Goal: Transaction & Acquisition: Purchase product/service

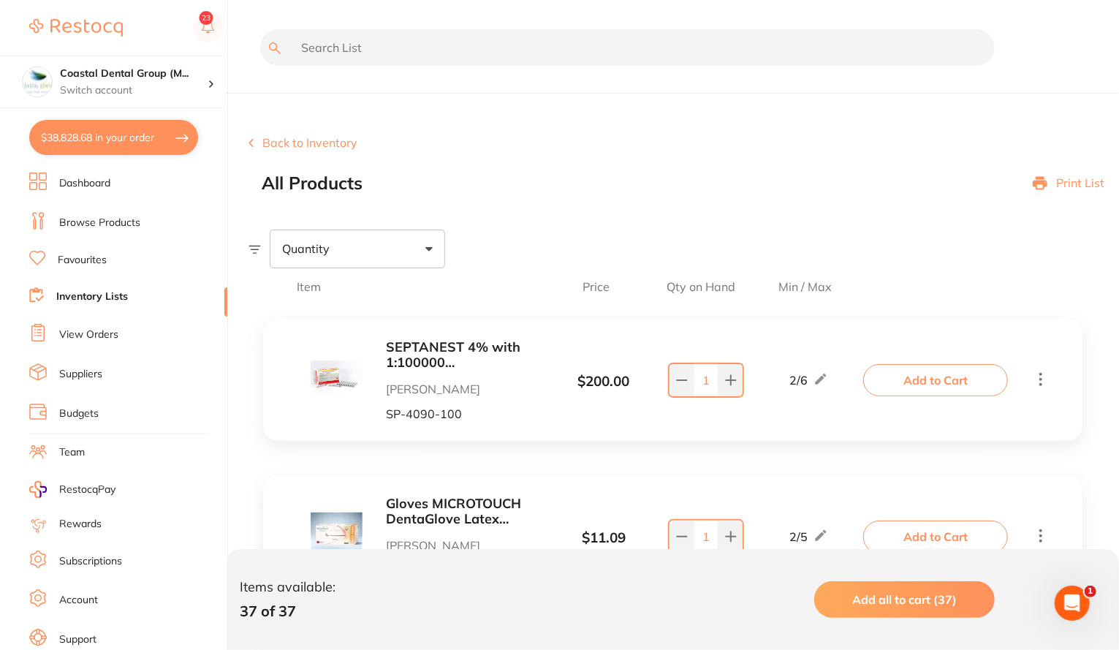
click at [70, 191] on li "Dashboard" at bounding box center [128, 183] width 198 height 22
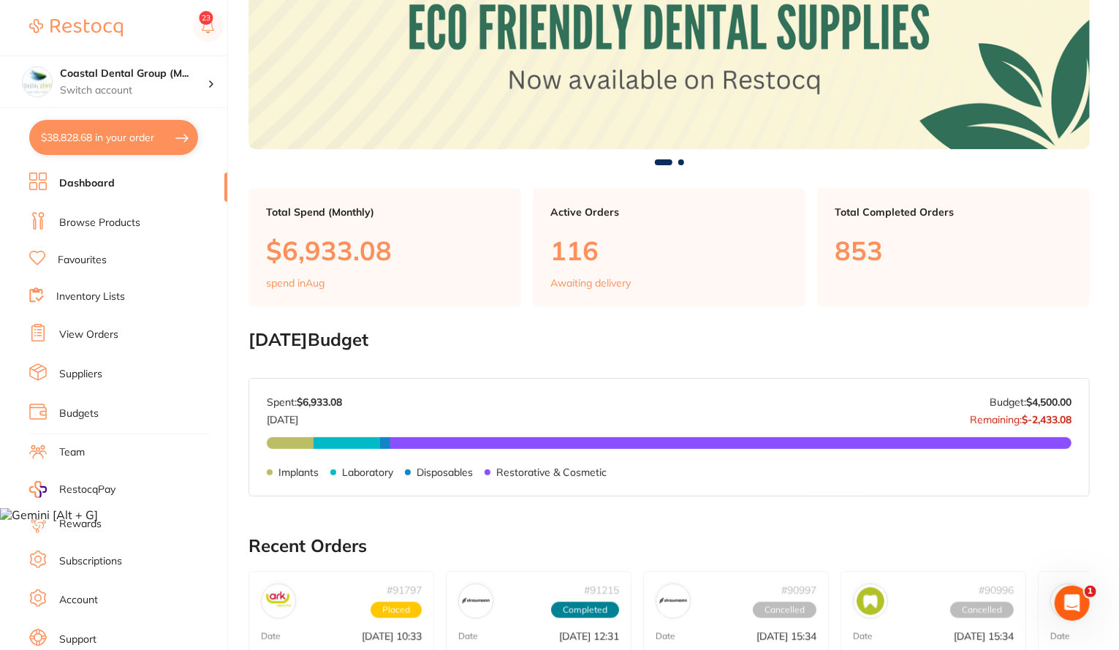
click at [80, 333] on link "View Orders" at bounding box center [88, 334] width 59 height 15
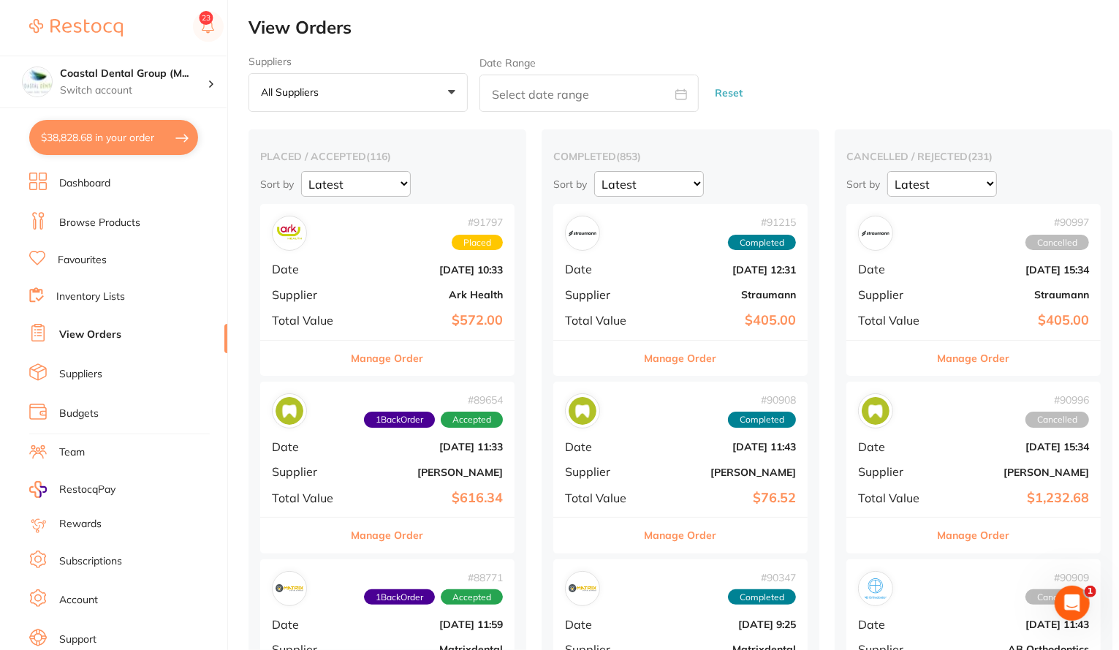
click at [94, 18] on link at bounding box center [76, 28] width 94 height 34
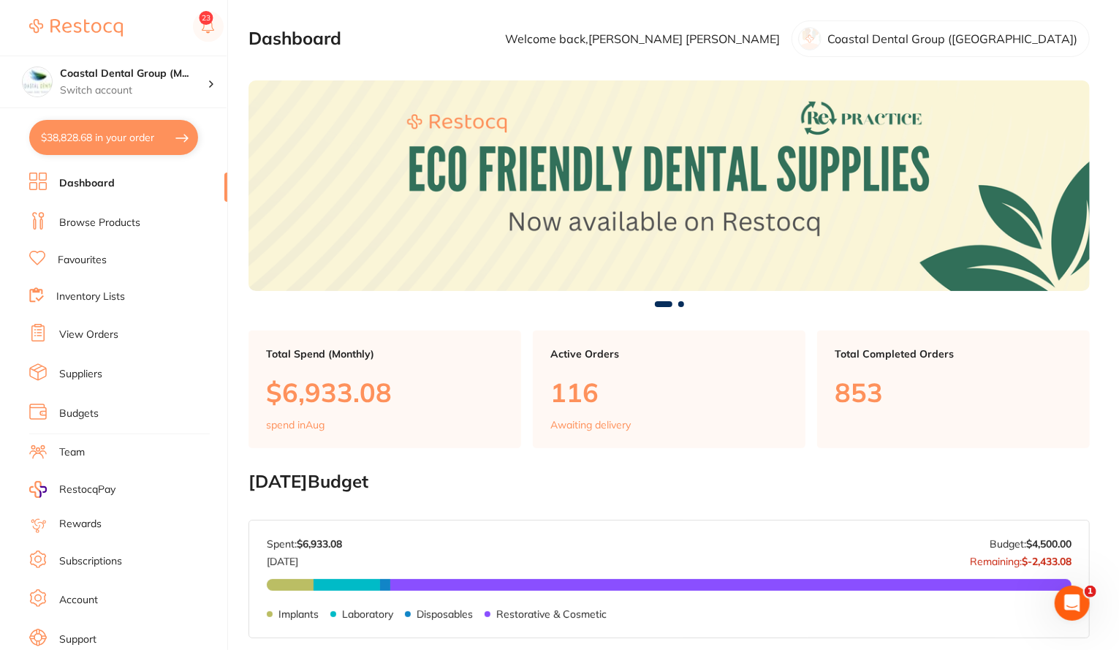
click at [77, 452] on link "Team" at bounding box center [72, 452] width 26 height 15
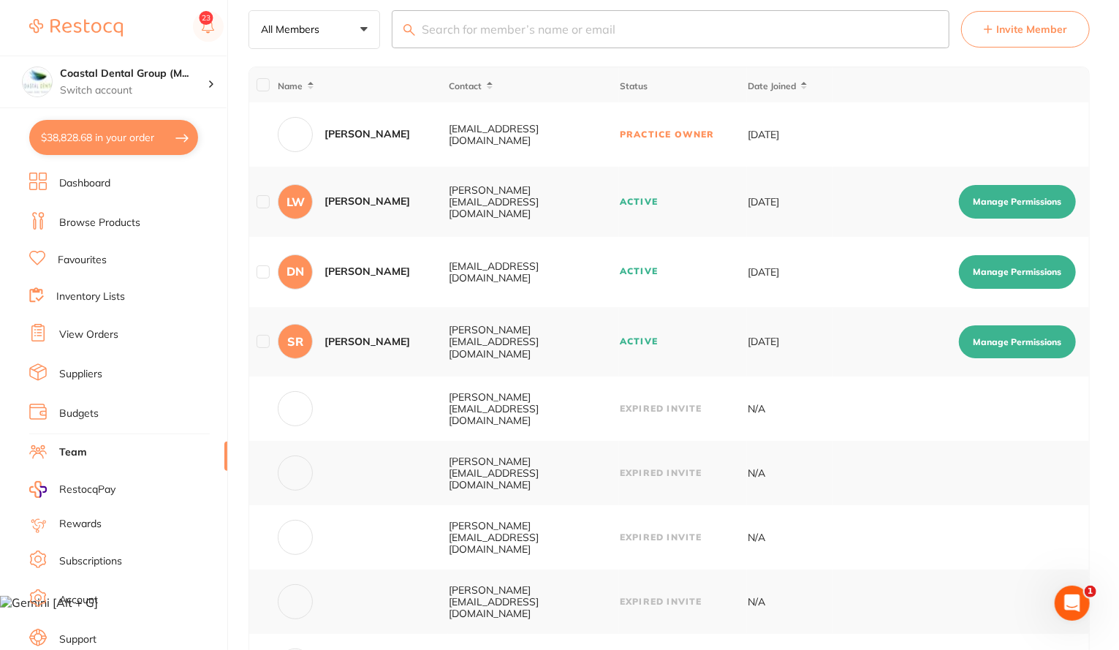
scroll to position [54, 0]
click at [1039, 197] on button "Manage Permissions" at bounding box center [1017, 202] width 117 height 34
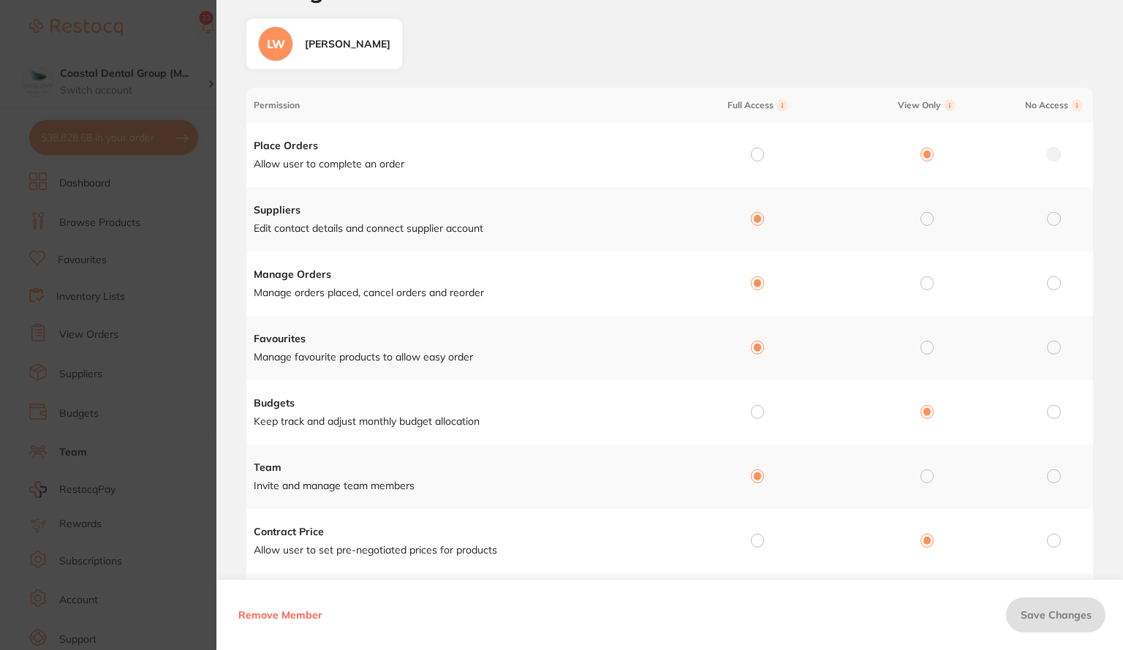
scroll to position [66, 0]
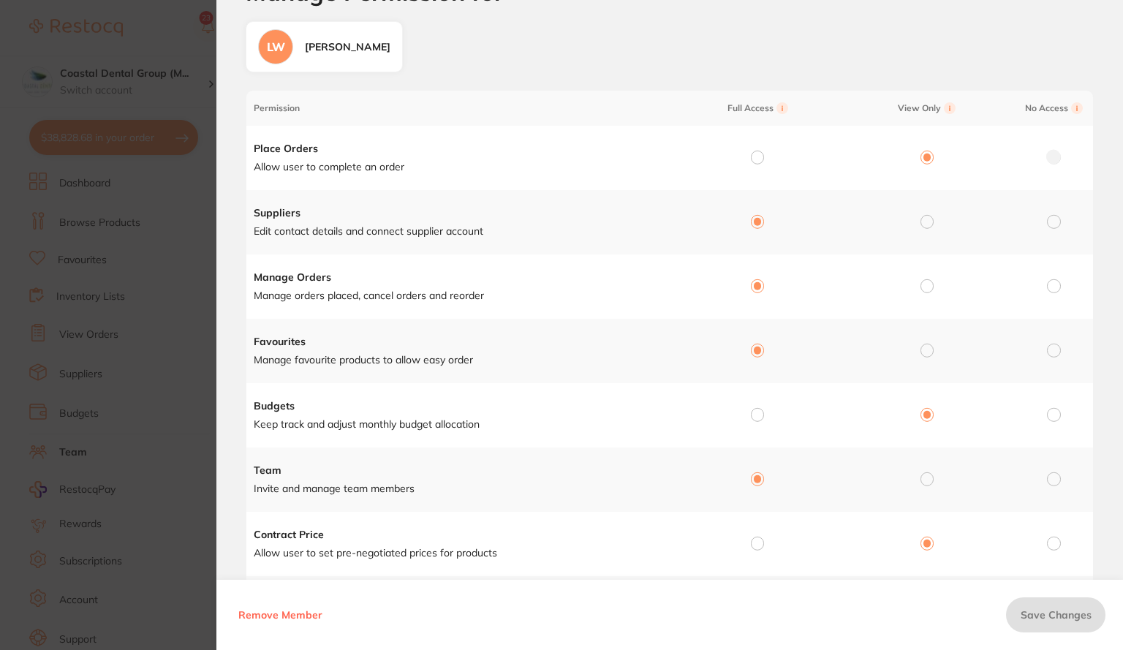
click at [136, 318] on section "Manage Permission for Manage Permission for LW Lorraine Wilson Permission Full …" at bounding box center [561, 325] width 1123 height 650
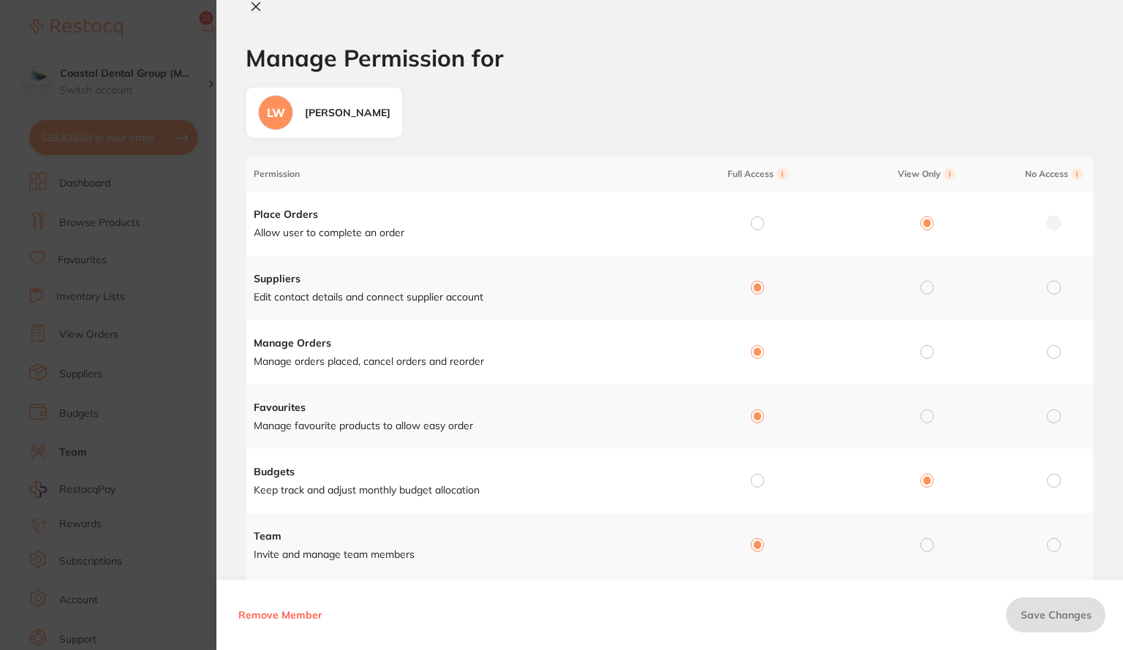
click at [261, 7] on icon at bounding box center [256, 7] width 12 height 12
checkbox input "false"
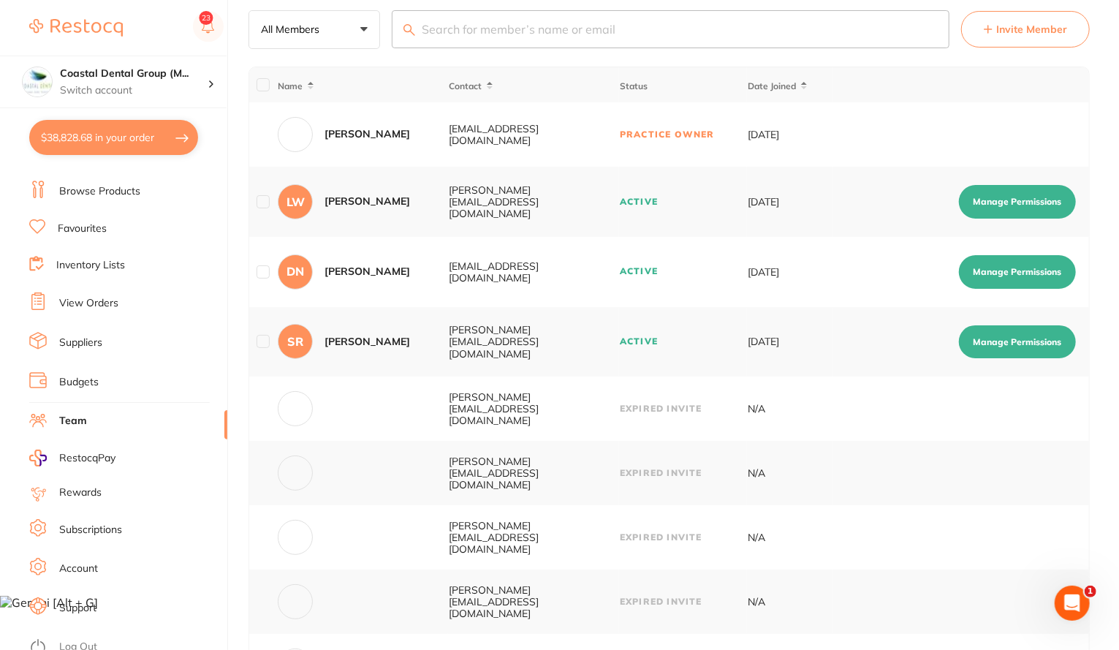
scroll to position [32, 0]
click at [89, 379] on link "Budgets" at bounding box center [78, 381] width 39 height 15
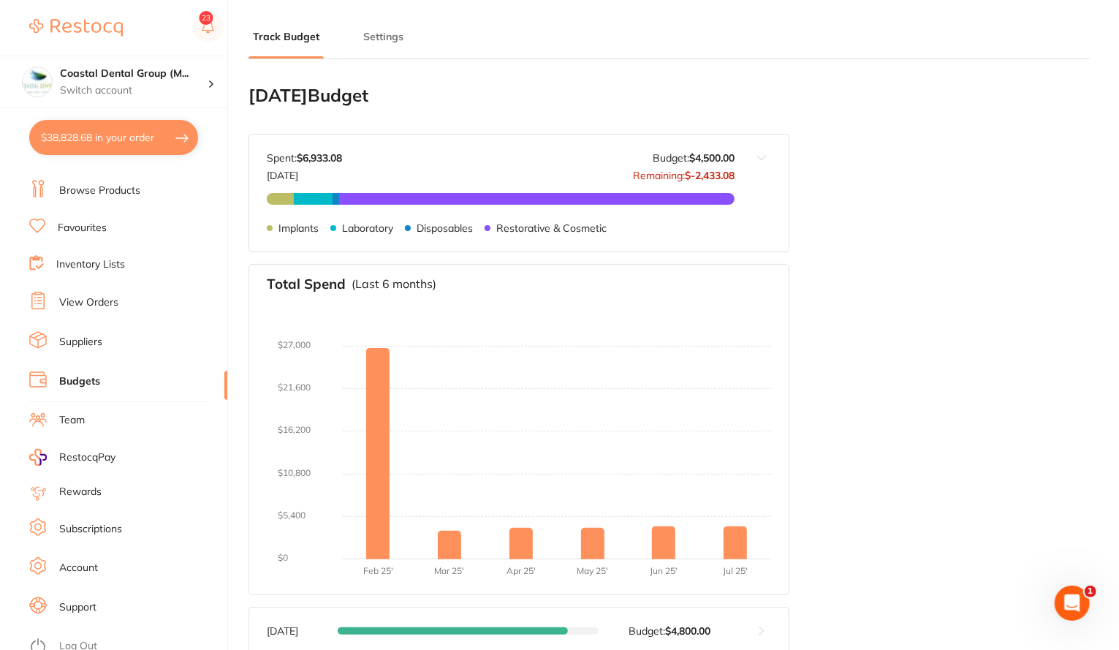
type input "6,000"
type input "4,500"
type input "3.0"
type input "150,000"
type input "4,500"
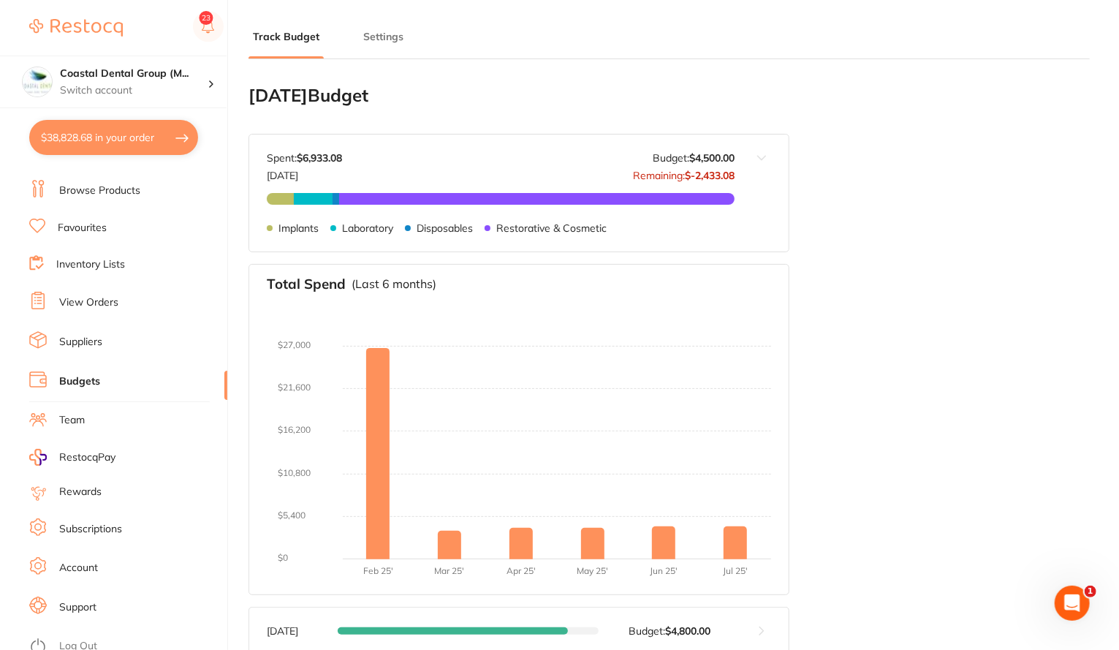
click at [382, 40] on button "Settings" at bounding box center [383, 37] width 49 height 14
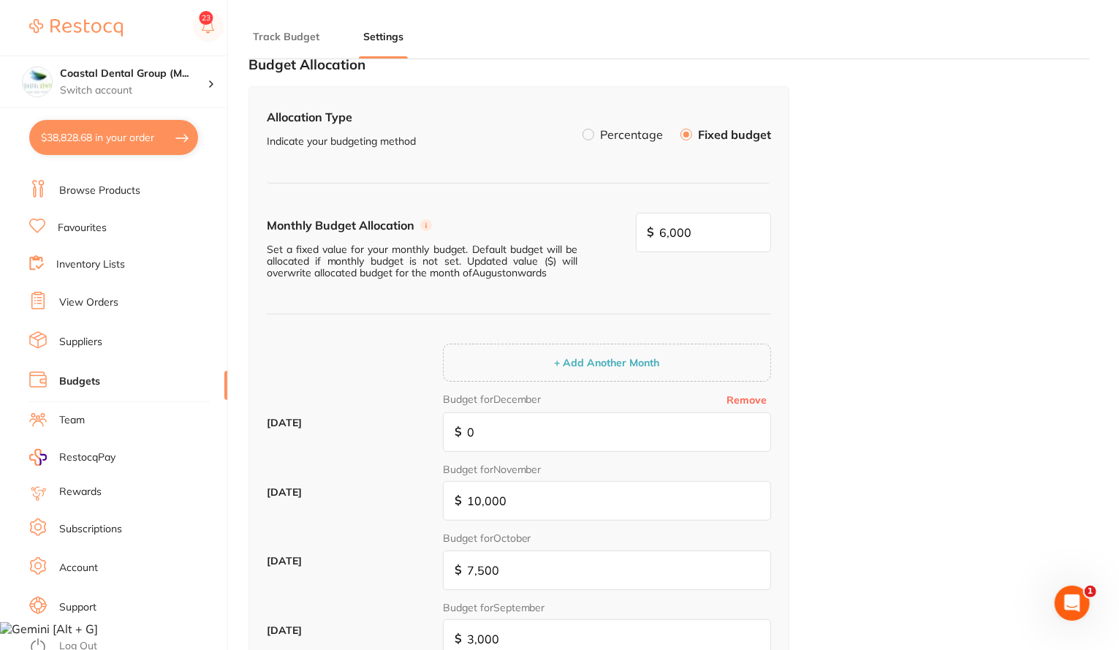
scroll to position [21, 0]
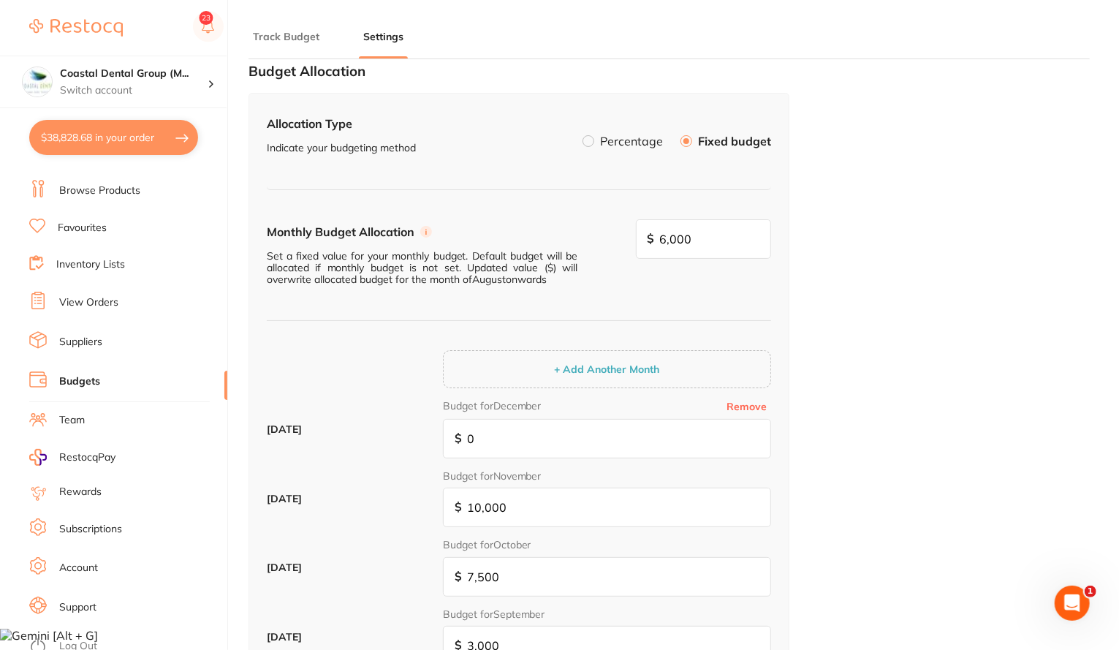
click at [591, 137] on label at bounding box center [589, 141] width 12 height 12
click at [583, 135] on input "Percentage" at bounding box center [583, 135] width 0 height 0
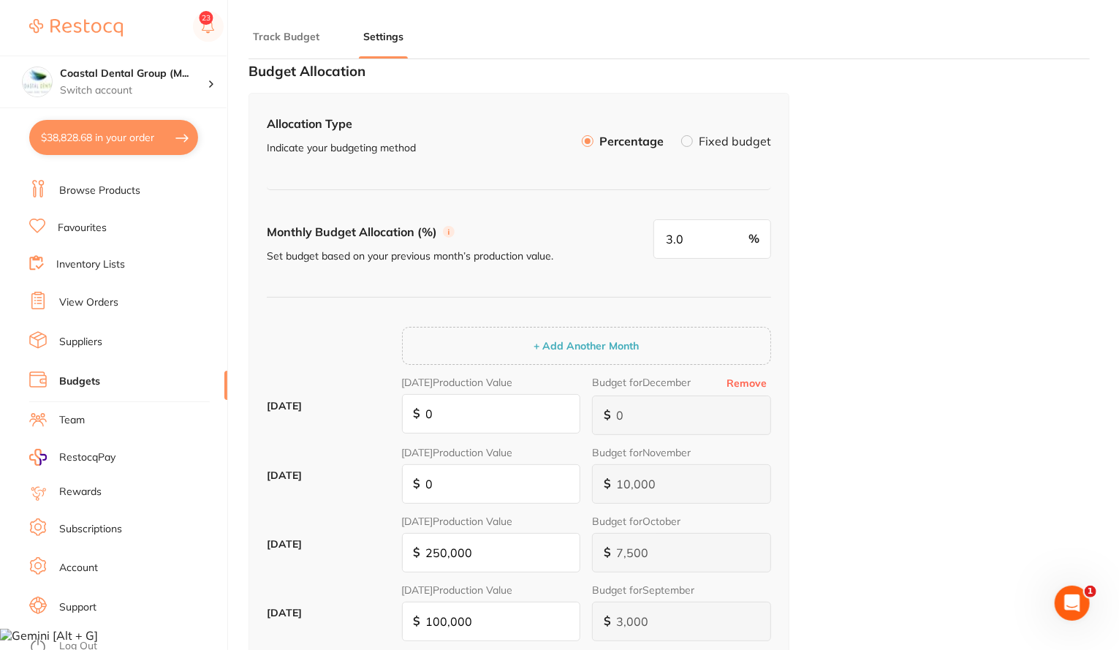
click at [298, 39] on button "Track Budget" at bounding box center [286, 37] width 75 height 14
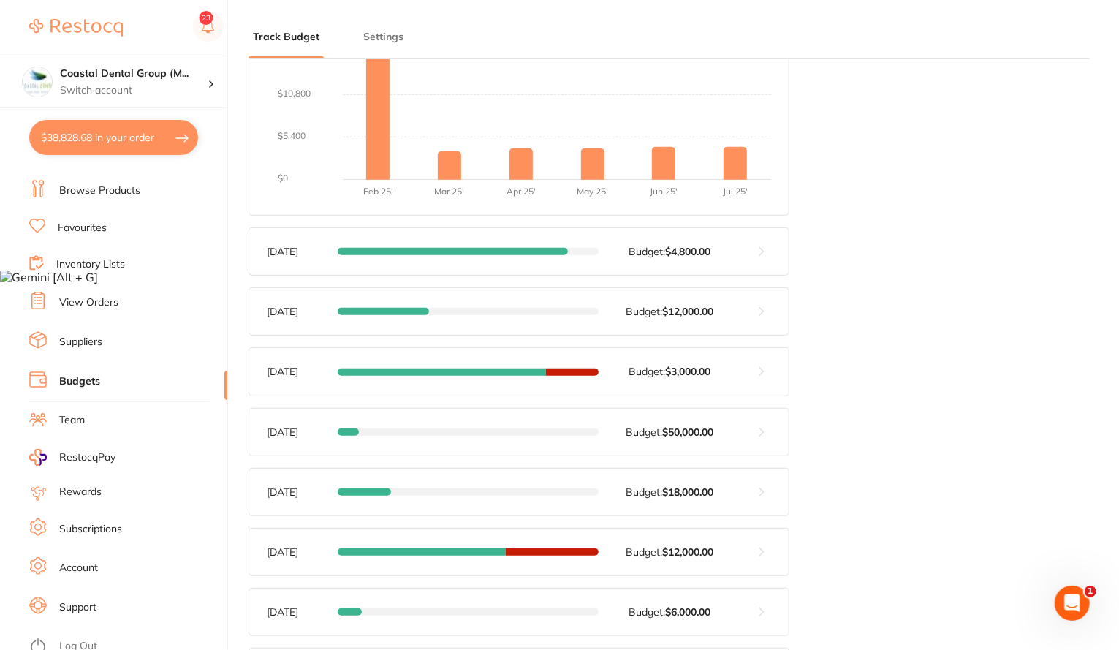
scroll to position [380, 0]
click at [98, 268] on link "Inventory Lists" at bounding box center [90, 264] width 69 height 15
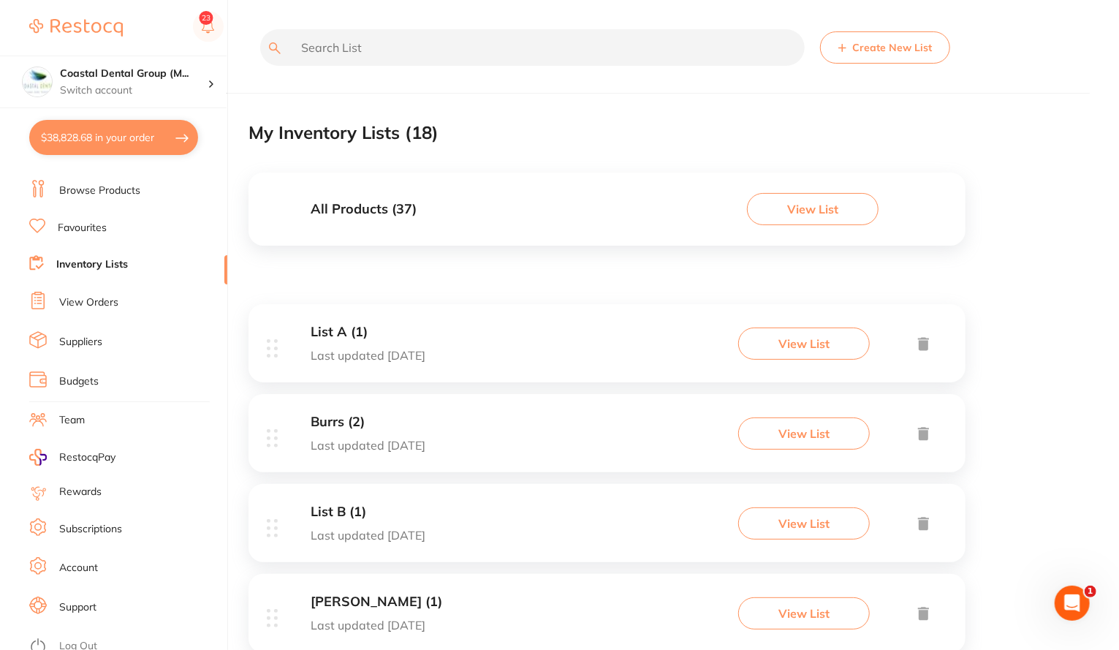
click at [864, 204] on button "View List" at bounding box center [813, 209] width 132 height 32
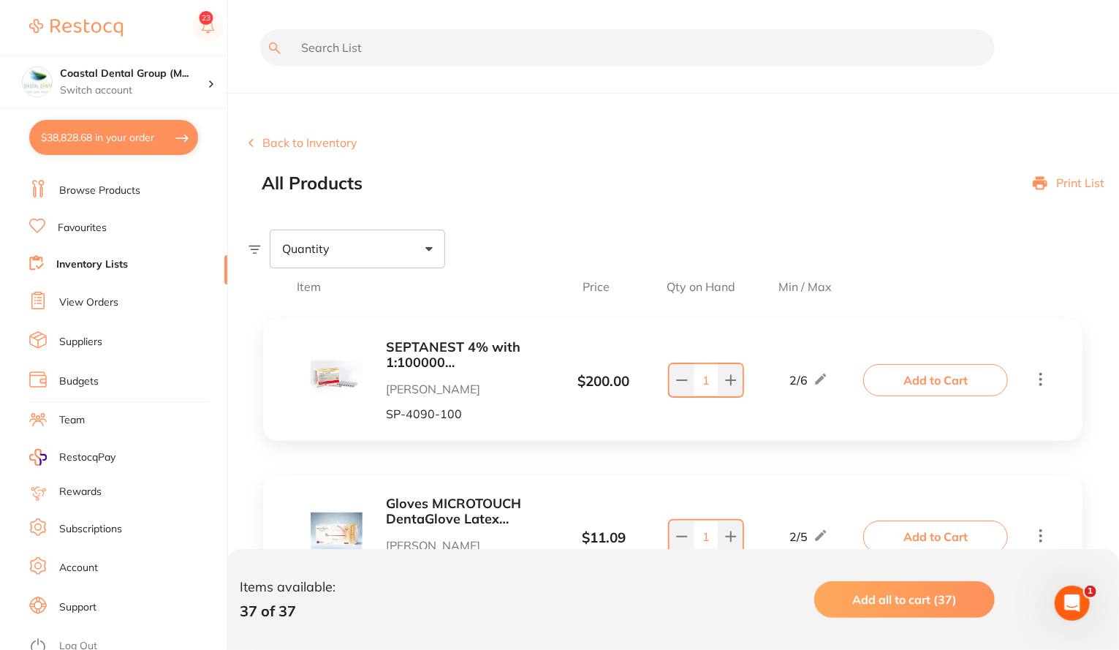
click at [422, 238] on div "Quantity" at bounding box center [357, 249] width 175 height 38
click at [73, 133] on button "$38,828.68 in your order" at bounding box center [113, 137] width 169 height 35
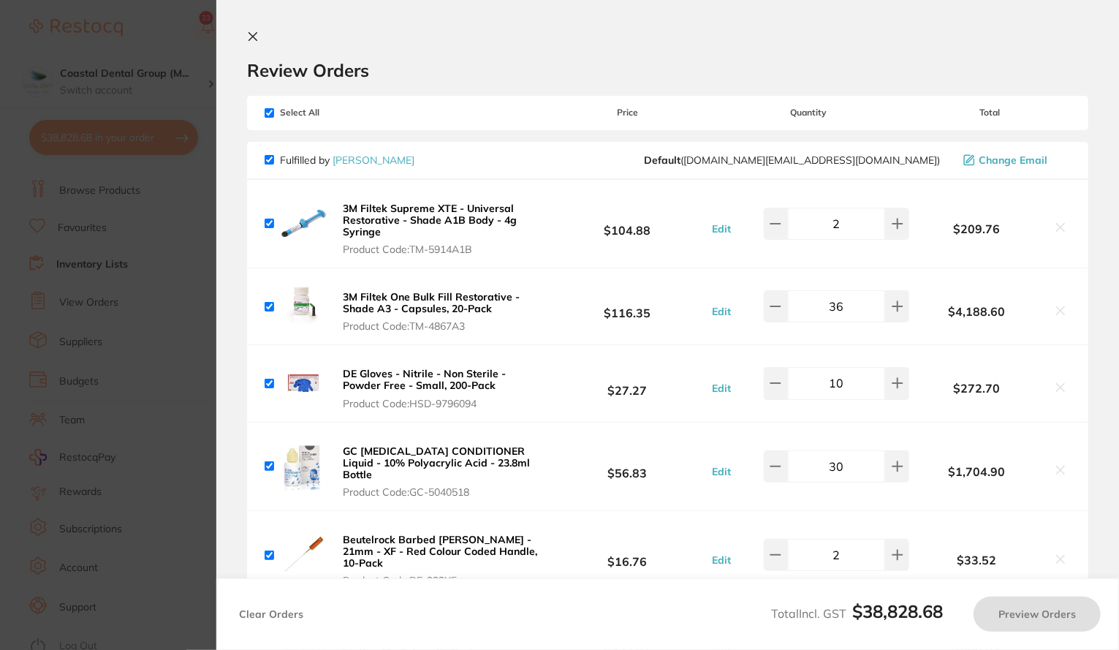
checkbox input "true"
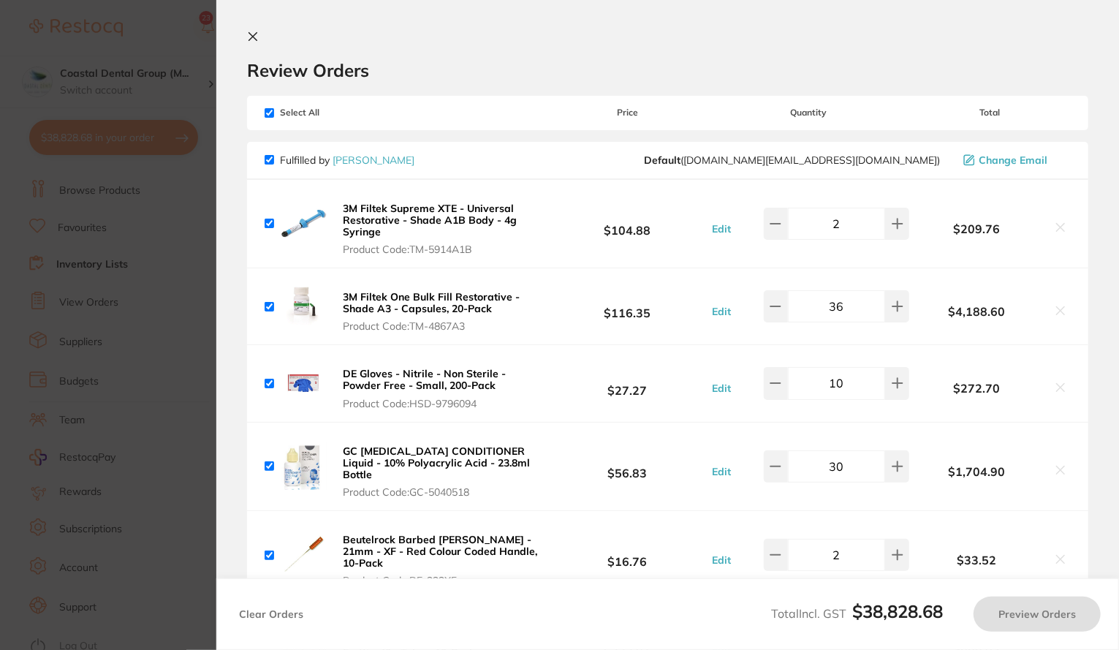
checkbox input "true"
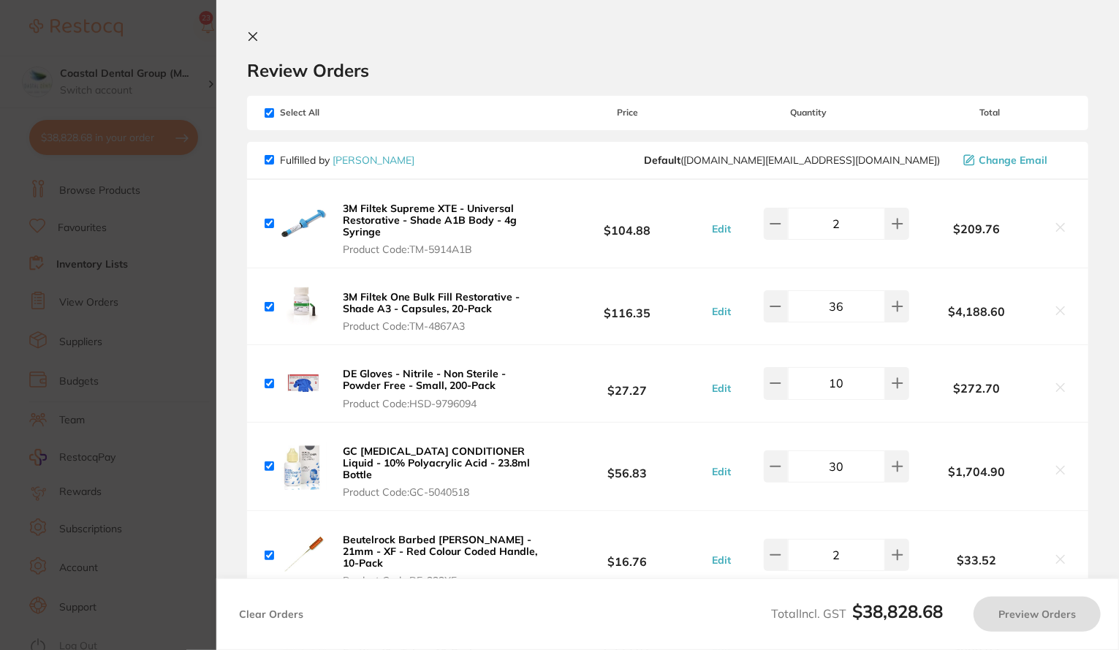
checkbox input "true"
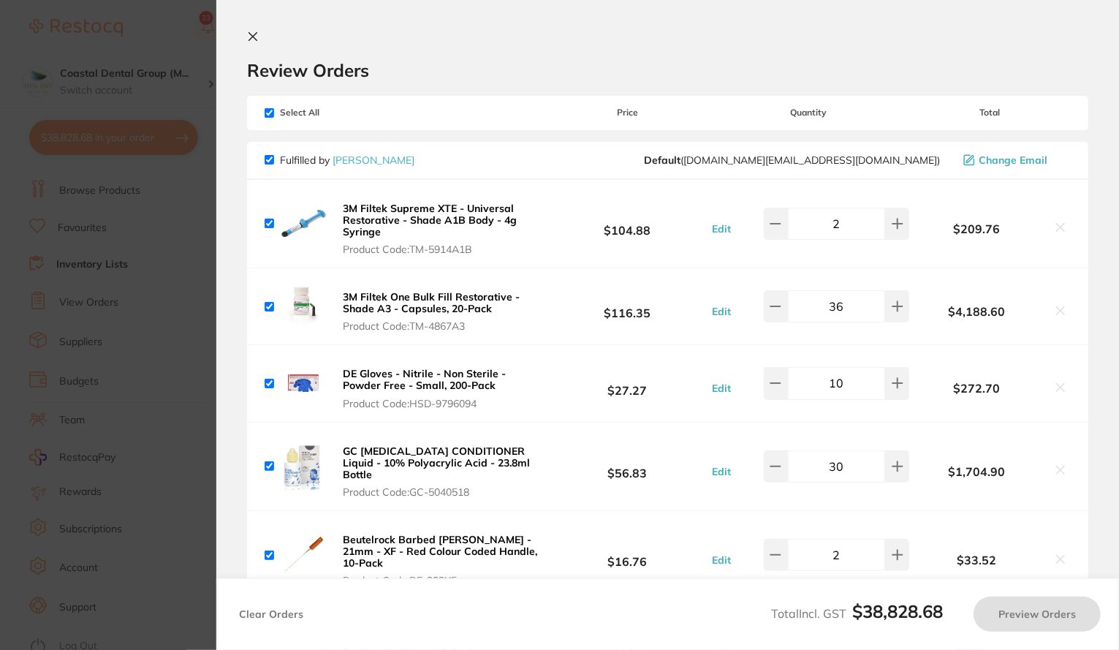
checkbox input "true"
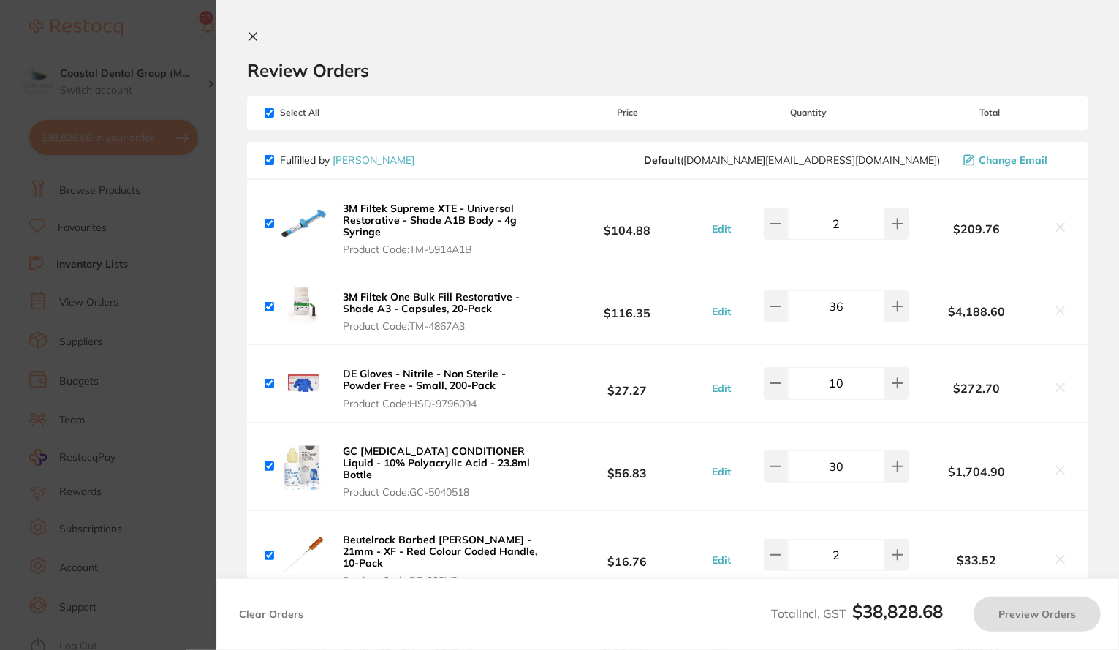
checkbox input "true"
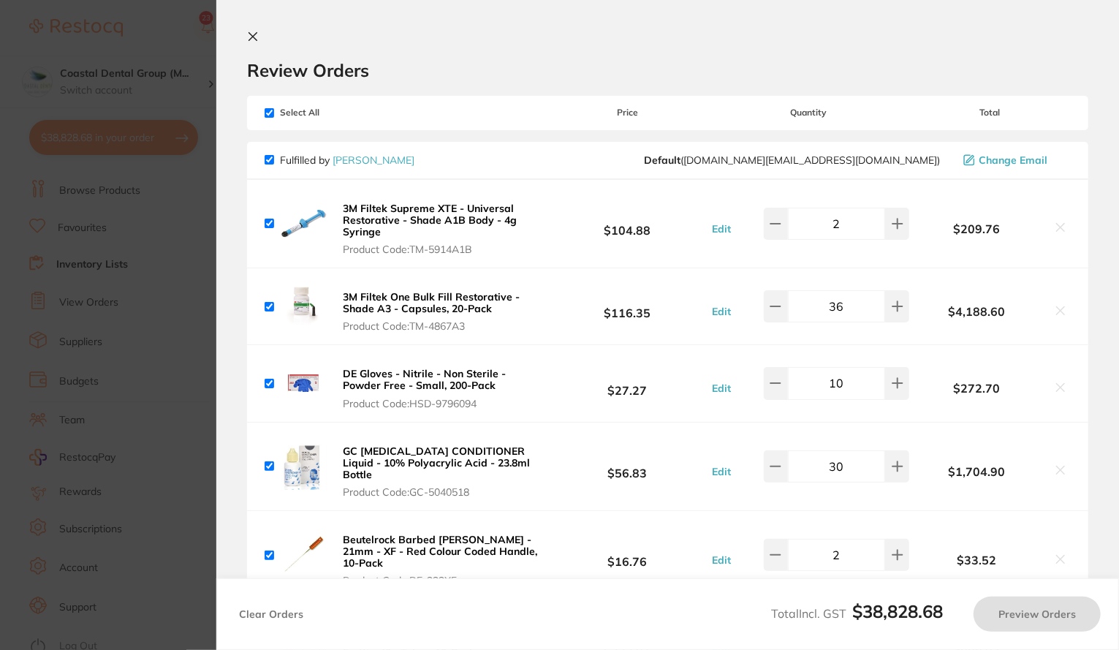
checkbox input "true"
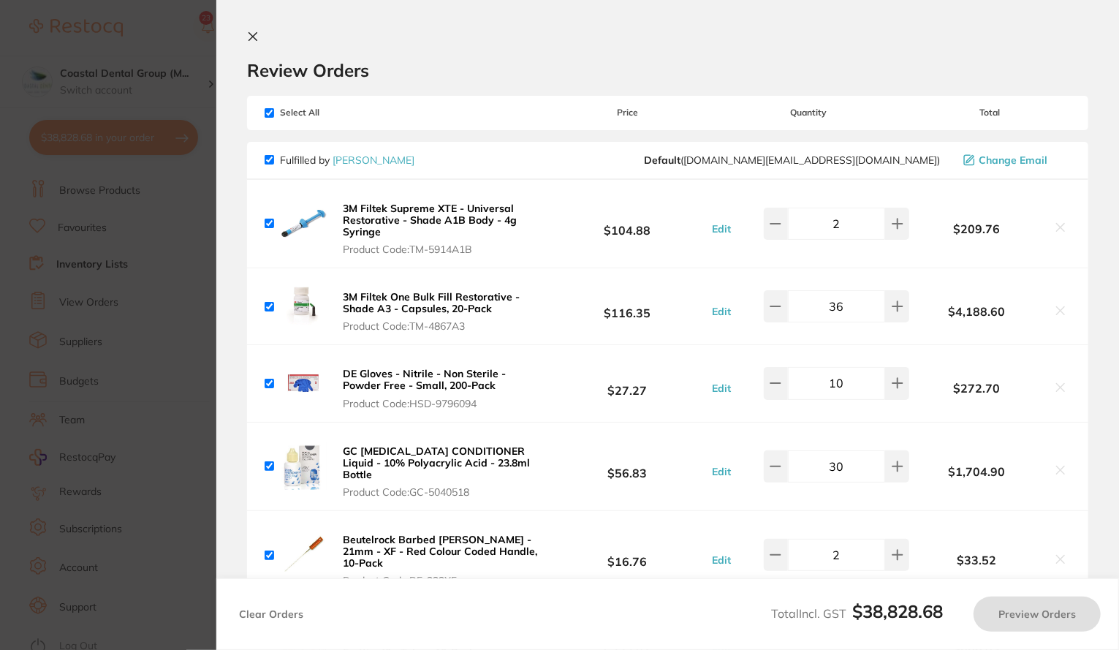
checkbox input "true"
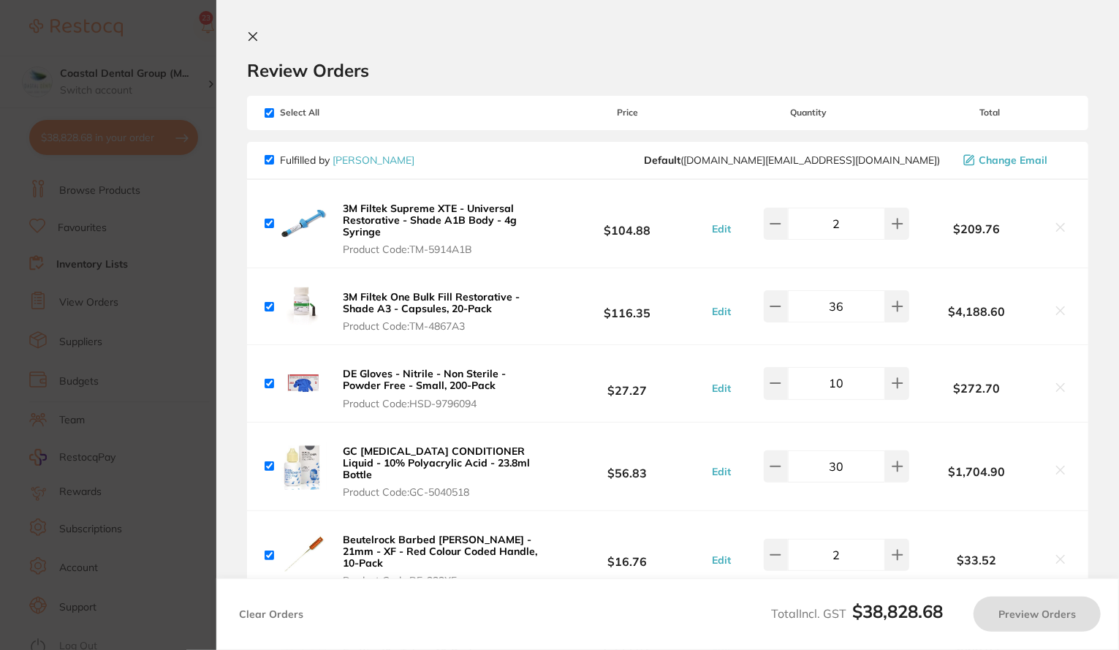
checkbox input "true"
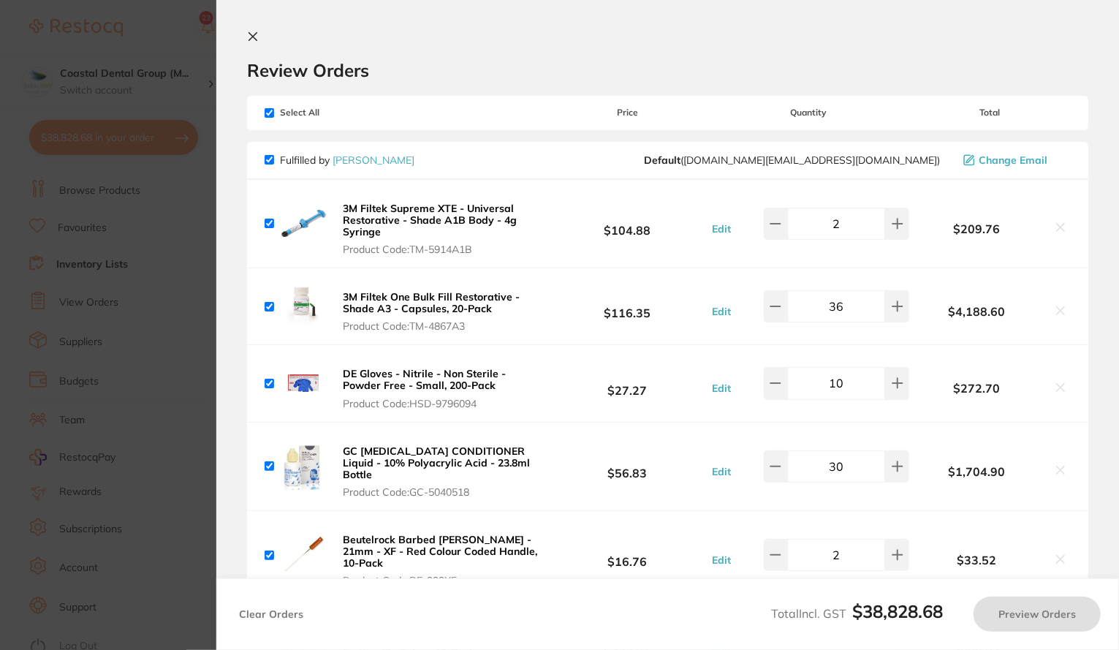
checkbox input "true"
click at [181, 303] on section "Update RRP Set your pre negotiated price for this item. Item Agreed RRP (excl. …" at bounding box center [561, 325] width 1123 height 650
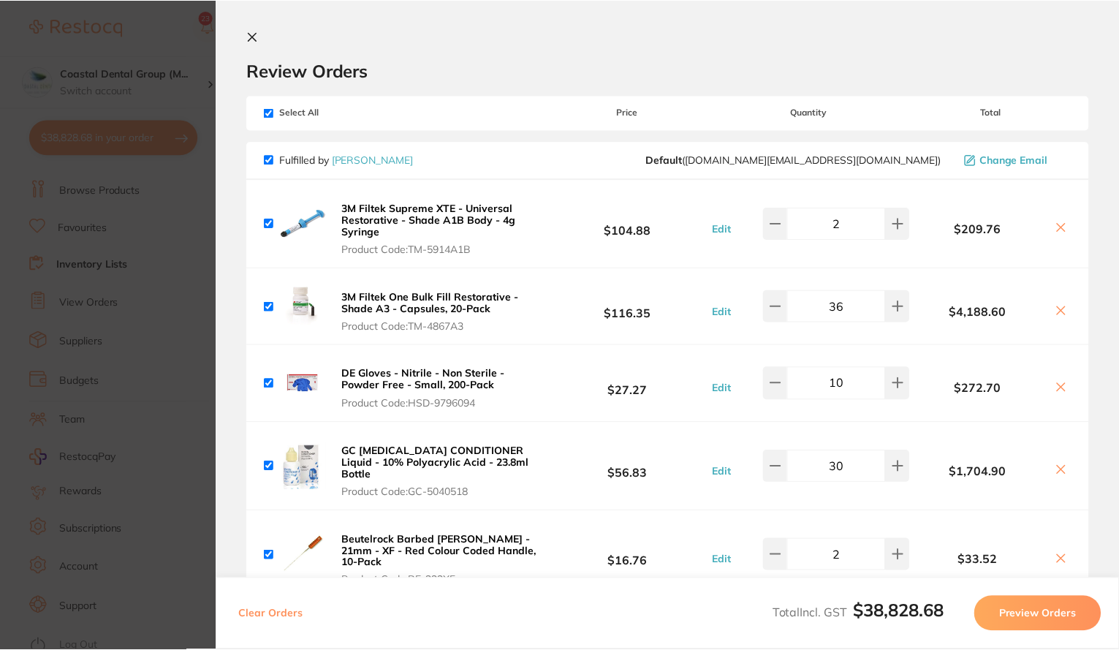
scroll to position [3, 0]
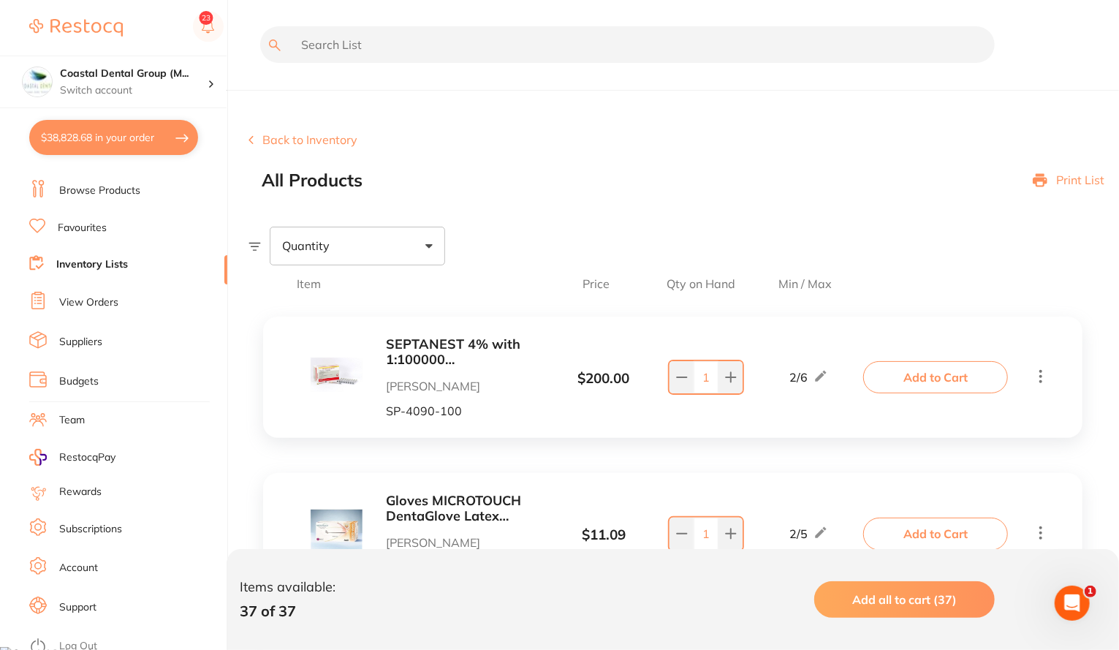
click at [107, 194] on link "Browse Products" at bounding box center [99, 190] width 81 height 15
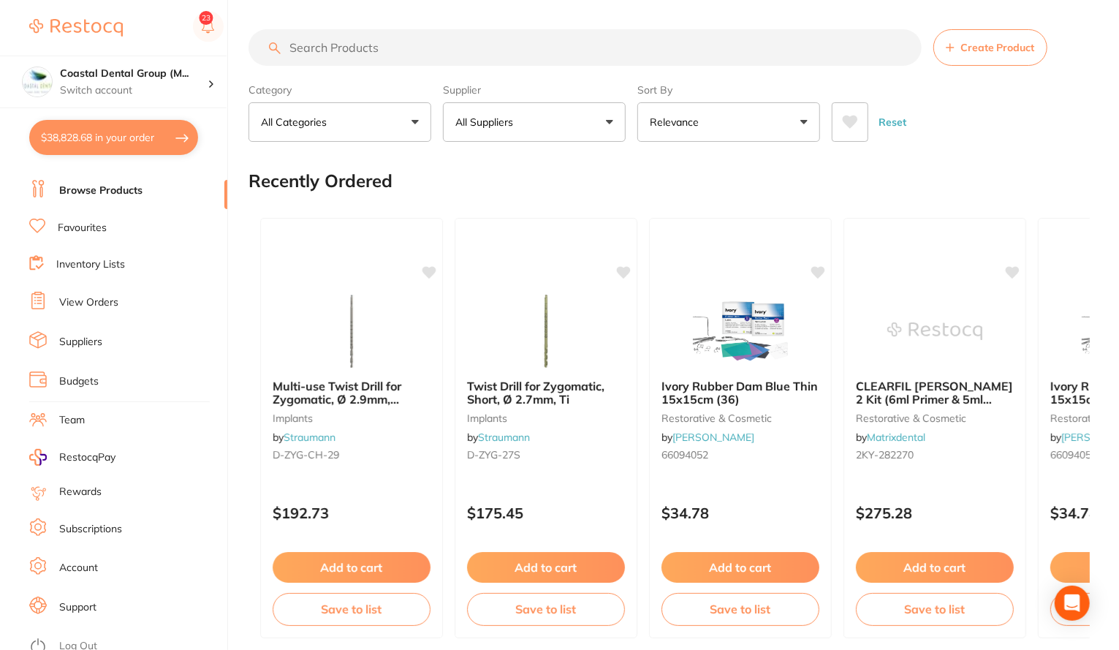
click at [990, 54] on button "Create Product" at bounding box center [990, 47] width 114 height 37
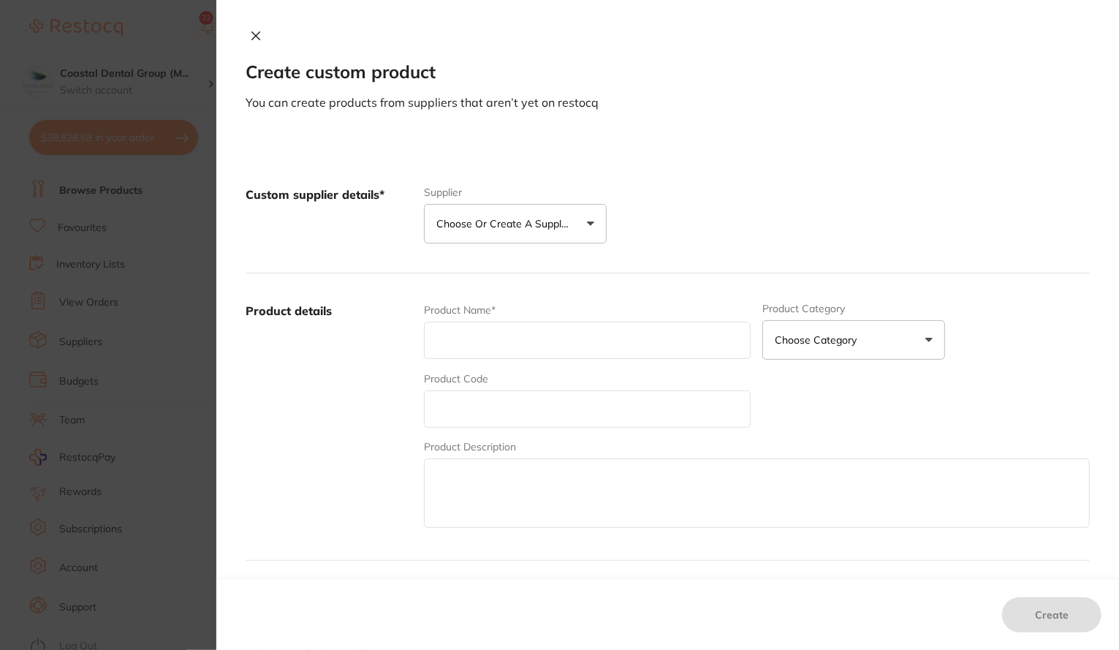
click at [589, 224] on button "Choose or create a supplier" at bounding box center [515, 223] width 183 height 39
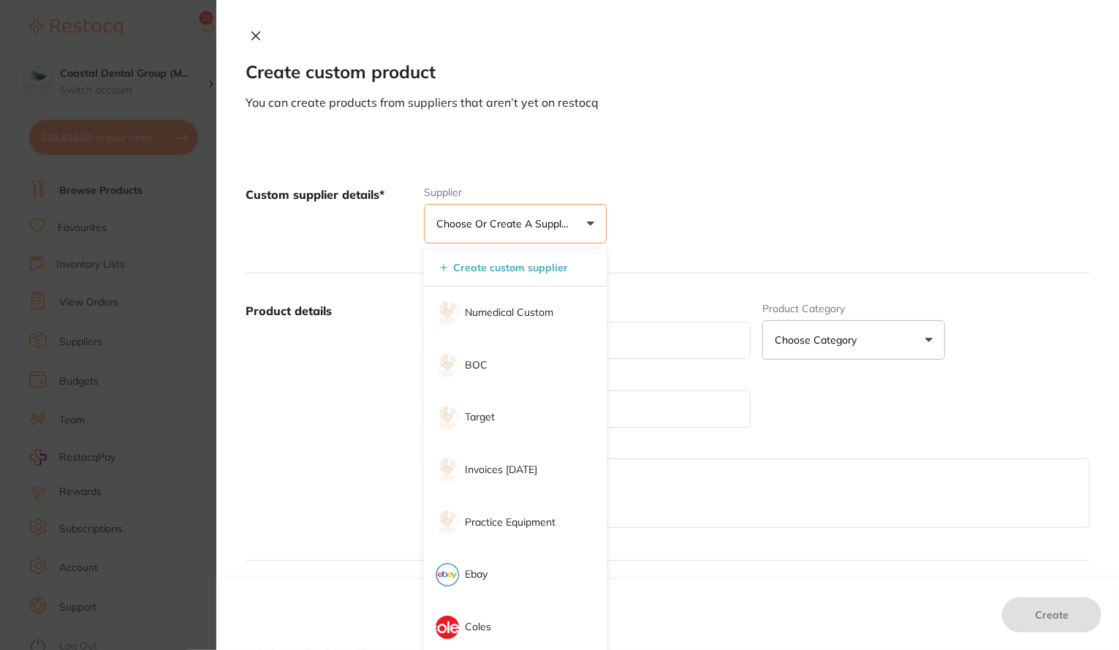
click at [175, 238] on section "Create custom product You can create products from suppliers that aren’t yet on…" at bounding box center [559, 325] width 1119 height 650
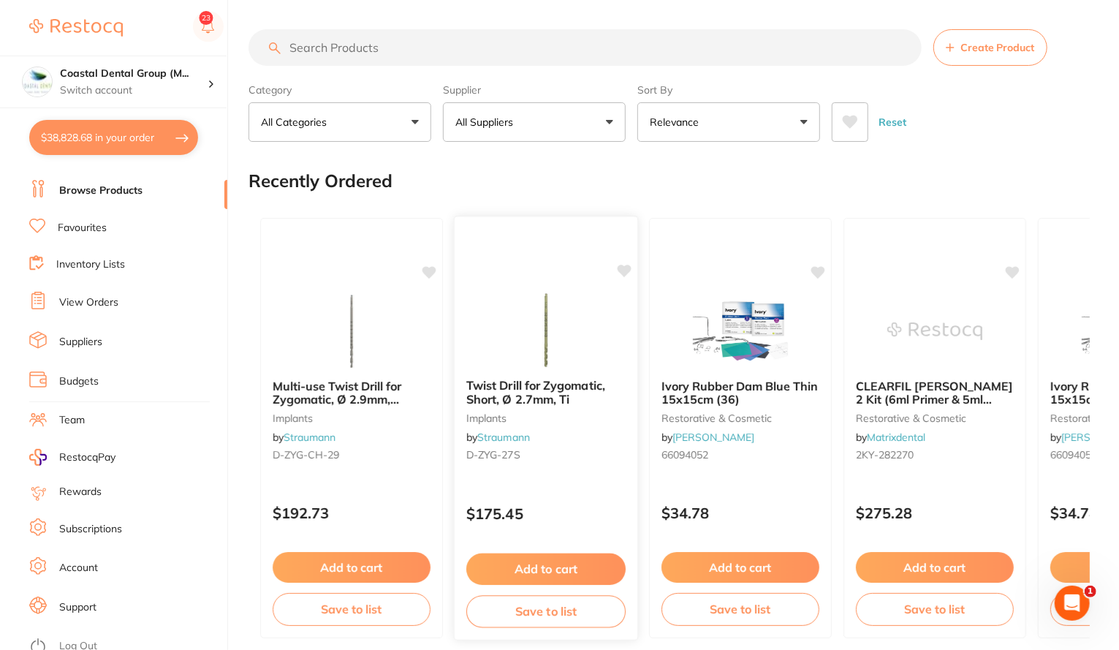
click at [528, 372] on div "Twist Drill for Zygomatic, Short, Ø 2.7mm, Ti implants by Straumann D-ZYG-27S" at bounding box center [546, 423] width 183 height 112
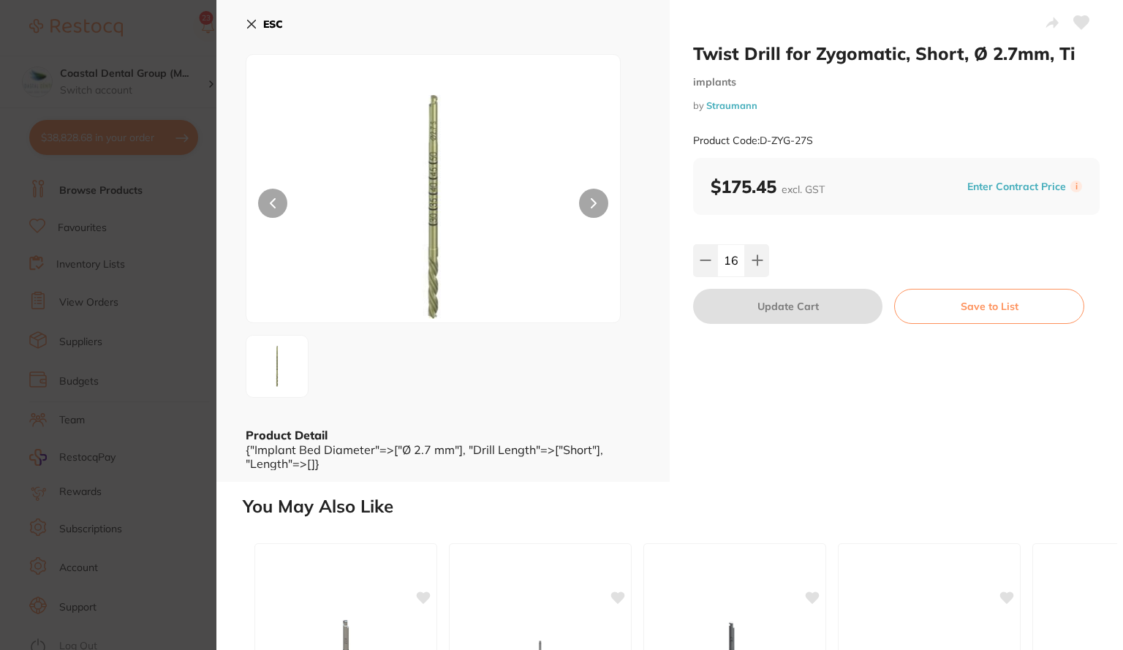
click at [1006, 185] on button "Enter Contract Price" at bounding box center [1016, 187] width 107 height 14
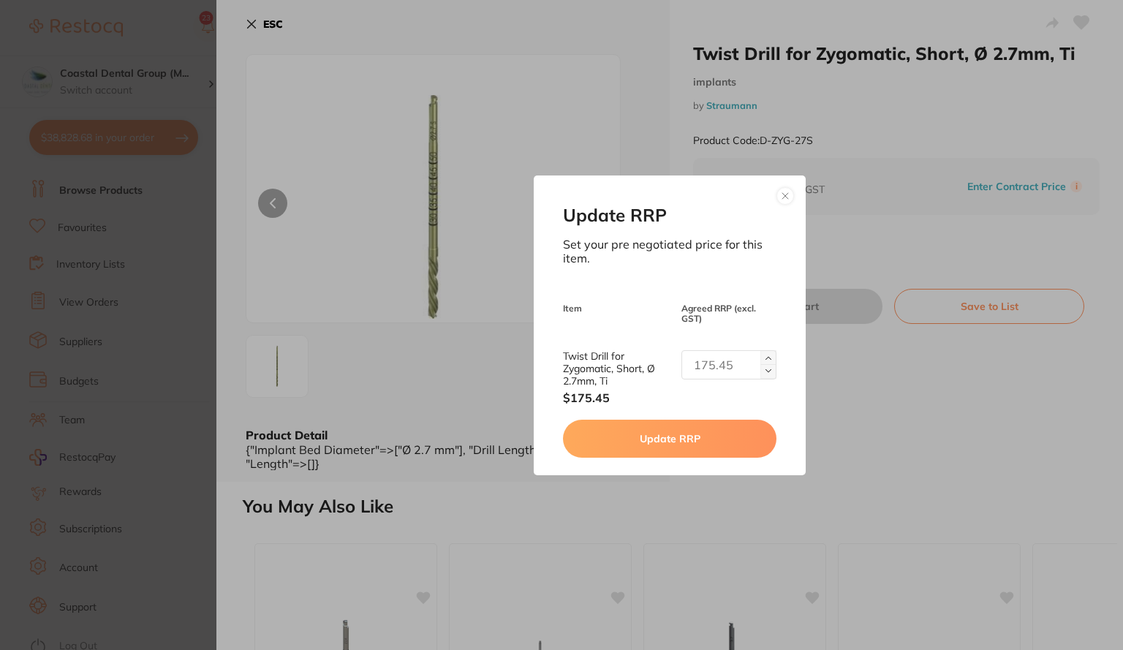
click at [788, 192] on button at bounding box center [785, 196] width 18 height 18
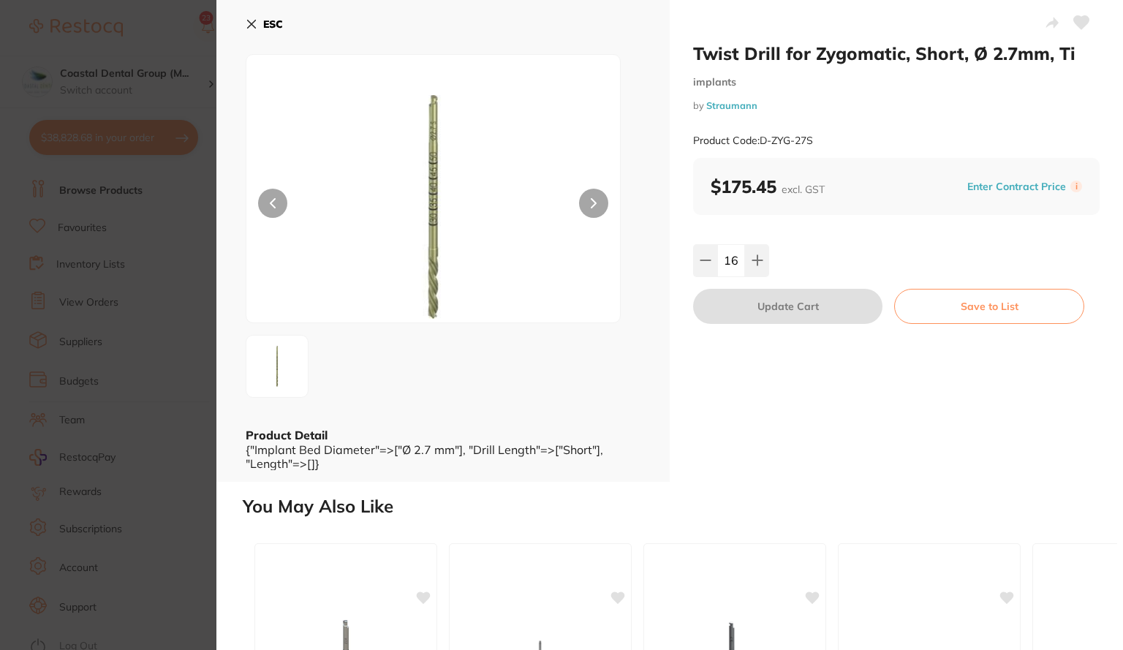
click at [251, 21] on icon at bounding box center [252, 24] width 12 height 12
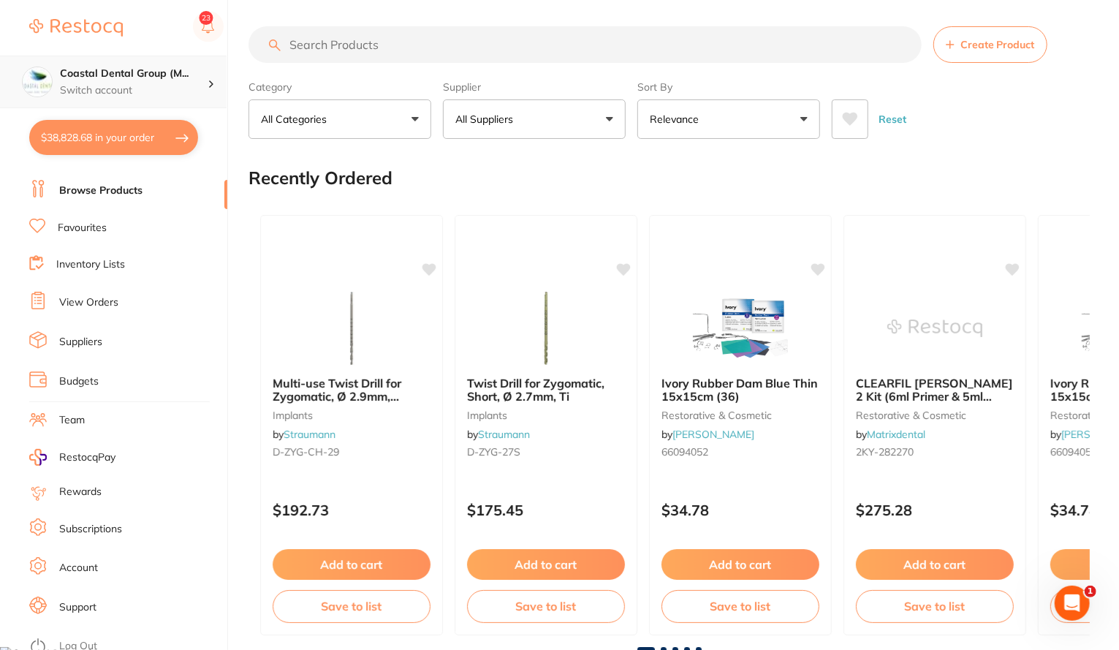
click at [120, 74] on h4 "Coastal Dental Group (M..." at bounding box center [134, 74] width 148 height 15
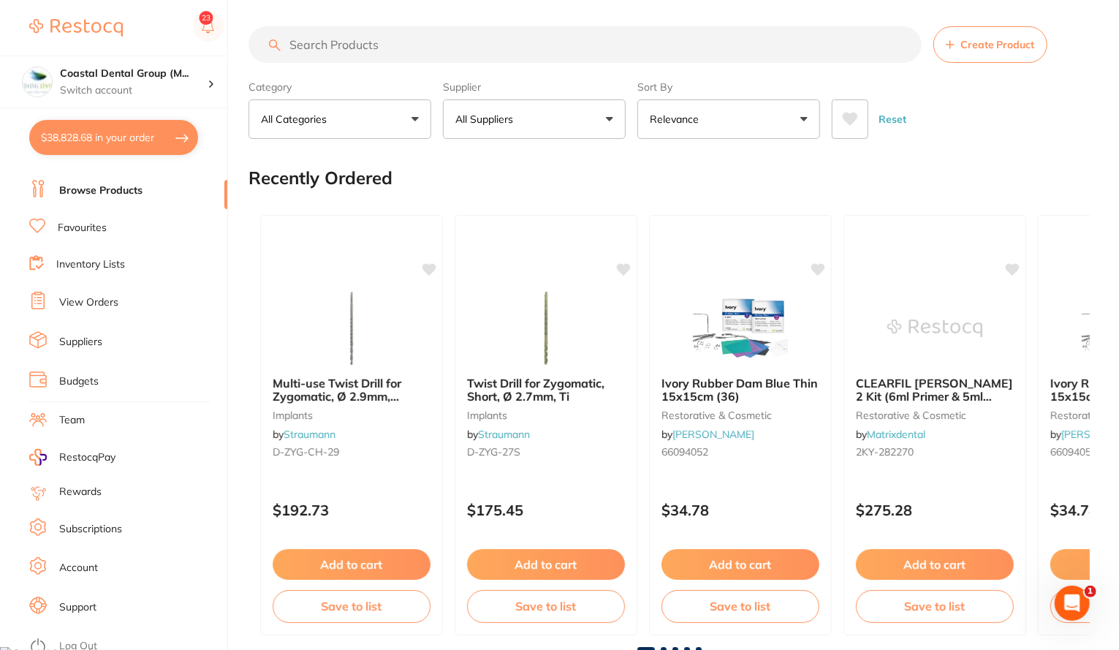
click at [85, 27] on img at bounding box center [76, 28] width 94 height 18
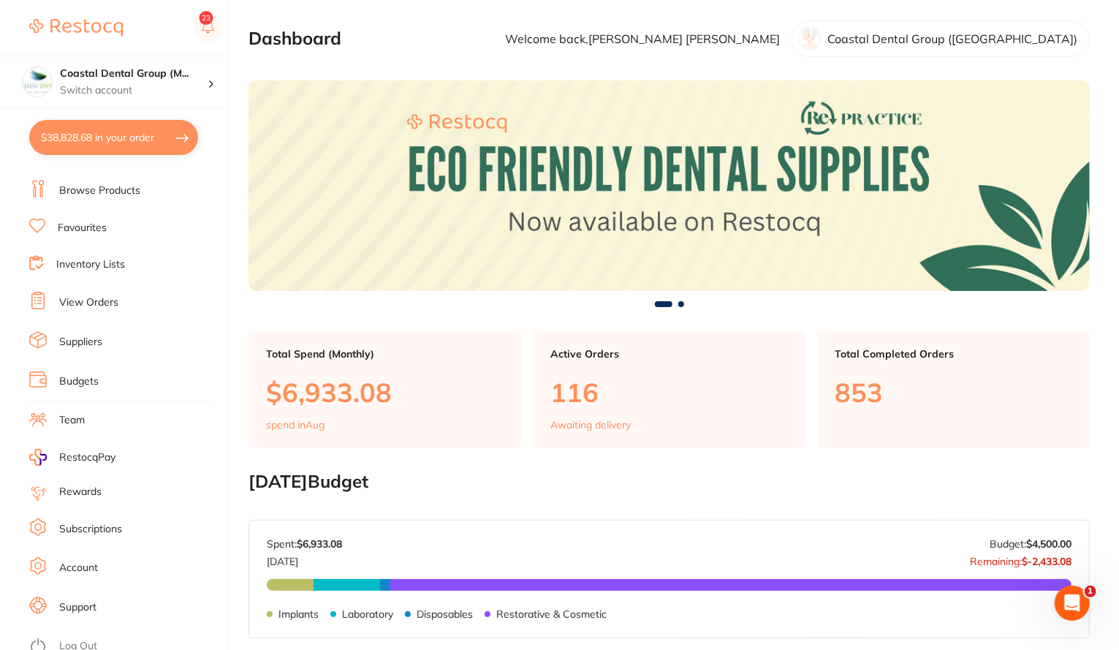
click at [67, 421] on link "Team" at bounding box center [72, 420] width 26 height 15
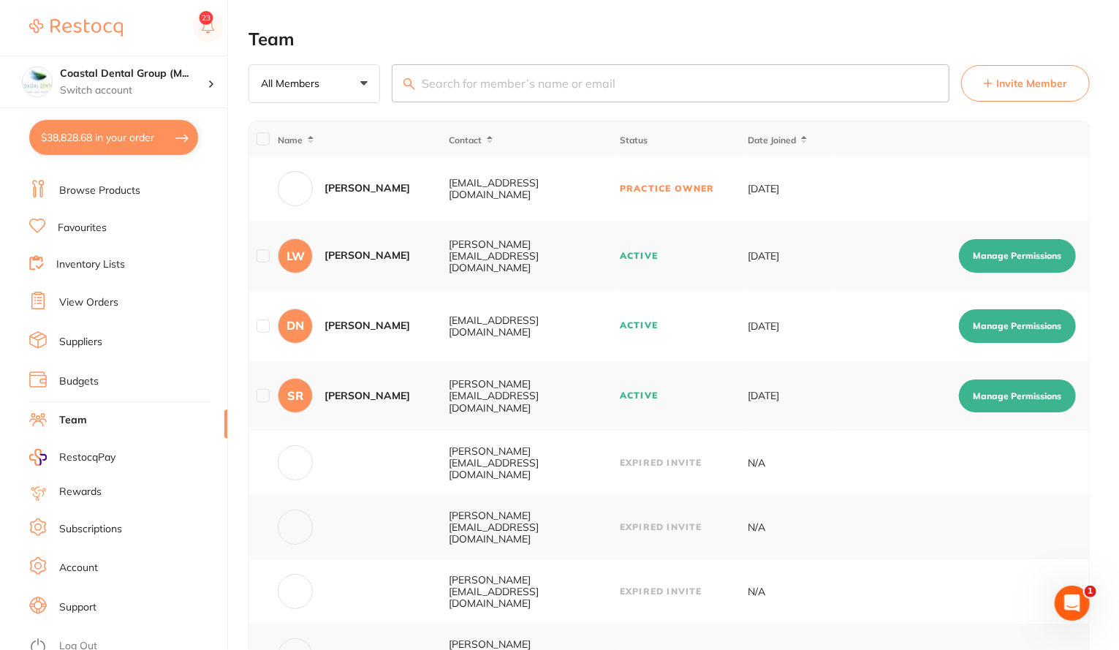
click at [995, 249] on button "Manage Permissions" at bounding box center [1017, 256] width 117 height 34
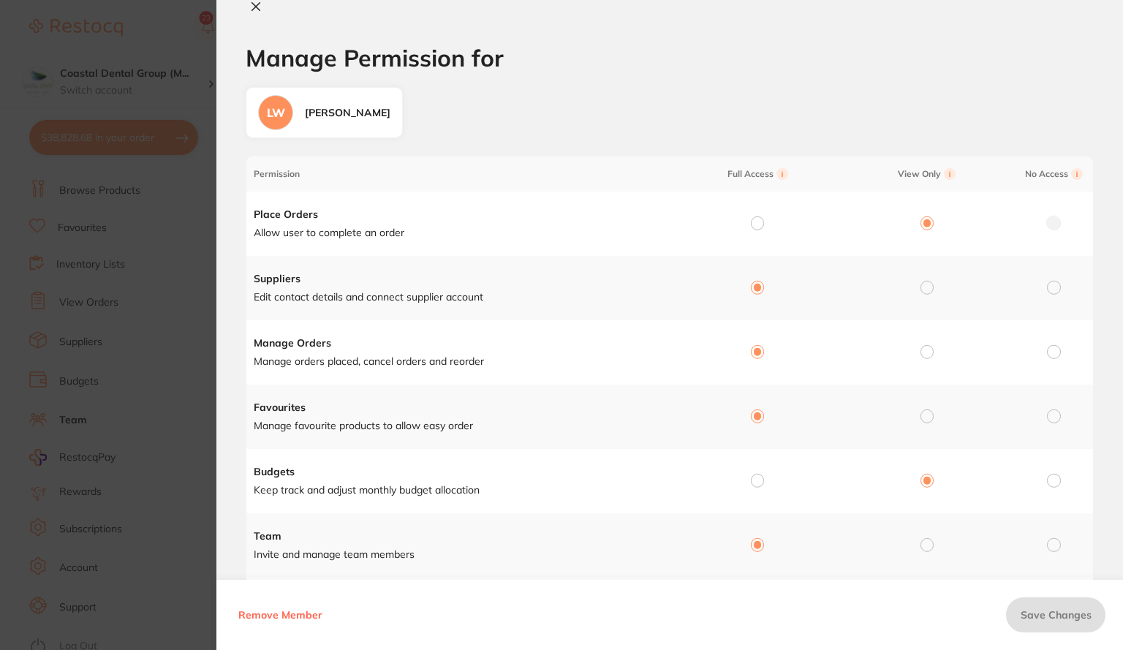
click at [252, 10] on icon at bounding box center [256, 7] width 8 height 8
checkbox input "false"
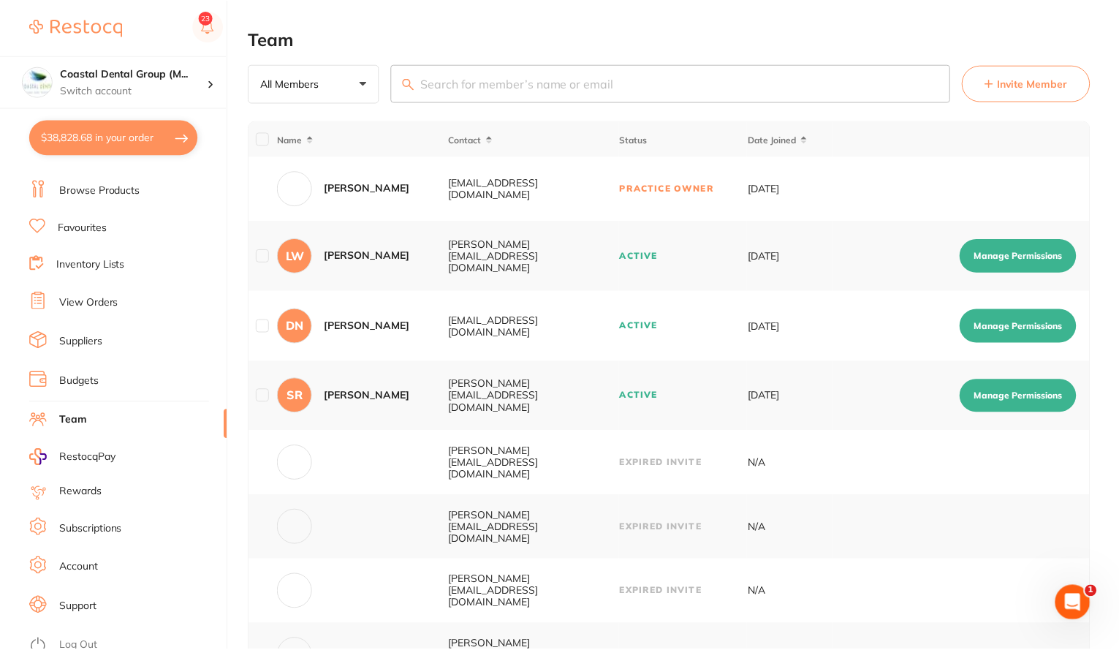
scroll to position [1, 0]
click at [101, 263] on link "Inventory Lists" at bounding box center [90, 264] width 69 height 15
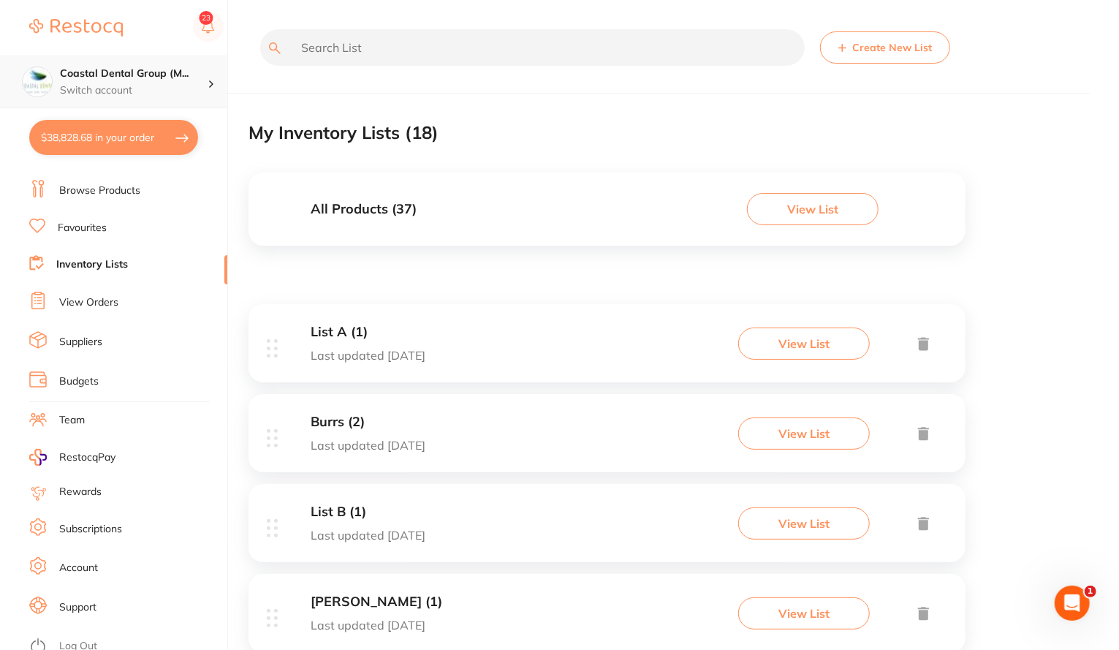
click at [129, 85] on p "Switch account" at bounding box center [134, 90] width 148 height 15
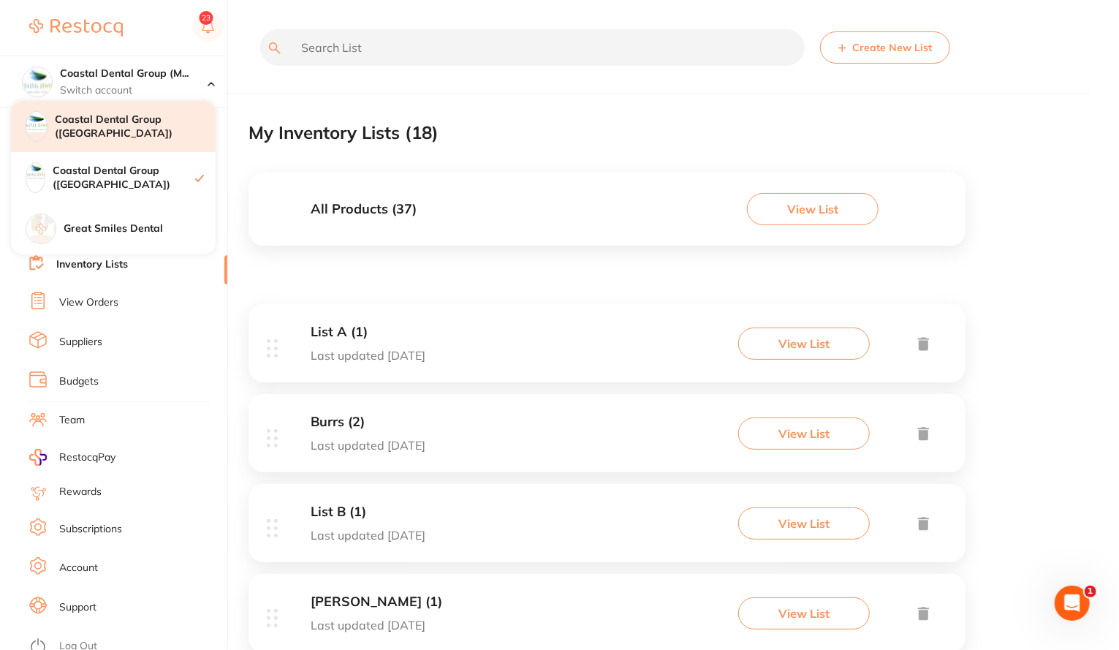
click at [124, 134] on h4 "Coastal Dental Group ([GEOGRAPHIC_DATA])" at bounding box center [135, 127] width 161 height 29
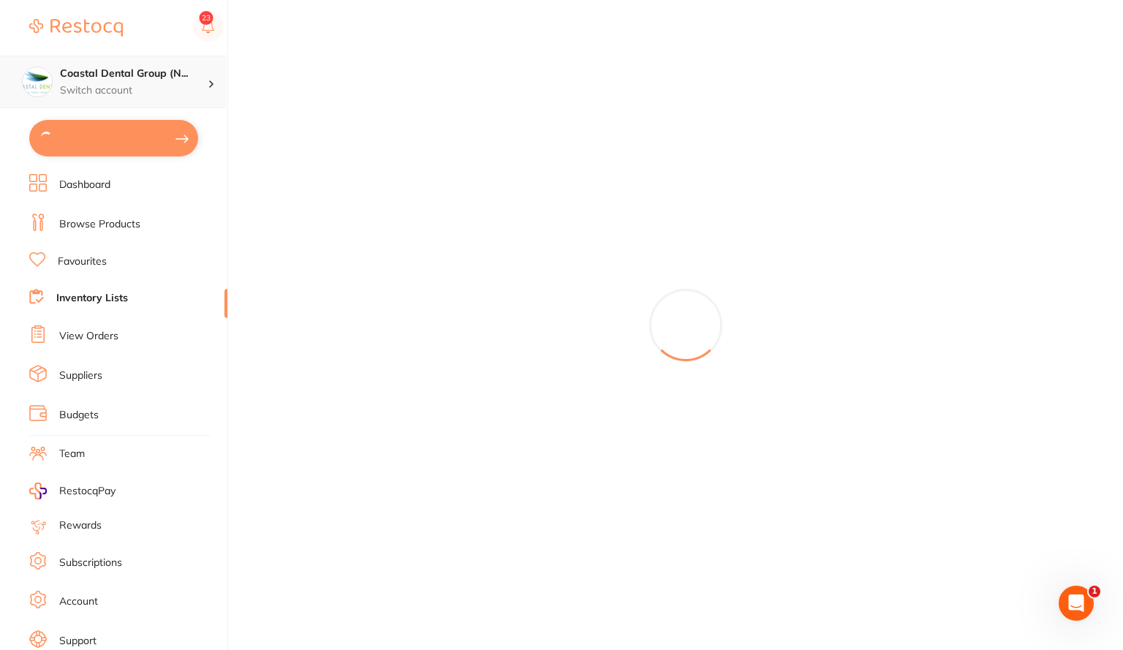
click at [113, 91] on p "Switch account" at bounding box center [134, 90] width 148 height 15
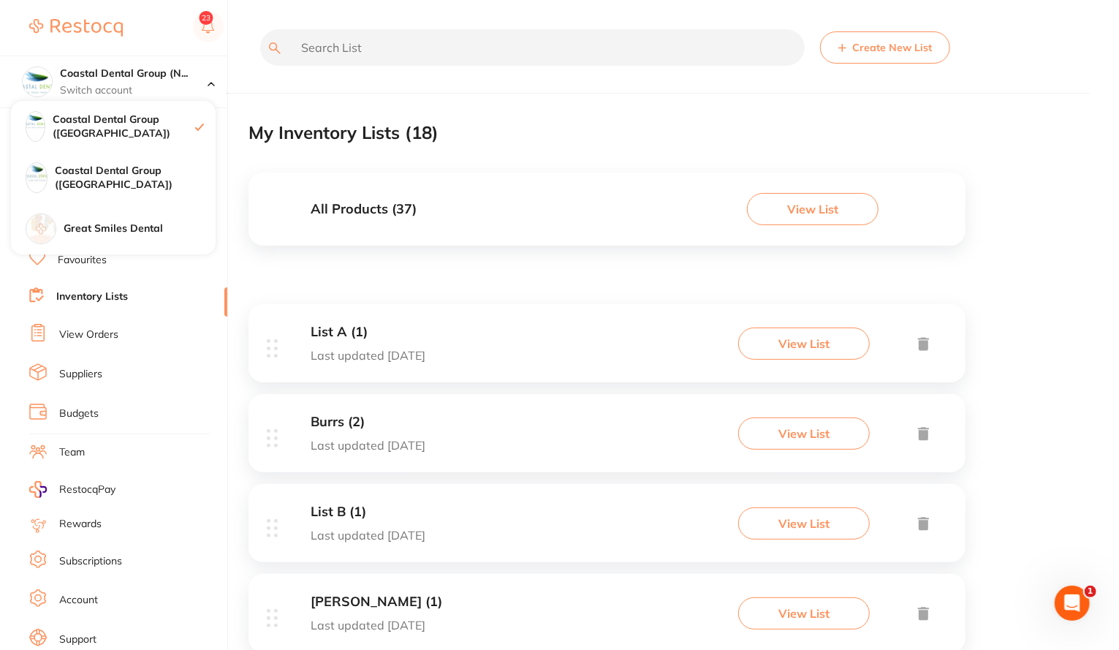
click at [184, 37] on div at bounding box center [126, 28] width 194 height 34
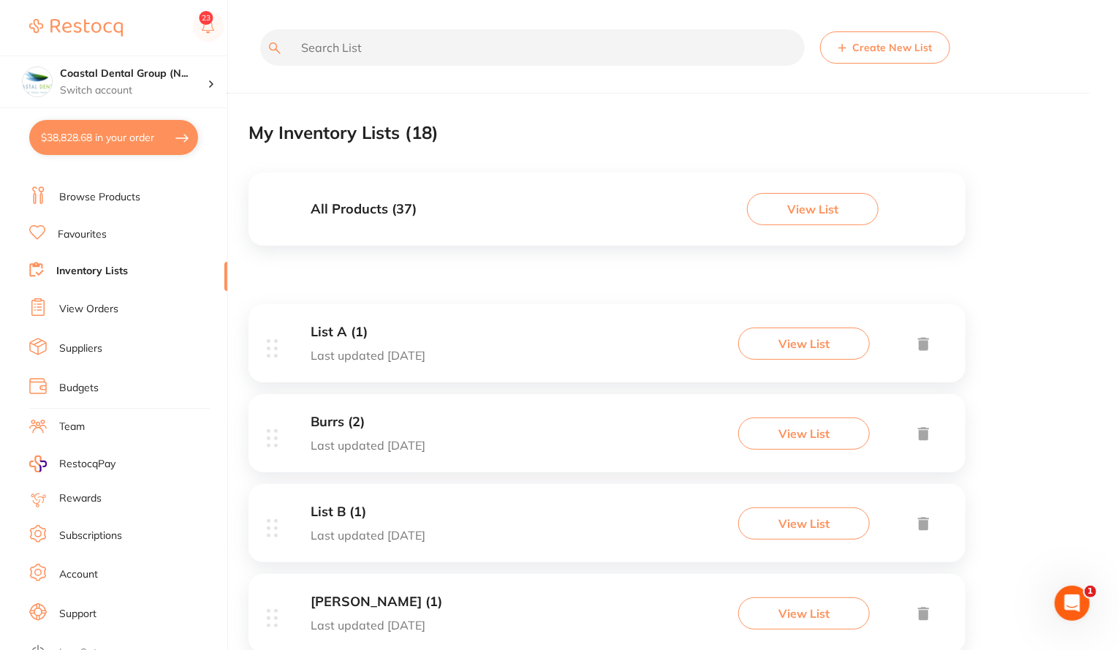
scroll to position [35, 0]
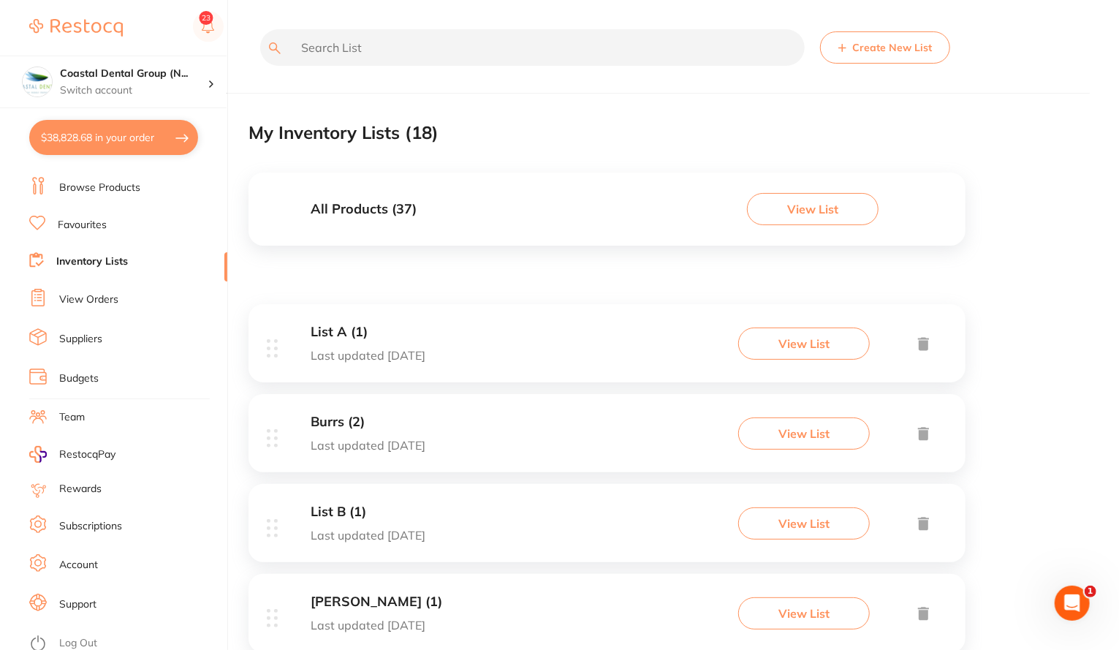
click at [79, 419] on link "Team" at bounding box center [72, 417] width 26 height 15
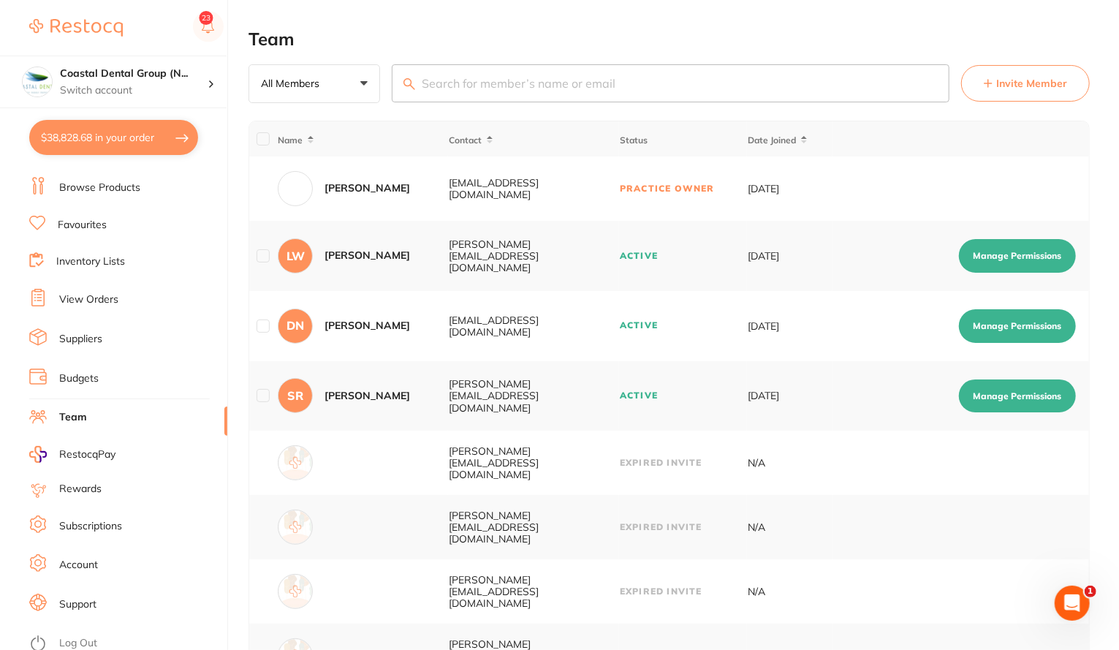
click at [981, 254] on button "Manage Permissions" at bounding box center [1017, 256] width 117 height 34
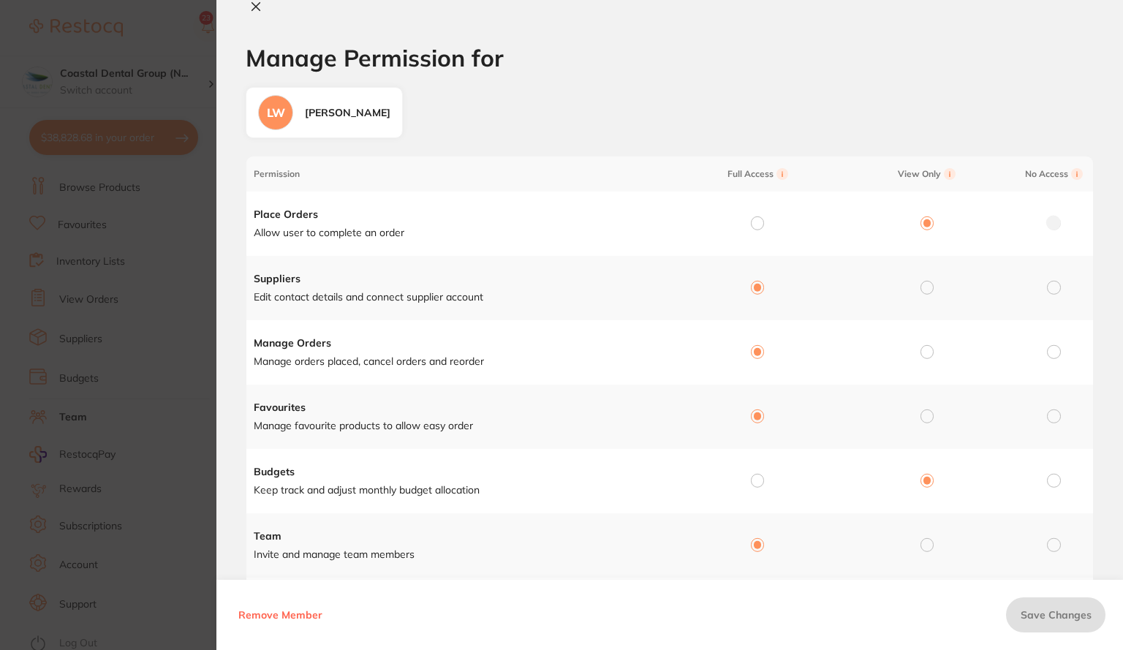
click at [254, 3] on icon at bounding box center [256, 7] width 12 height 12
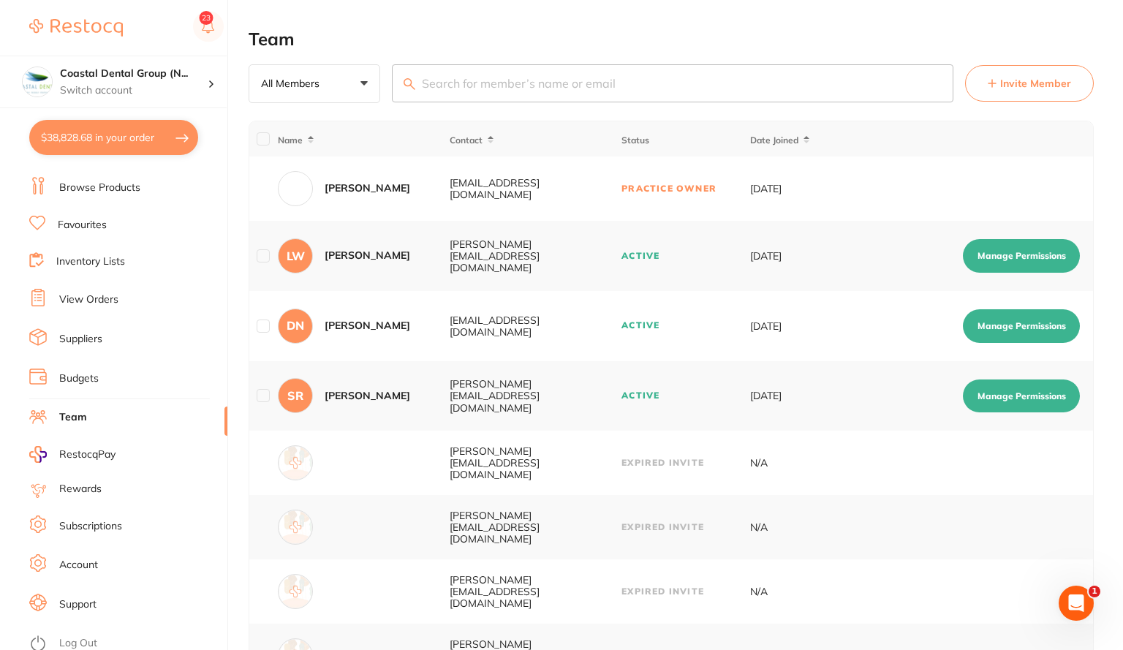
checkbox input "false"
click at [113, 186] on link "Browse Products" at bounding box center [99, 188] width 81 height 15
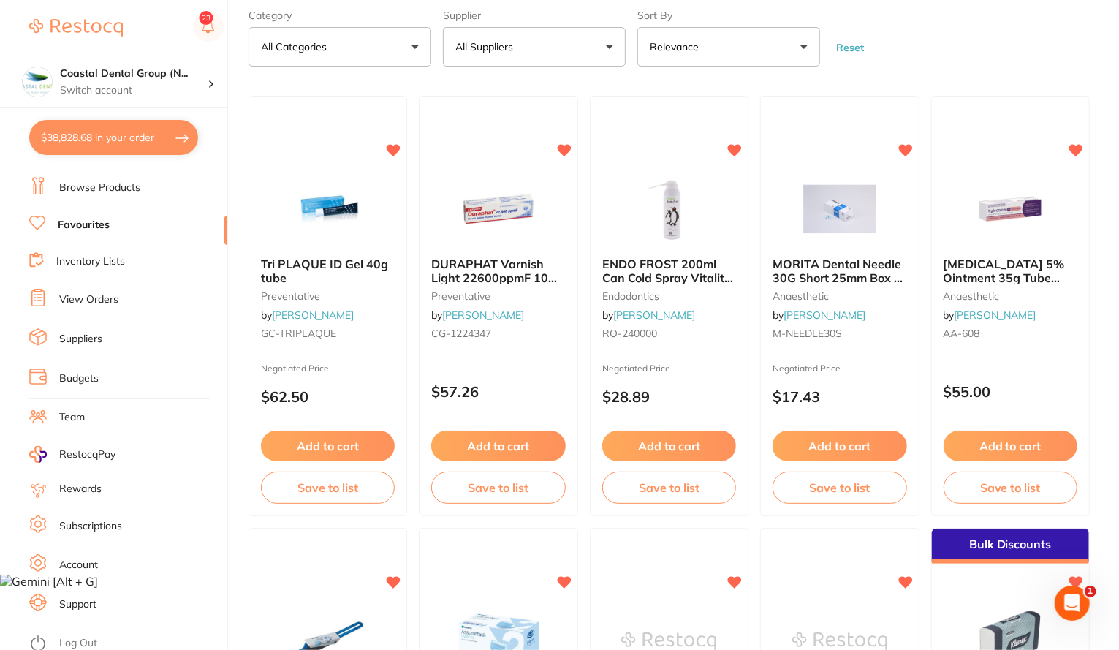
scroll to position [75, 0]
click at [73, 376] on link "Budgets" at bounding box center [78, 378] width 39 height 15
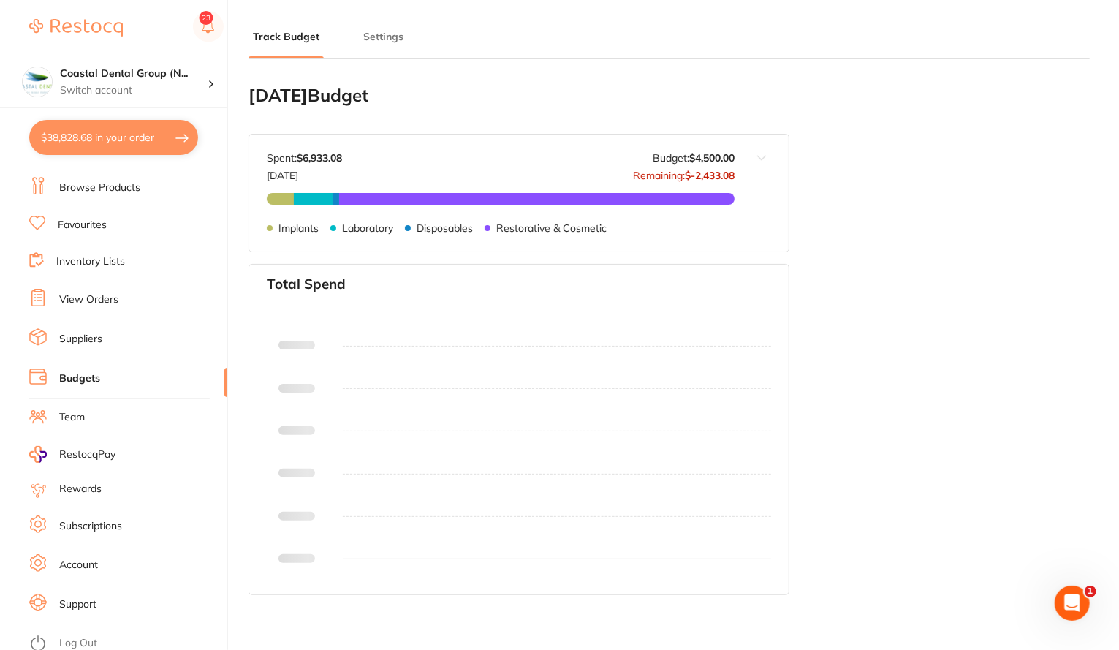
type input "6,000"
type input "4,500"
type input "3.0"
type input "150,000"
type input "4,500"
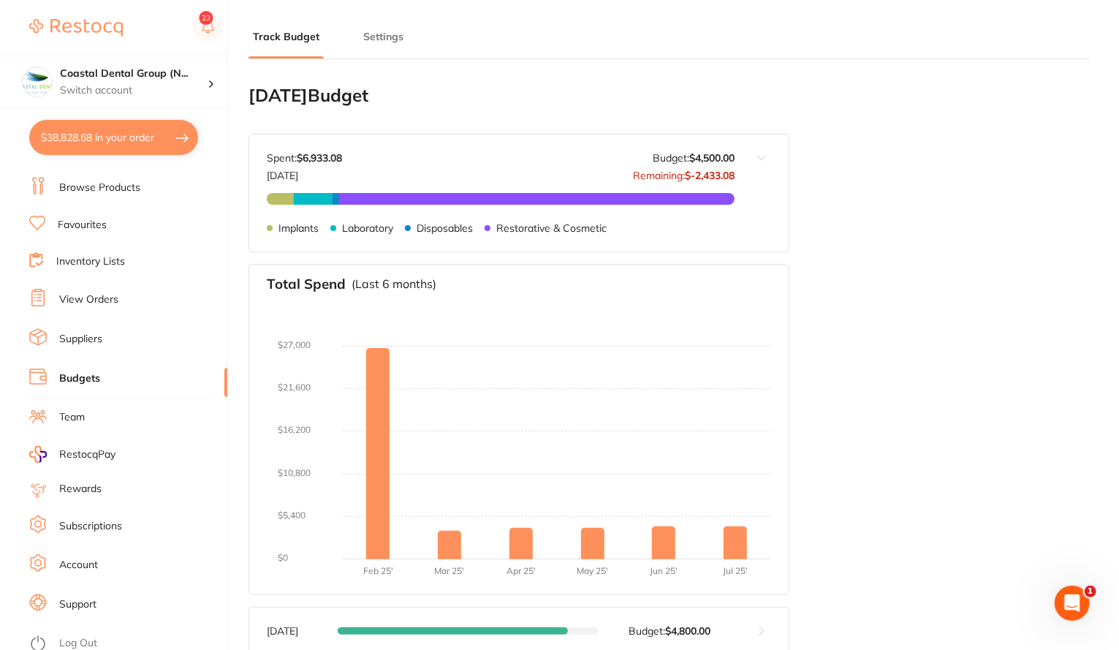
click at [382, 37] on button "Settings" at bounding box center [383, 37] width 49 height 14
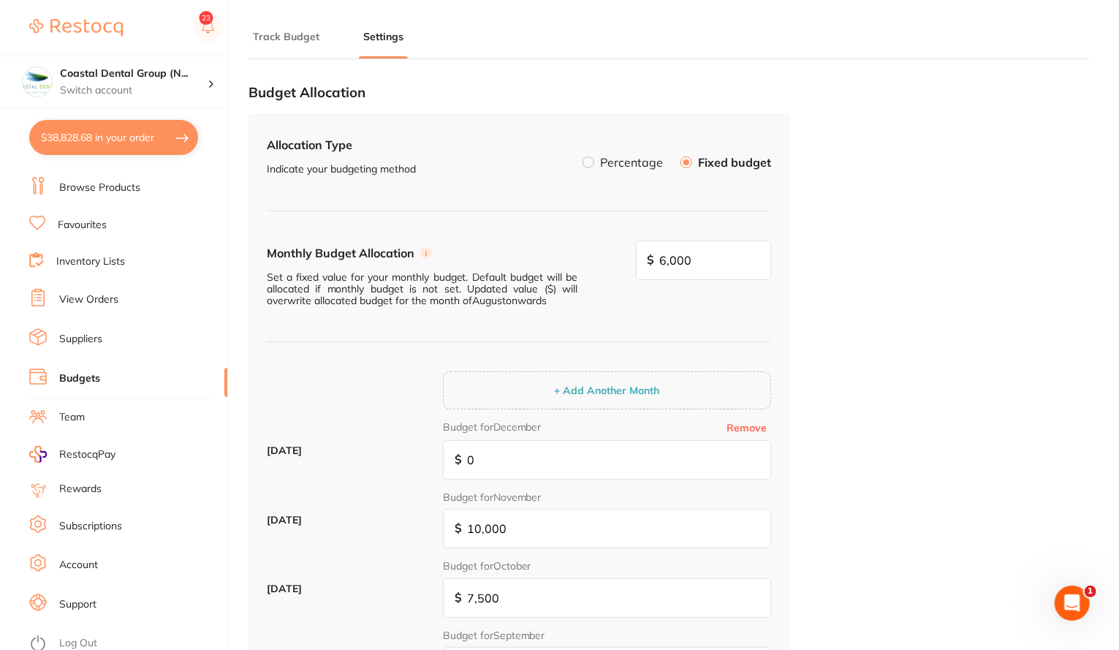
click at [593, 163] on label at bounding box center [589, 162] width 12 height 12
click at [583, 156] on input "Percentage" at bounding box center [583, 156] width 0 height 0
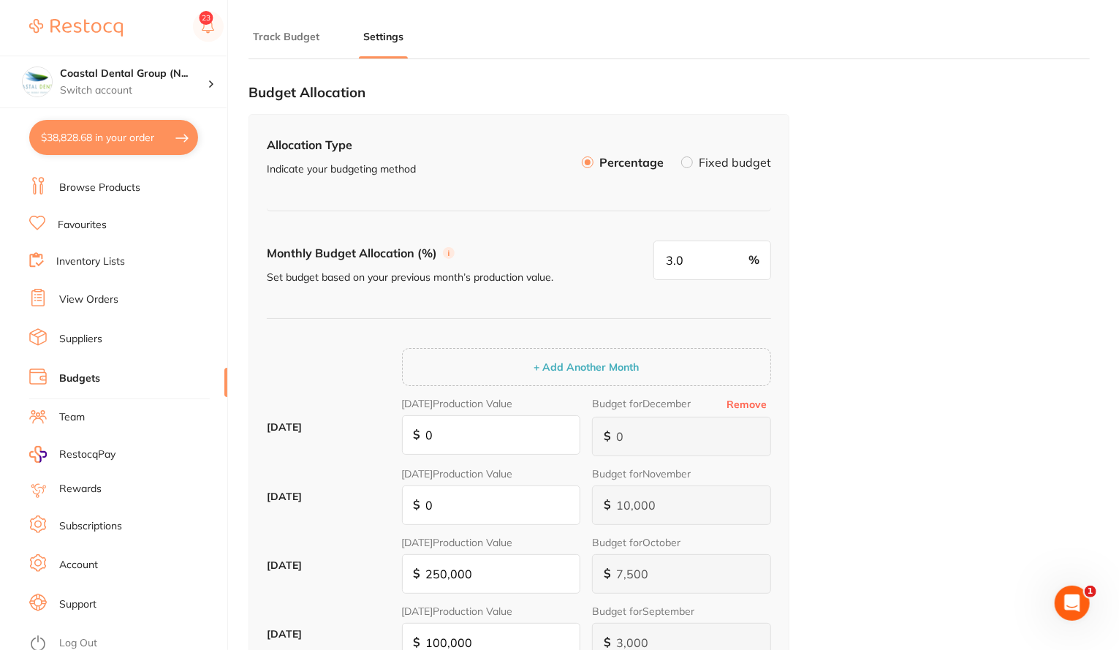
click at [292, 41] on button "Track Budget" at bounding box center [286, 37] width 75 height 14
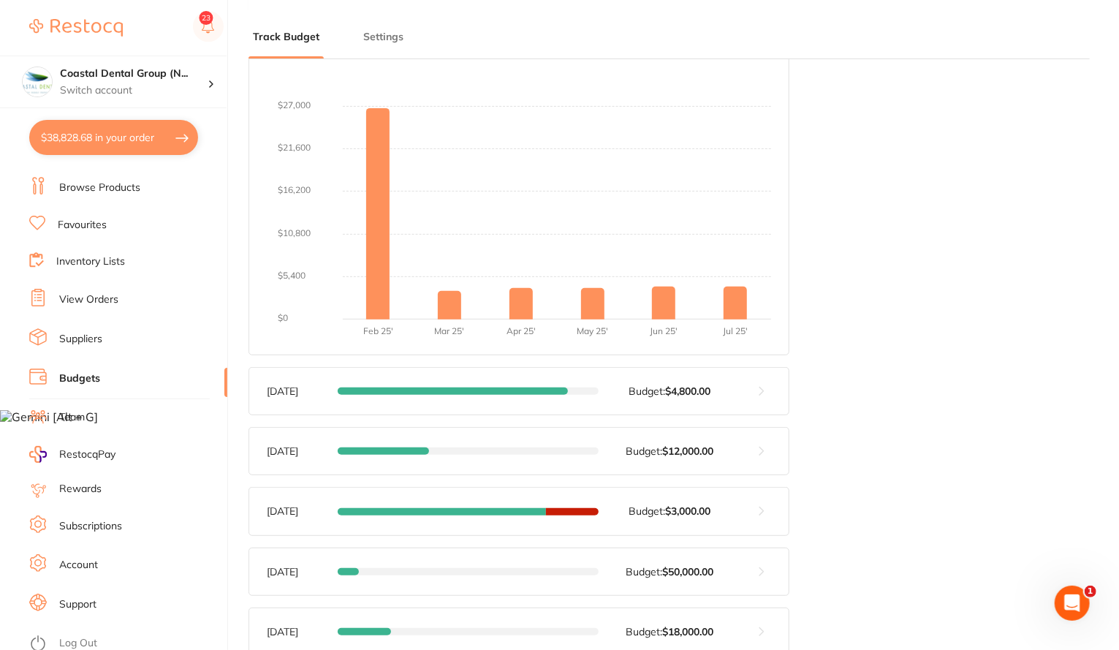
scroll to position [262, 0]
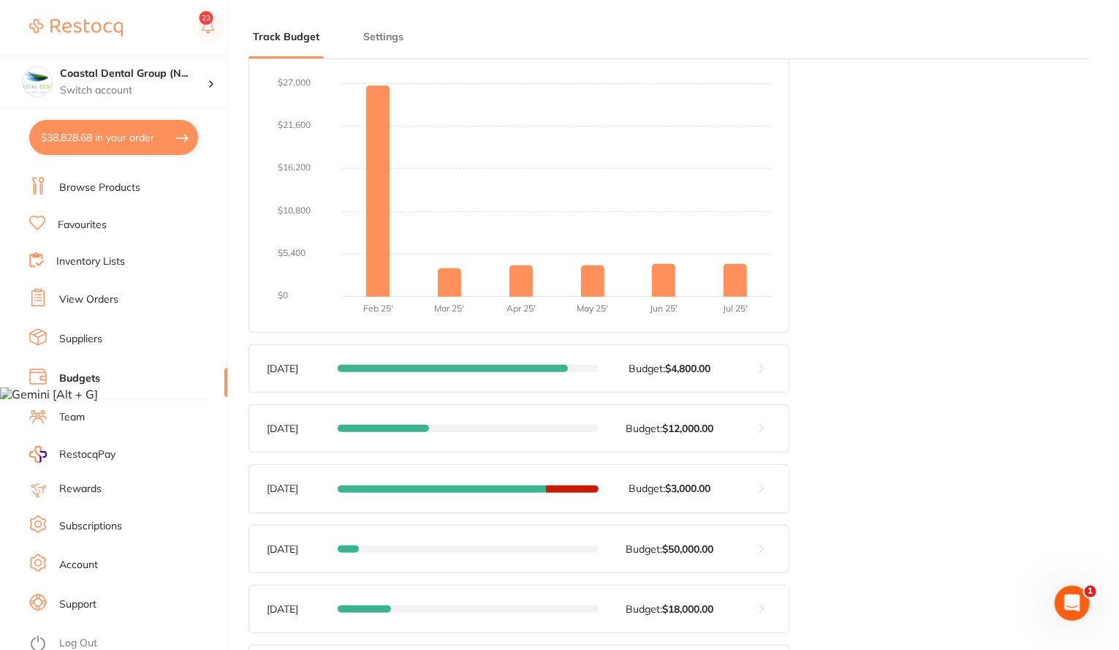
click at [759, 480] on button at bounding box center [762, 488] width 54 height 47
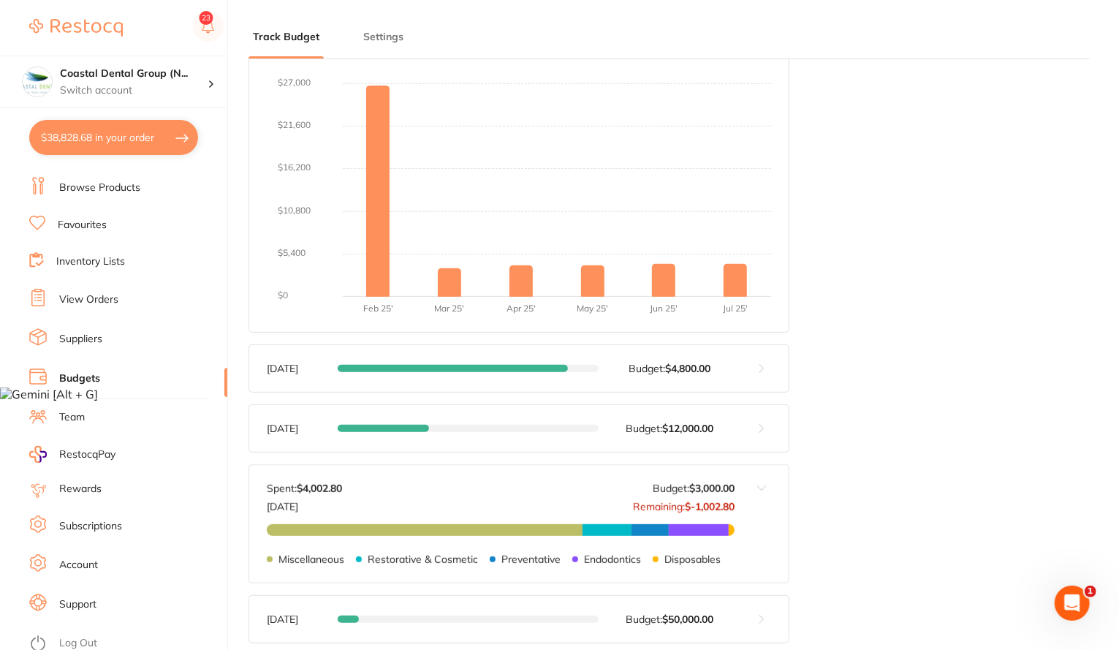
click at [759, 487] on button at bounding box center [762, 523] width 54 height 117
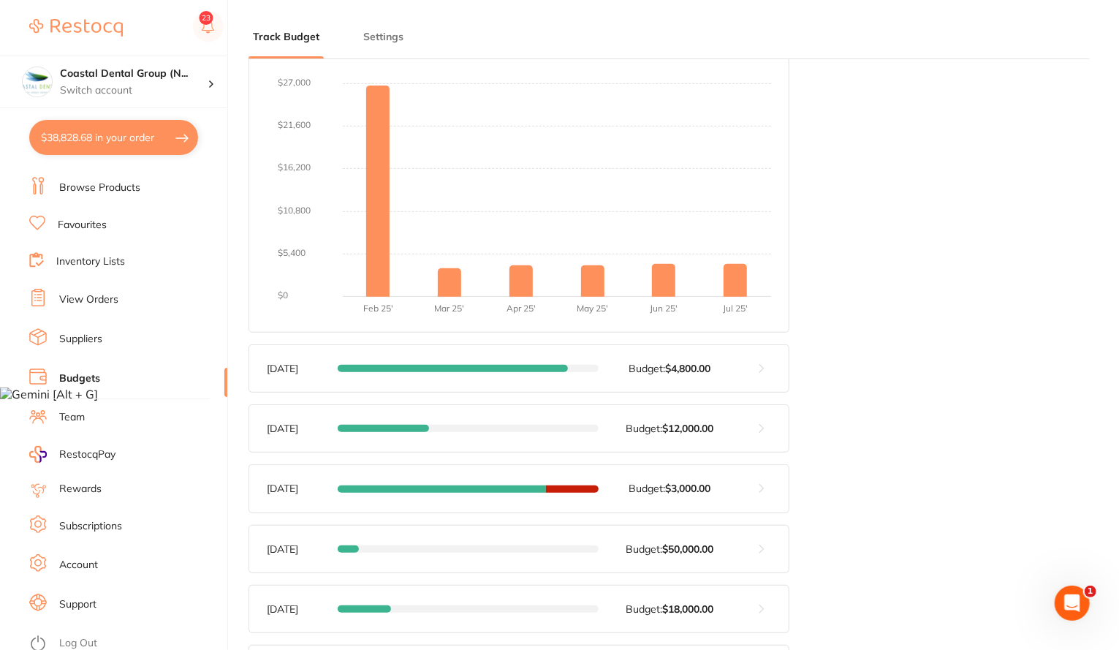
click at [108, 184] on link "Browse Products" at bounding box center [99, 188] width 81 height 15
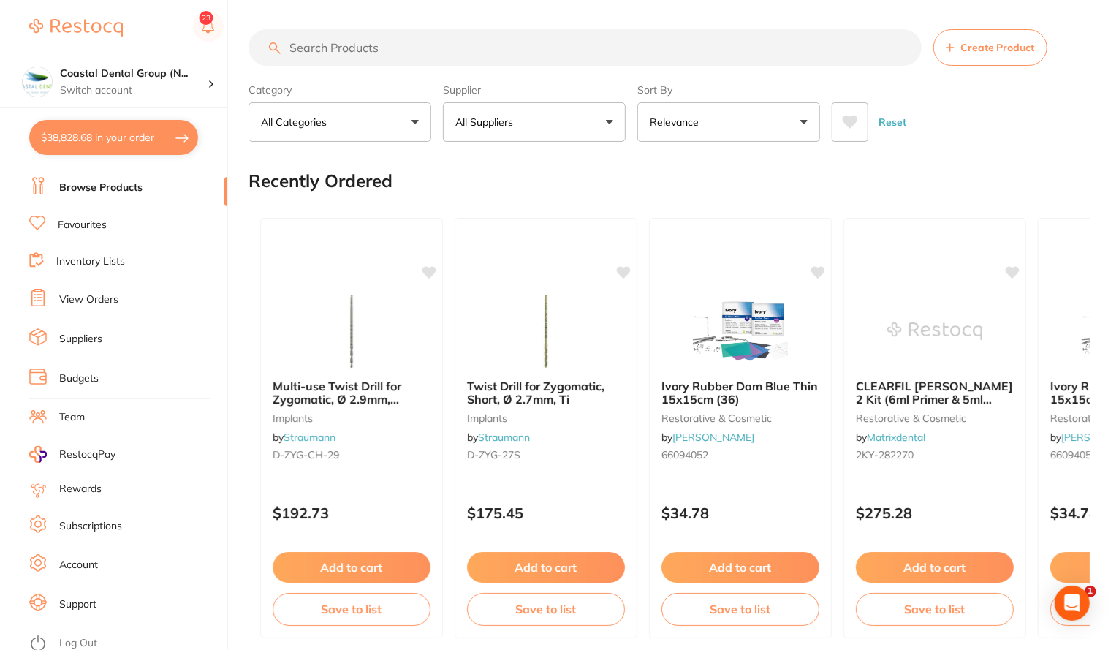
click at [313, 40] on input "search" at bounding box center [585, 47] width 673 height 37
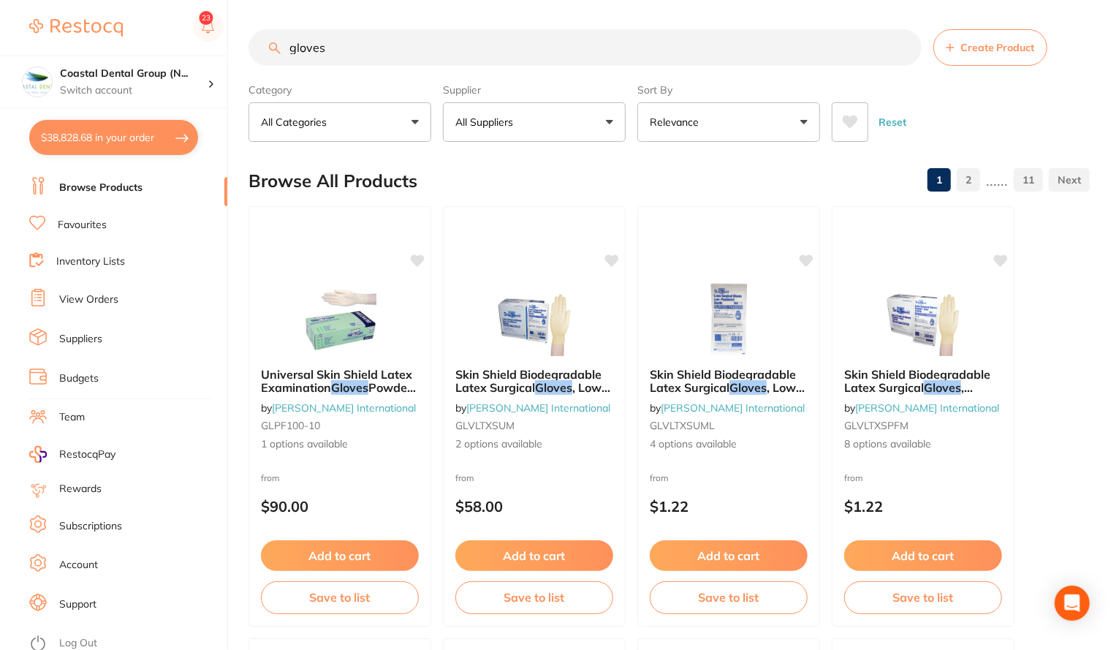
click at [383, 51] on input "gloves" at bounding box center [585, 47] width 673 height 37
type input "gloves"
click at [721, 123] on button "Relevance" at bounding box center [728, 121] width 183 height 39
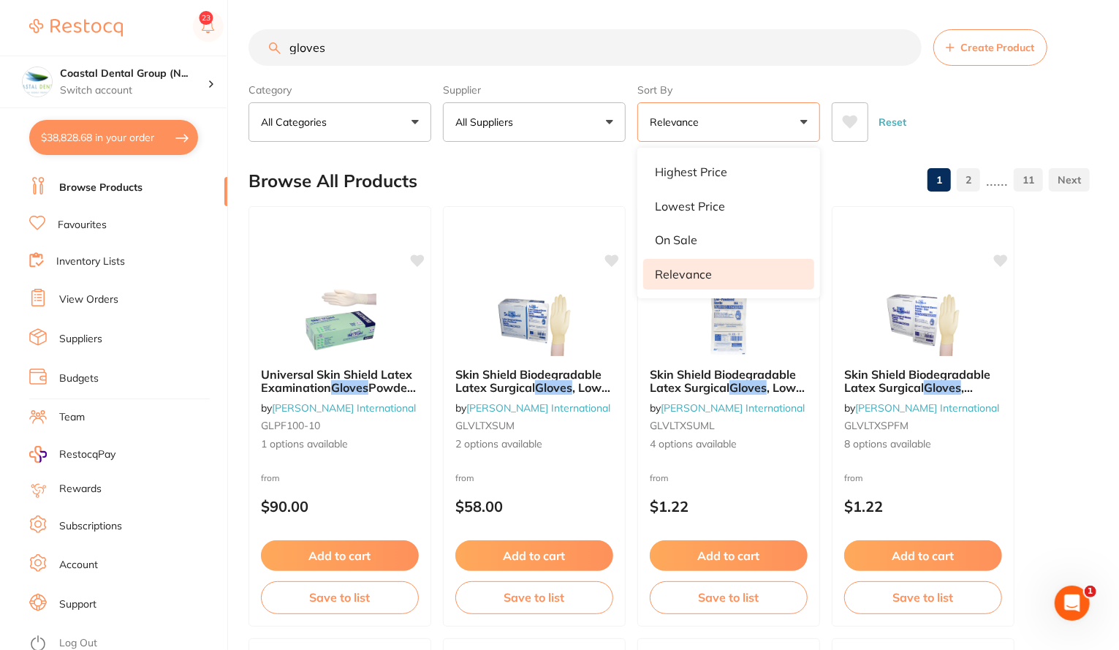
click at [572, 45] on input "gloves" at bounding box center [585, 47] width 673 height 37
click at [79, 220] on link "Favourites" at bounding box center [82, 225] width 49 height 15
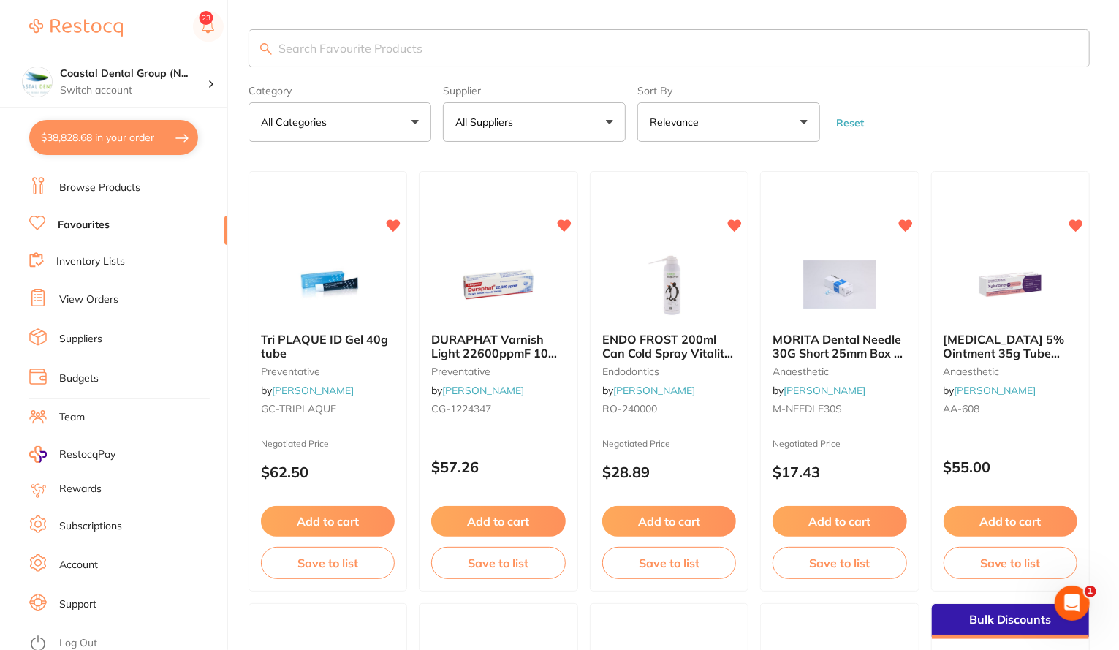
click at [93, 189] on link "Browse Products" at bounding box center [99, 188] width 81 height 15
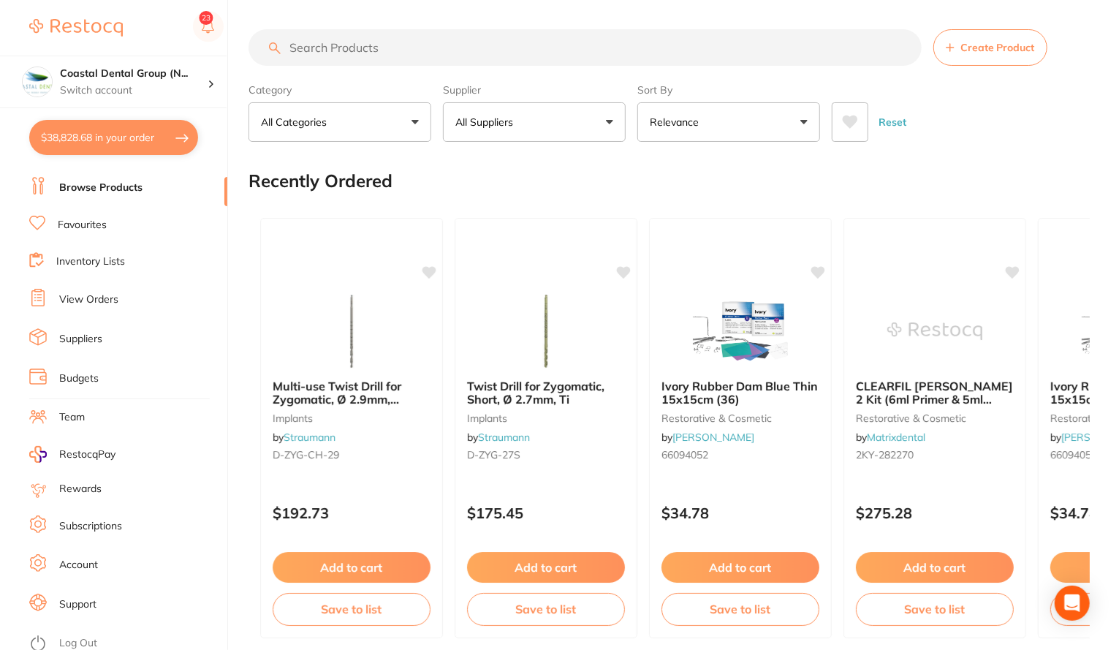
click at [975, 49] on span "Create Product" at bounding box center [997, 48] width 75 height 12
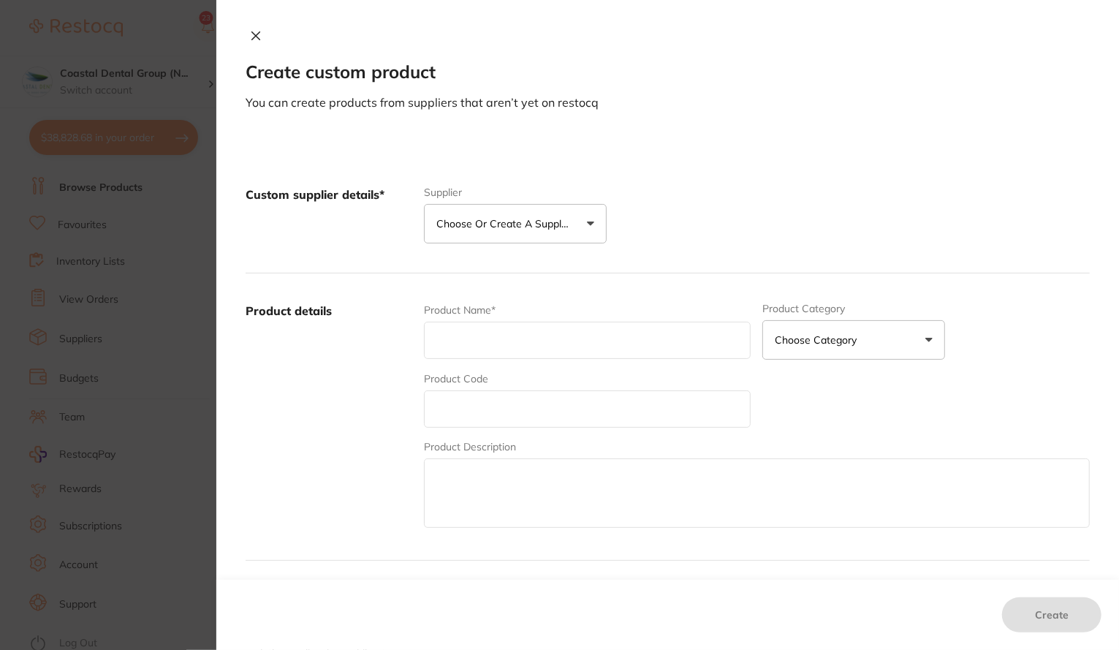
click at [564, 223] on p "Choose or create a supplier" at bounding box center [505, 223] width 139 height 15
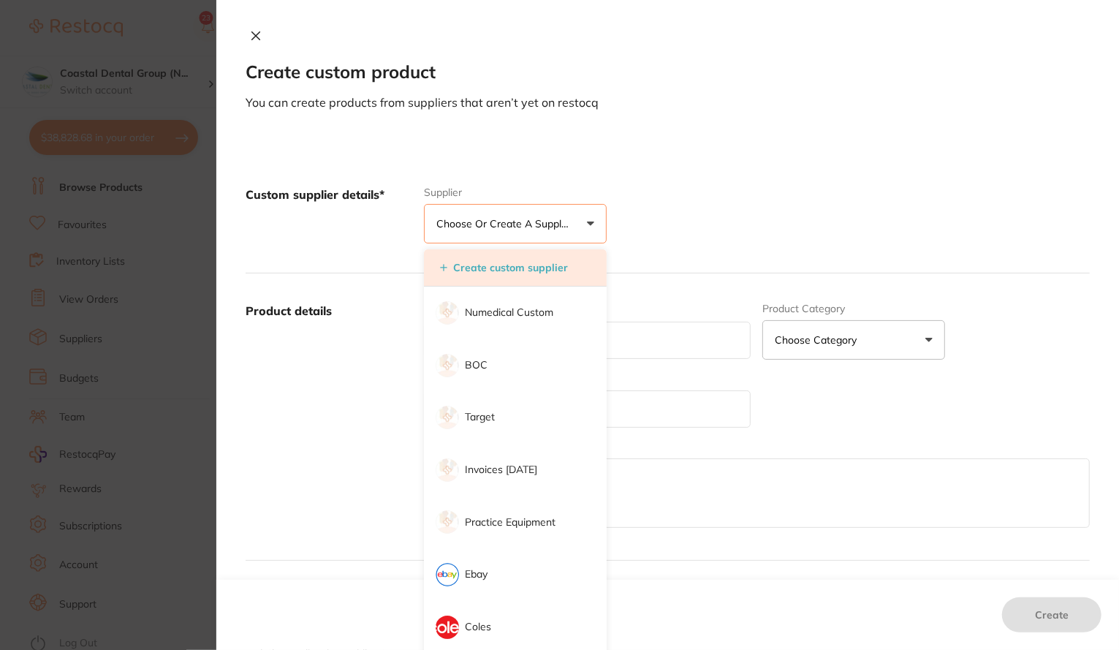
click at [490, 262] on button "Create custom supplier" at bounding box center [504, 267] width 137 height 13
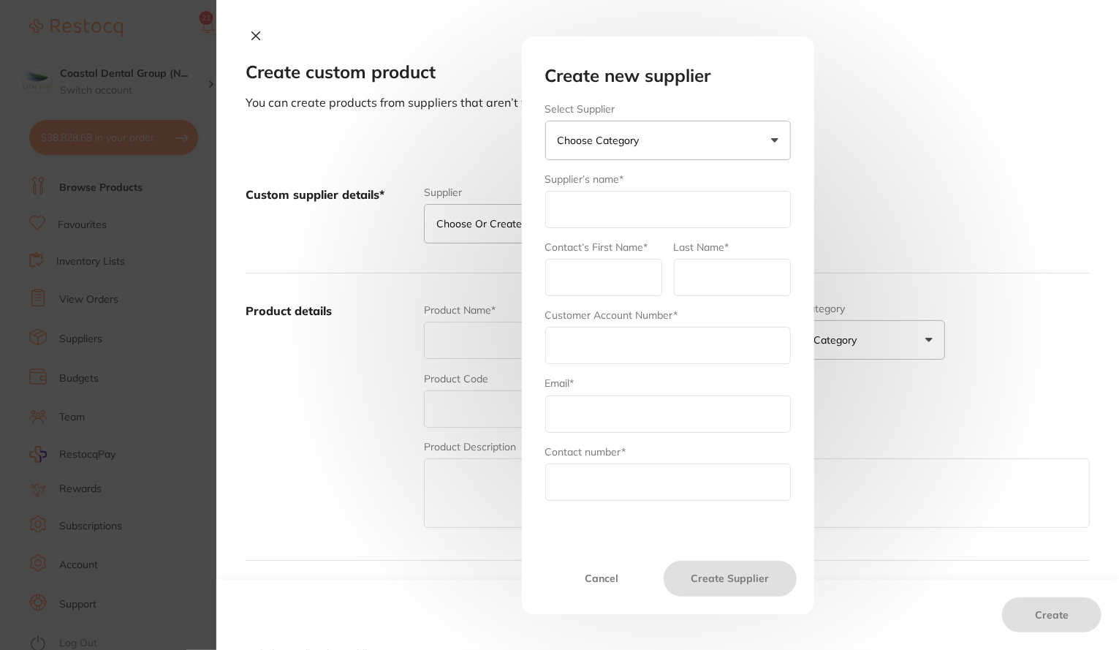
click at [602, 585] on button "Cancel" at bounding box center [601, 578] width 125 height 35
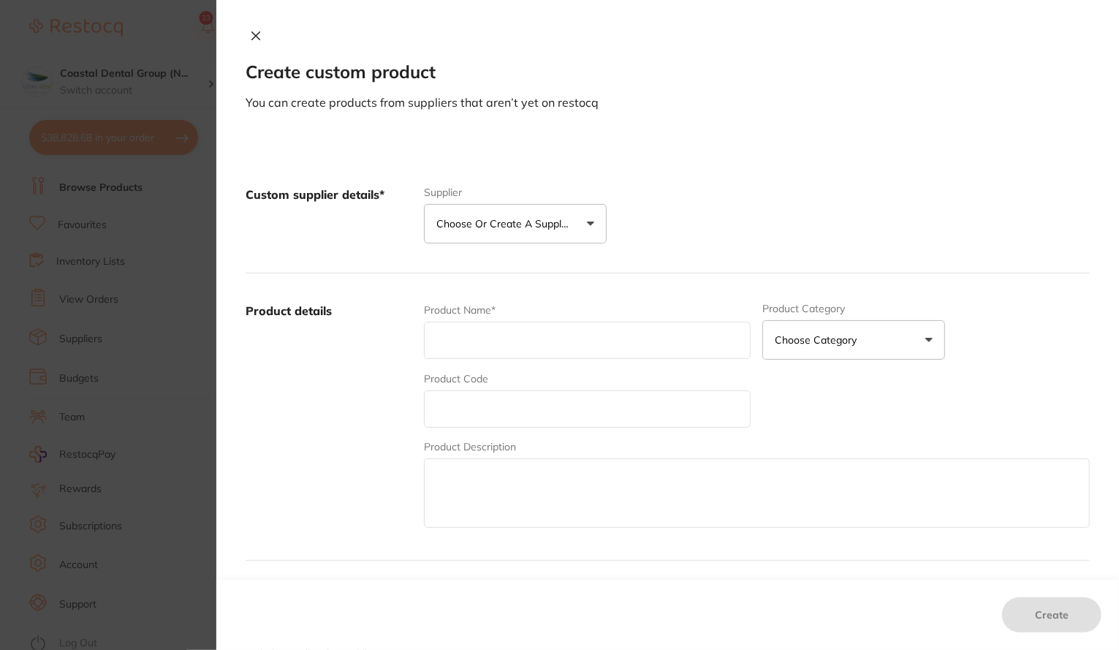
click at [547, 232] on button "Choose or create a supplier" at bounding box center [515, 223] width 183 height 39
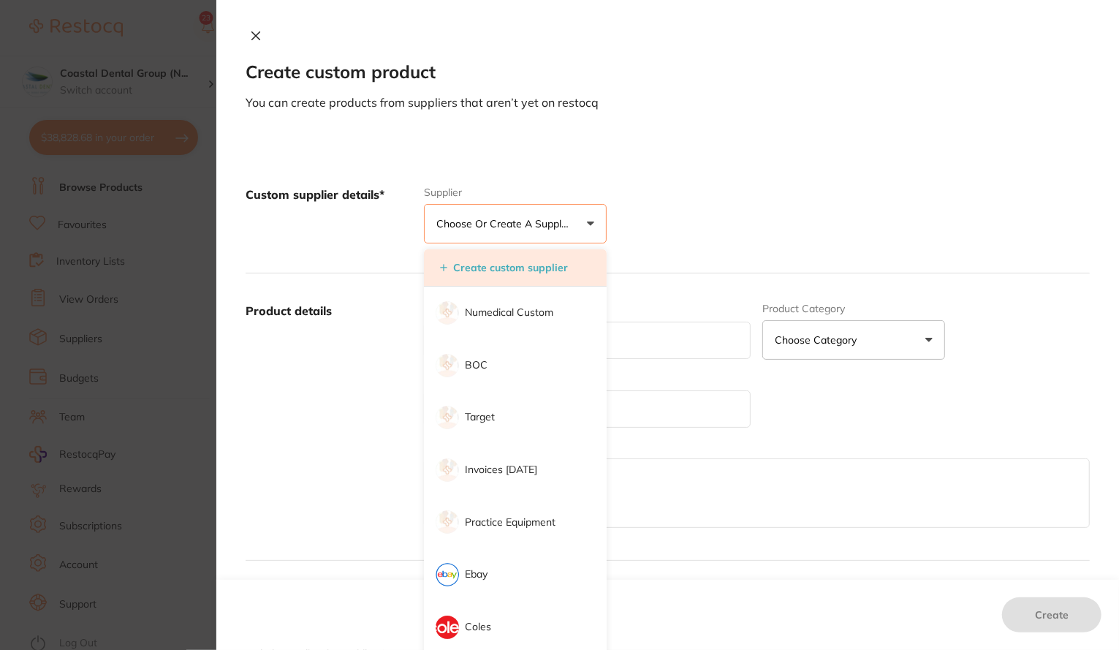
click at [538, 261] on button "Create custom supplier" at bounding box center [504, 267] width 137 height 13
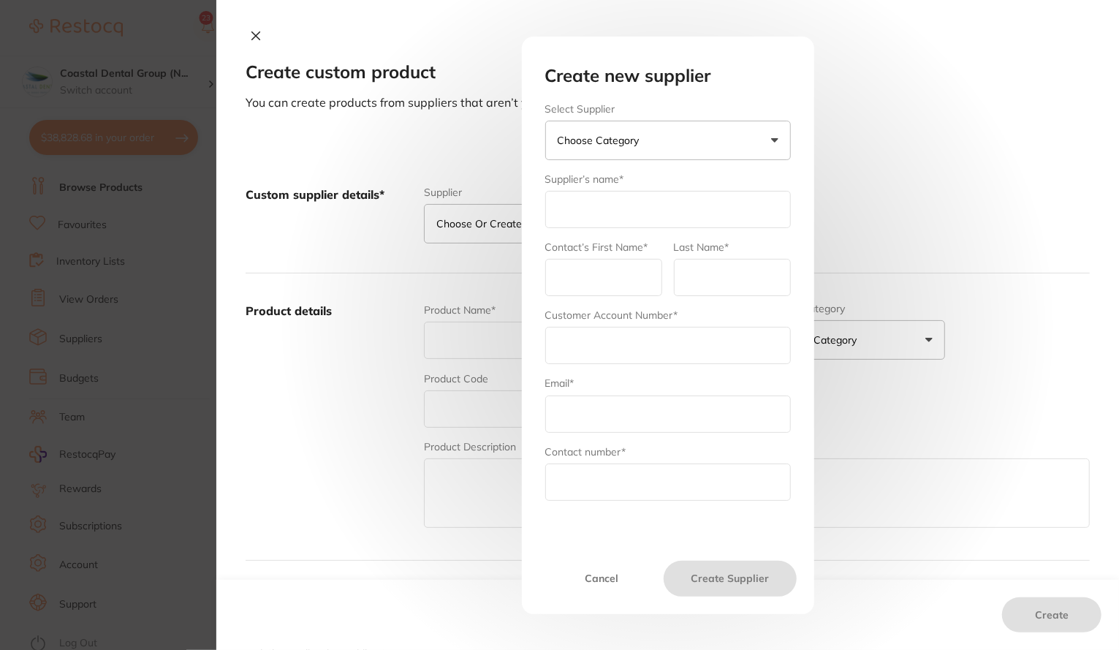
click at [585, 208] on input "text" at bounding box center [668, 209] width 246 height 37
type input "Oasis dental suppliew"
click at [602, 340] on input "text" at bounding box center [668, 345] width 246 height 37
type input "mgacmjgh"
click at [611, 273] on input "text" at bounding box center [603, 277] width 117 height 37
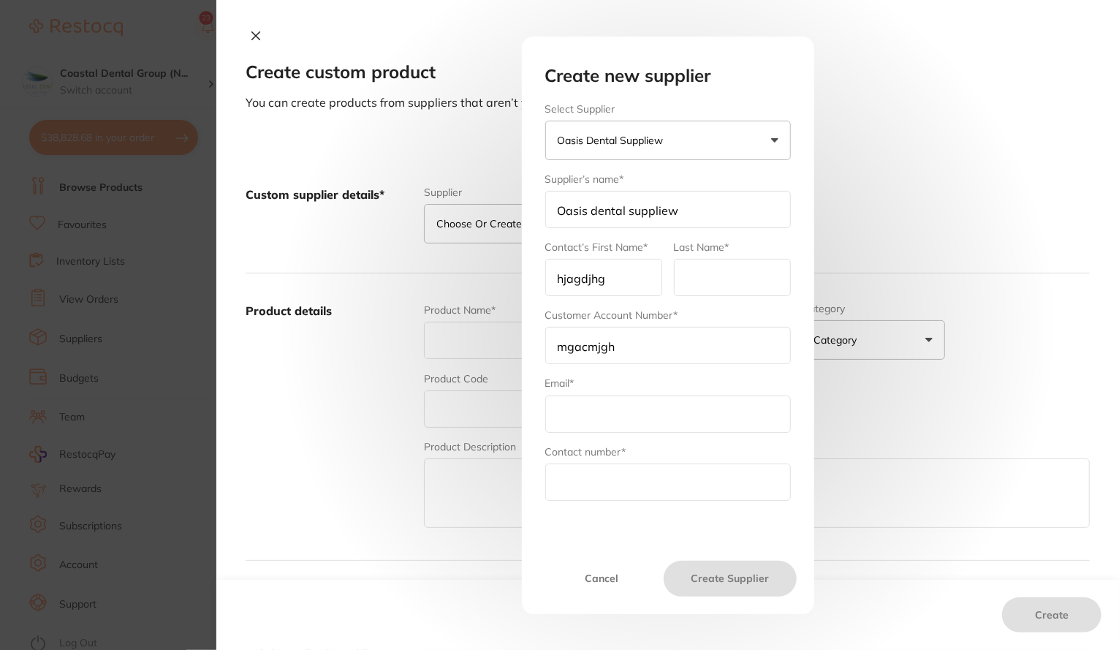
type input "hjagdjhg"
type input "jhwefhjk"
click at [593, 409] on input "text" at bounding box center [668, 413] width 246 height 37
type input "[EMAIL_ADDRESS][DOMAIN_NAME]"
click at [620, 474] on input "text" at bounding box center [668, 481] width 246 height 37
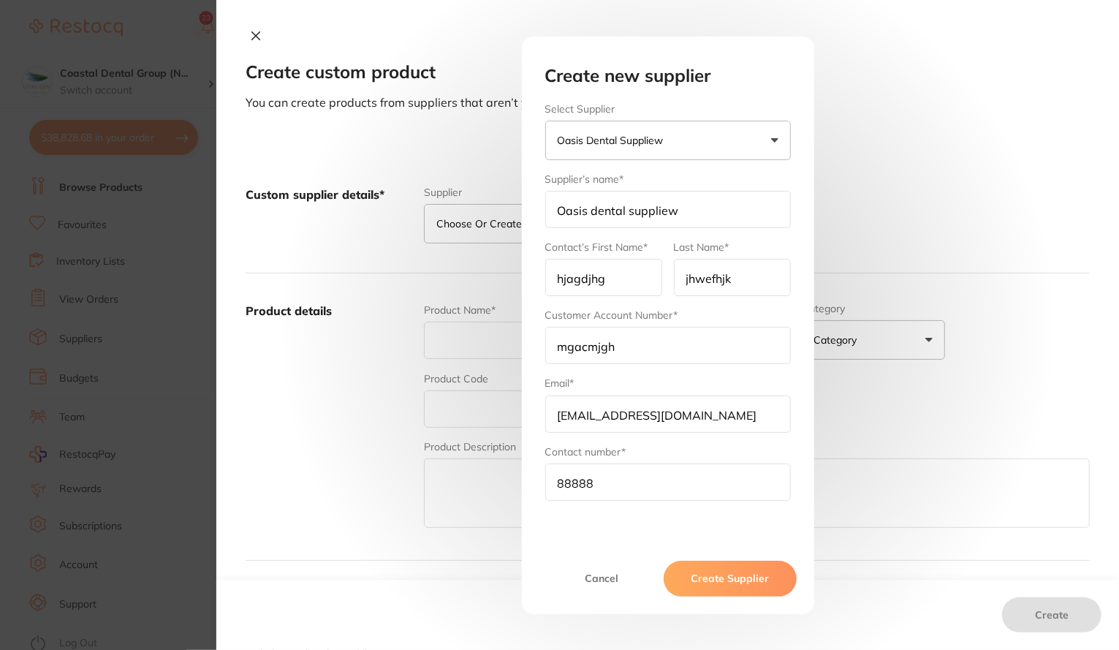
click at [728, 588] on button "Create Supplier" at bounding box center [730, 578] width 132 height 35
click at [624, 479] on input "88888" at bounding box center [668, 481] width 246 height 37
type input "888886666"
click at [708, 579] on button "Create Supplier" at bounding box center [730, 578] width 132 height 35
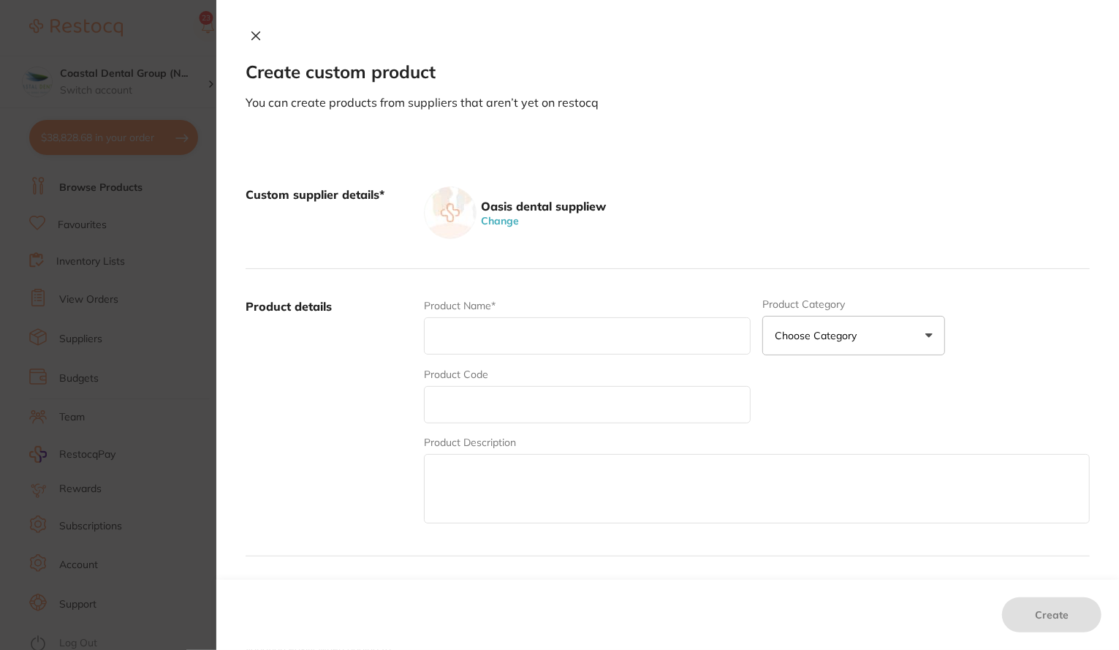
click at [253, 41] on icon at bounding box center [256, 36] width 12 height 12
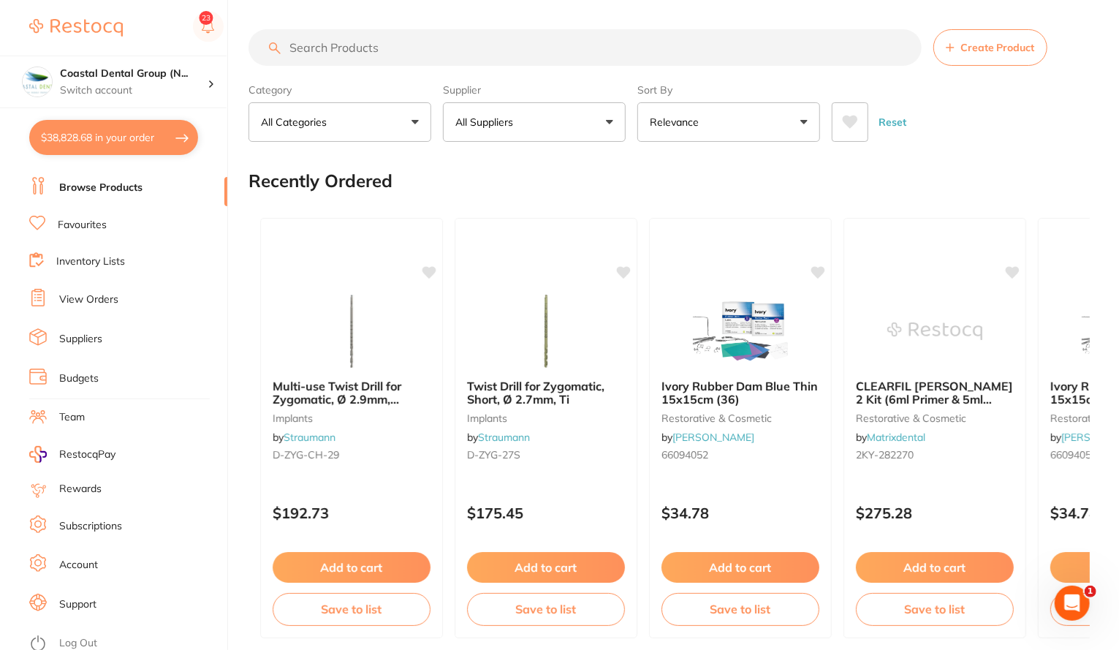
click at [79, 230] on link "Favourites" at bounding box center [82, 225] width 49 height 15
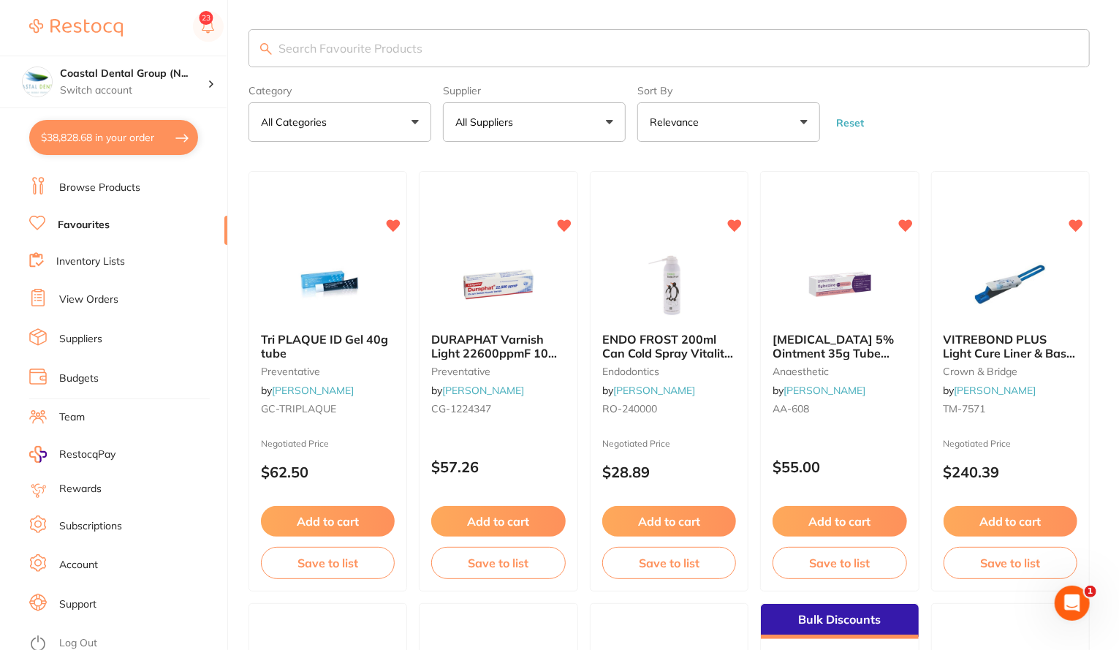
click at [70, 134] on button "$38,828.68 in your order" at bounding box center [113, 137] width 169 height 35
checkbox input "true"
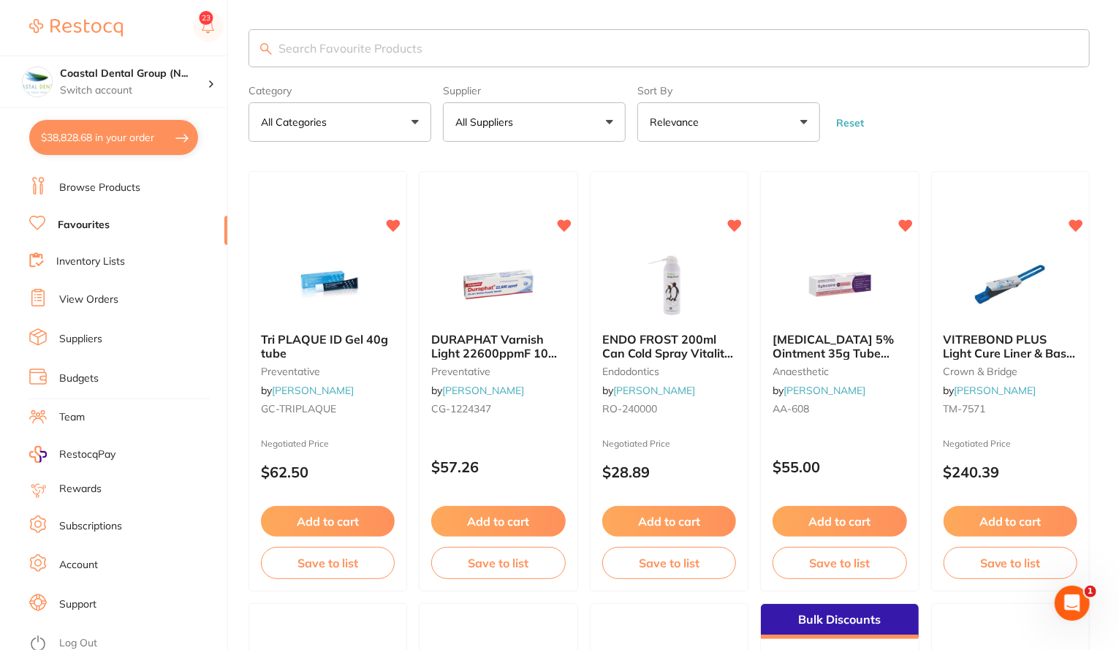
checkbox input "true"
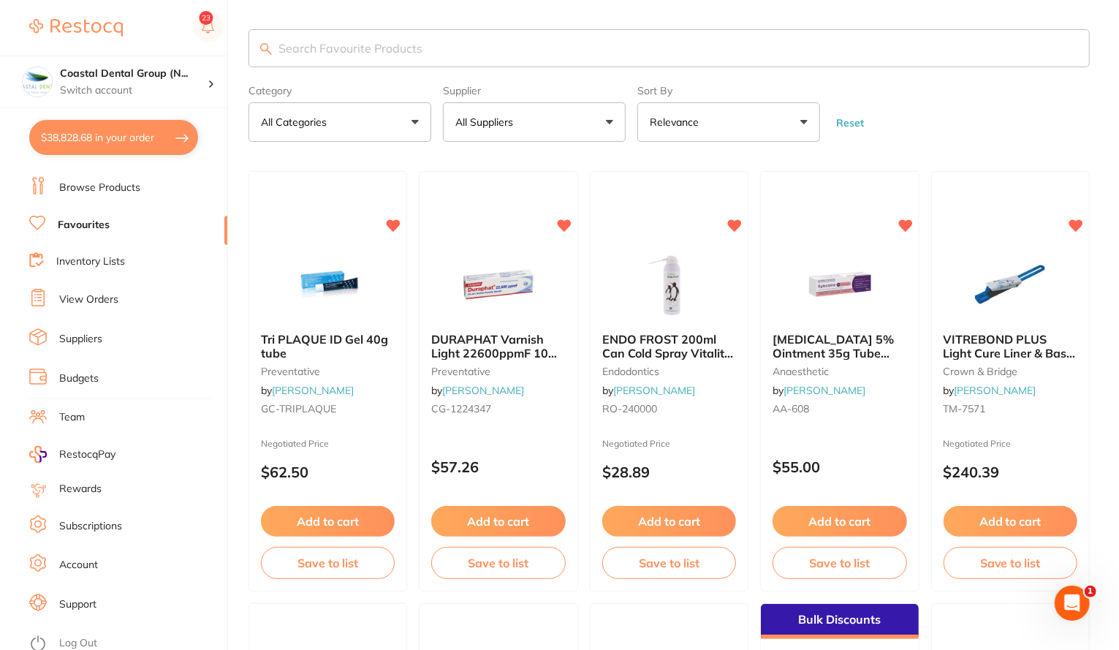
checkbox input "true"
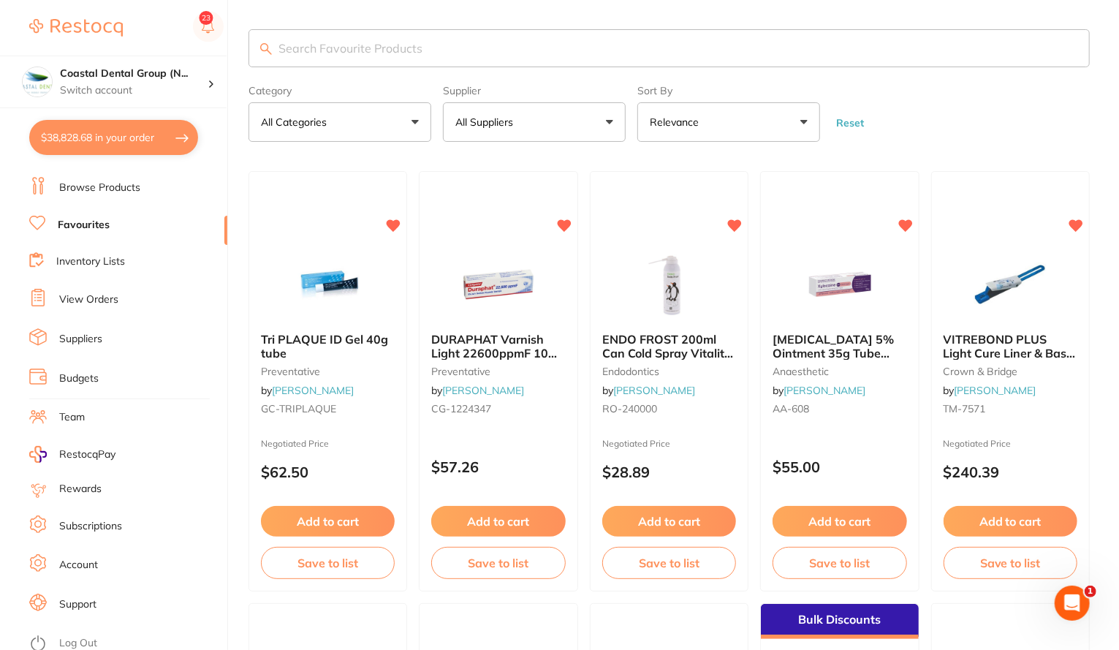
checkbox input "true"
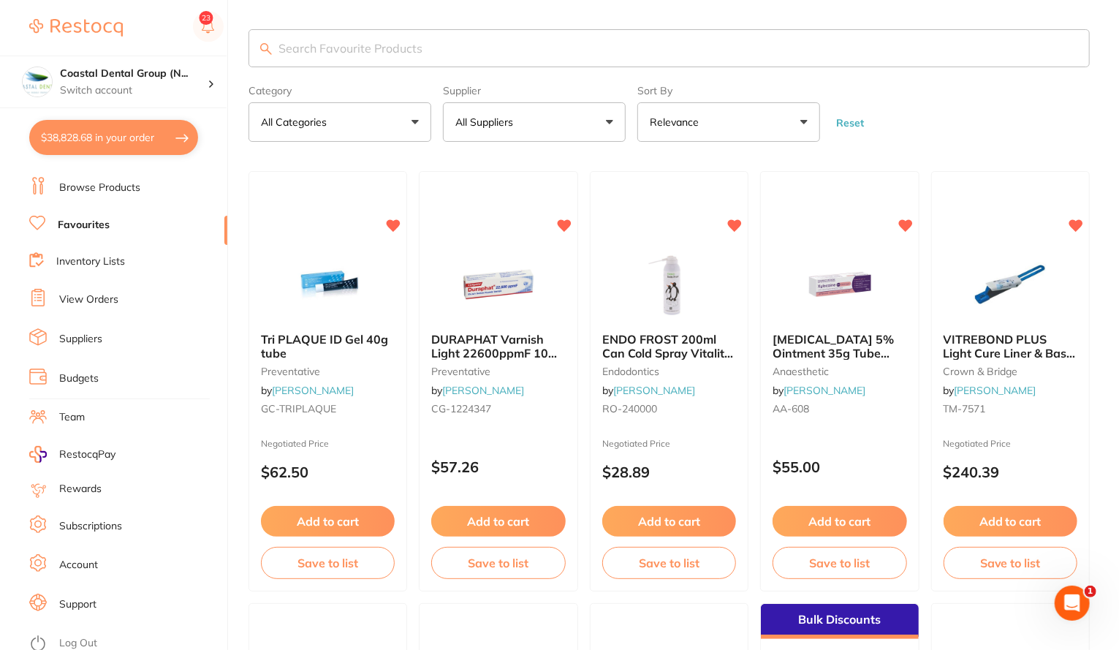
checkbox input "true"
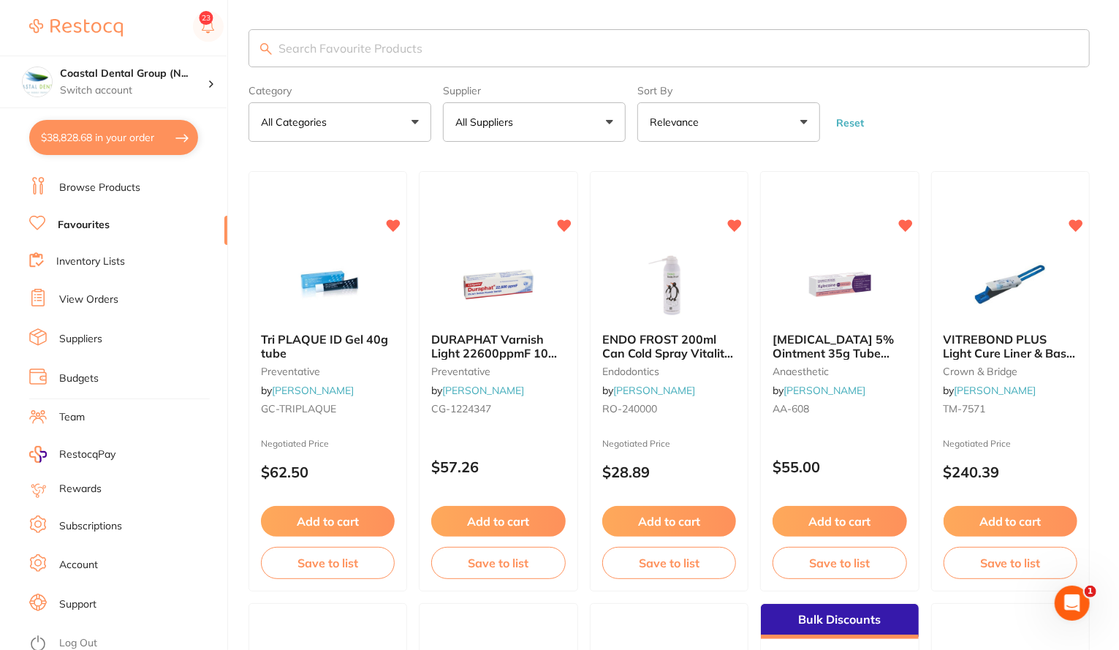
checkbox input "true"
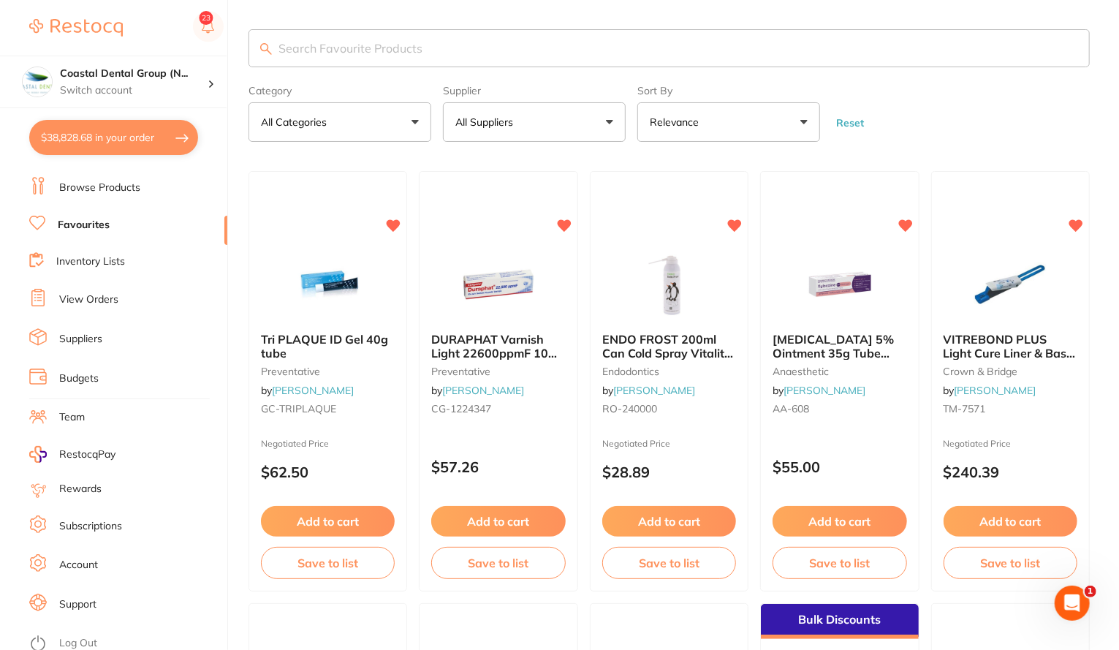
checkbox input "true"
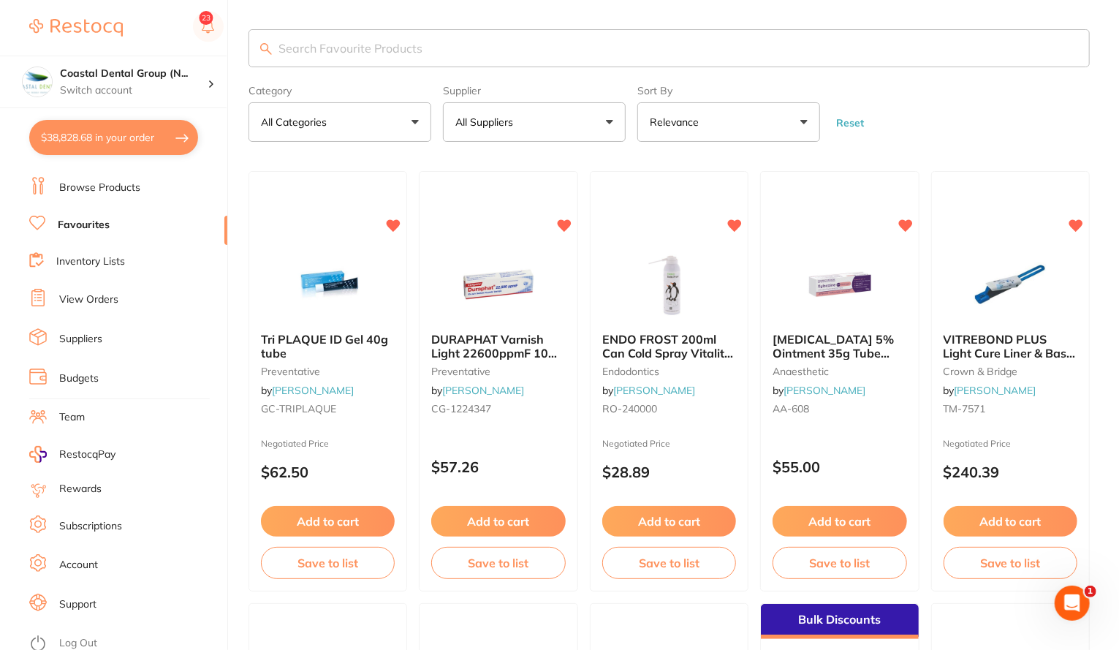
checkbox input "true"
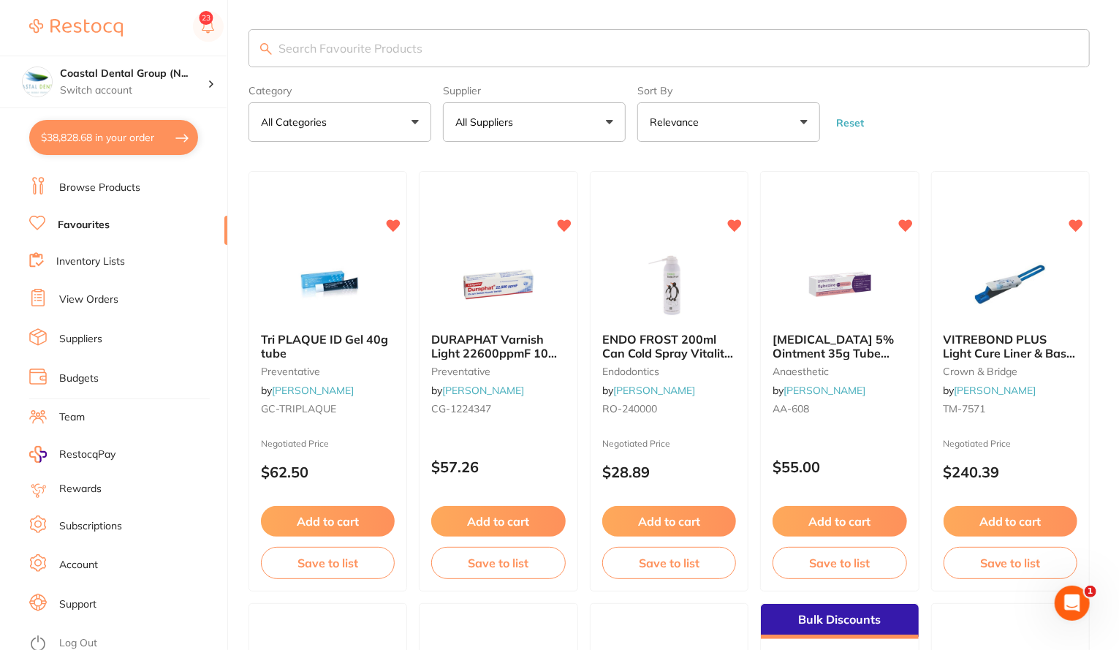
checkbox input "true"
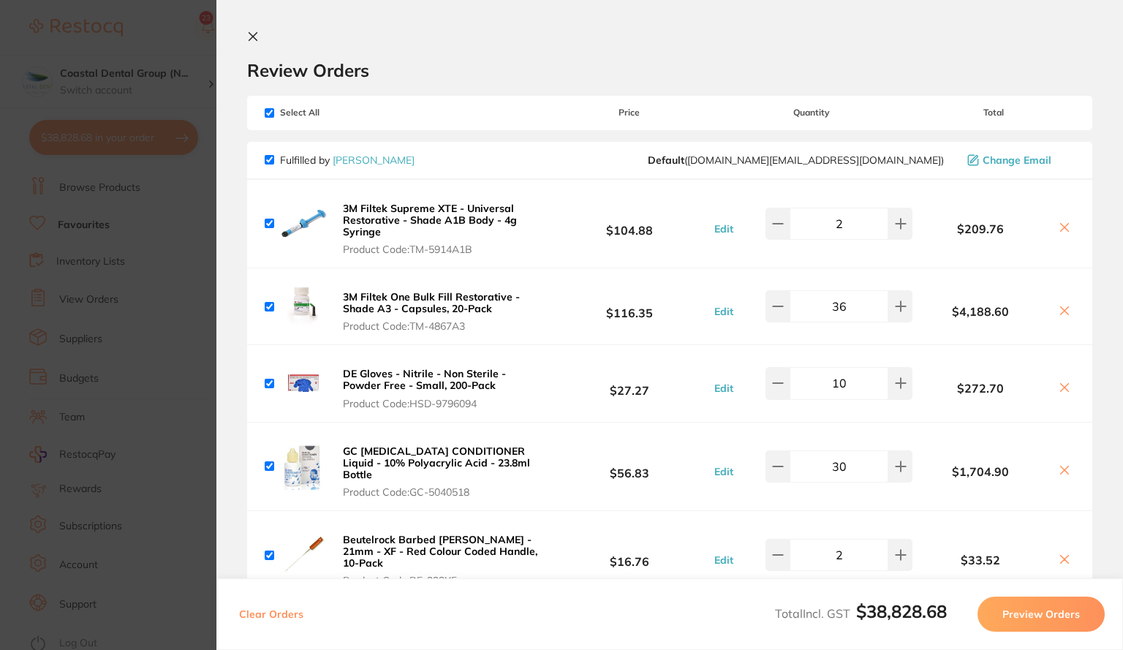
click at [249, 36] on icon at bounding box center [253, 37] width 12 height 12
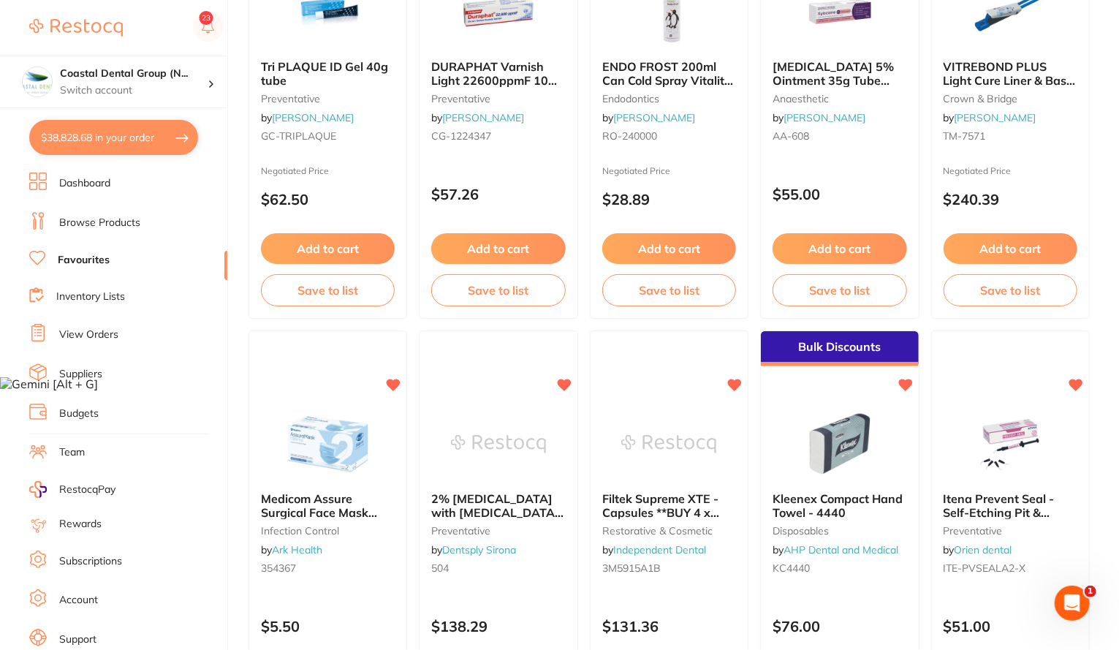
click at [90, 295] on link "Inventory Lists" at bounding box center [90, 296] width 69 height 15
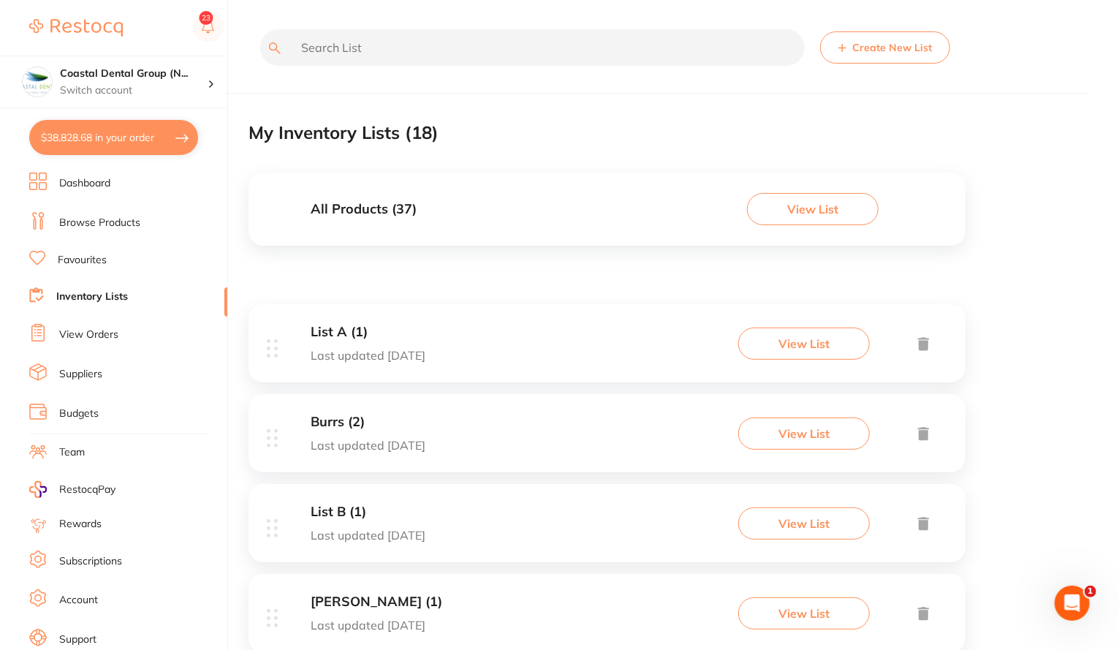
click at [902, 46] on button "Create New List" at bounding box center [885, 47] width 130 height 32
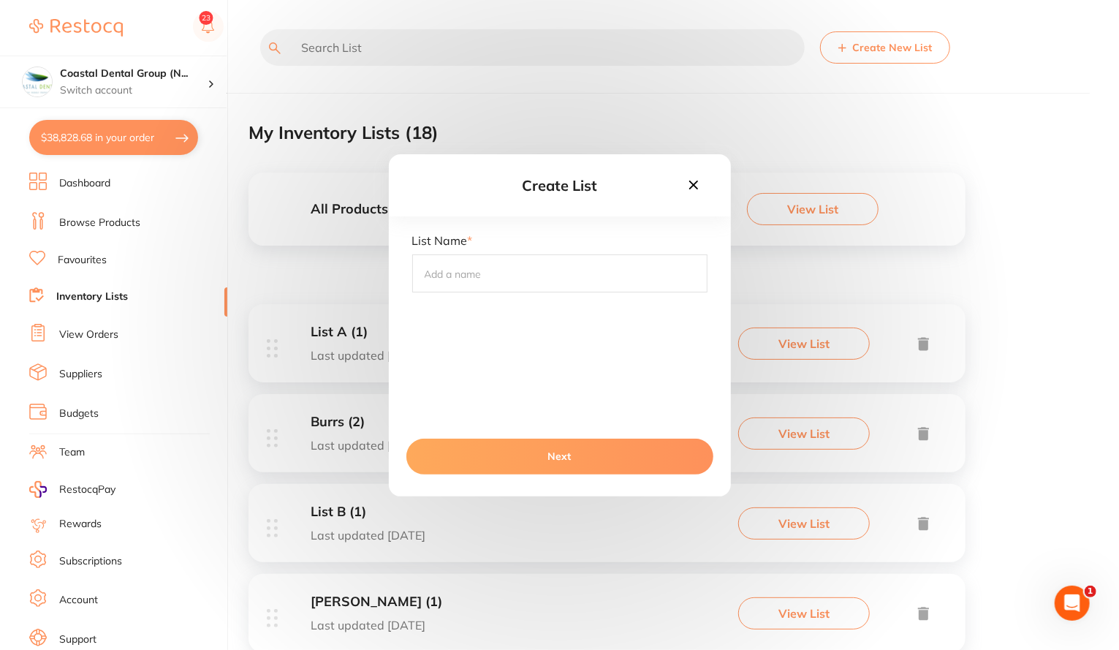
click at [469, 284] on input "text" at bounding box center [559, 273] width 295 height 38
type input "ROom 1 cup 1"
click at [512, 450] on button "Next" at bounding box center [559, 456] width 307 height 35
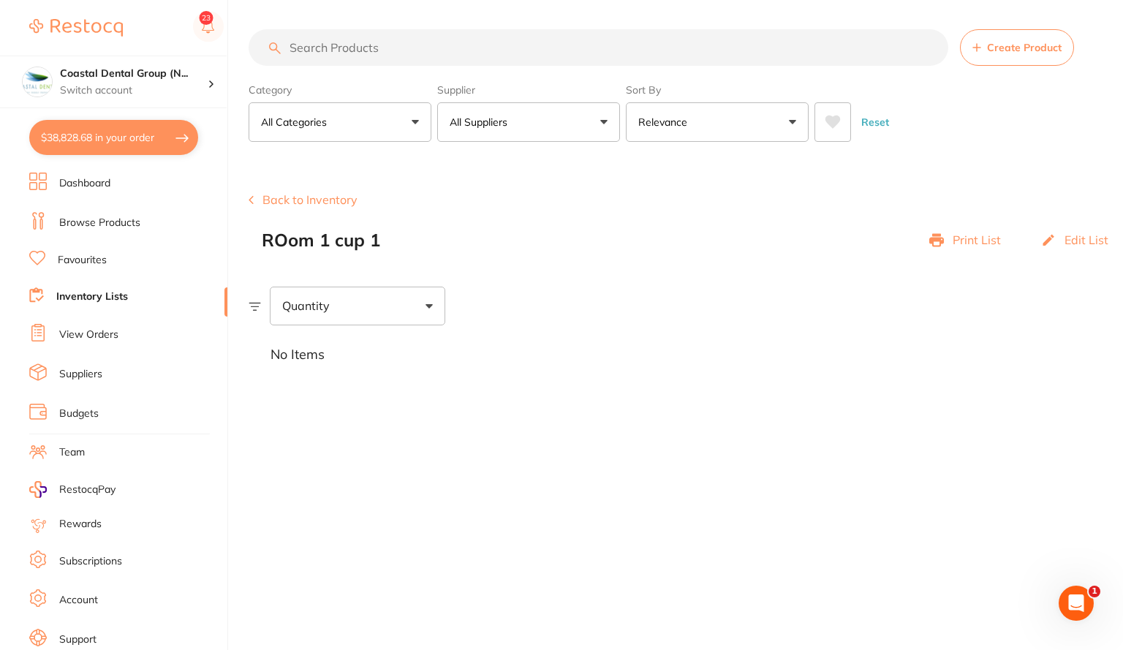
click at [278, 201] on button "Back to Inventory" at bounding box center [303, 199] width 109 height 13
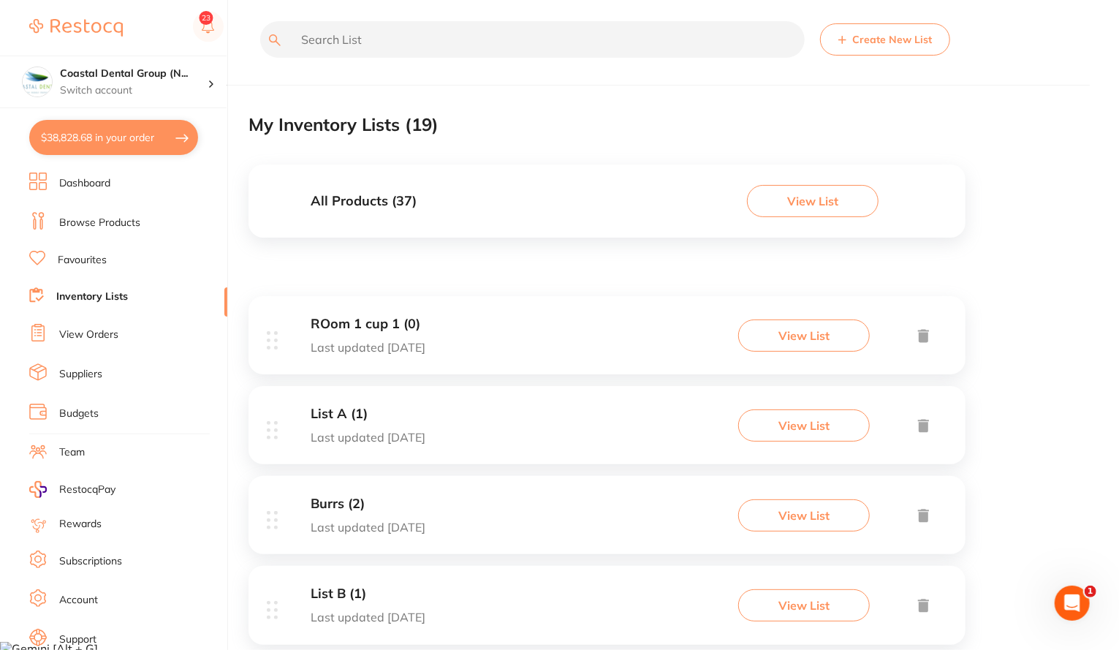
scroll to position [91, 0]
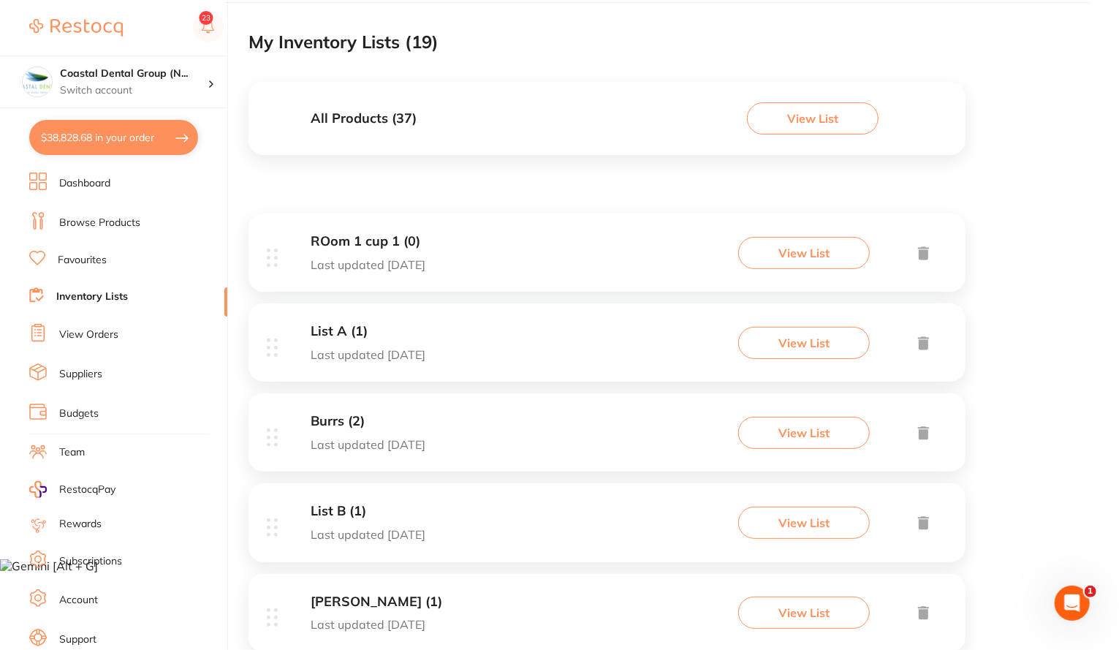
click at [350, 429] on div "Burrs (2) Last updated [DATE]" at bounding box center [368, 432] width 115 height 37
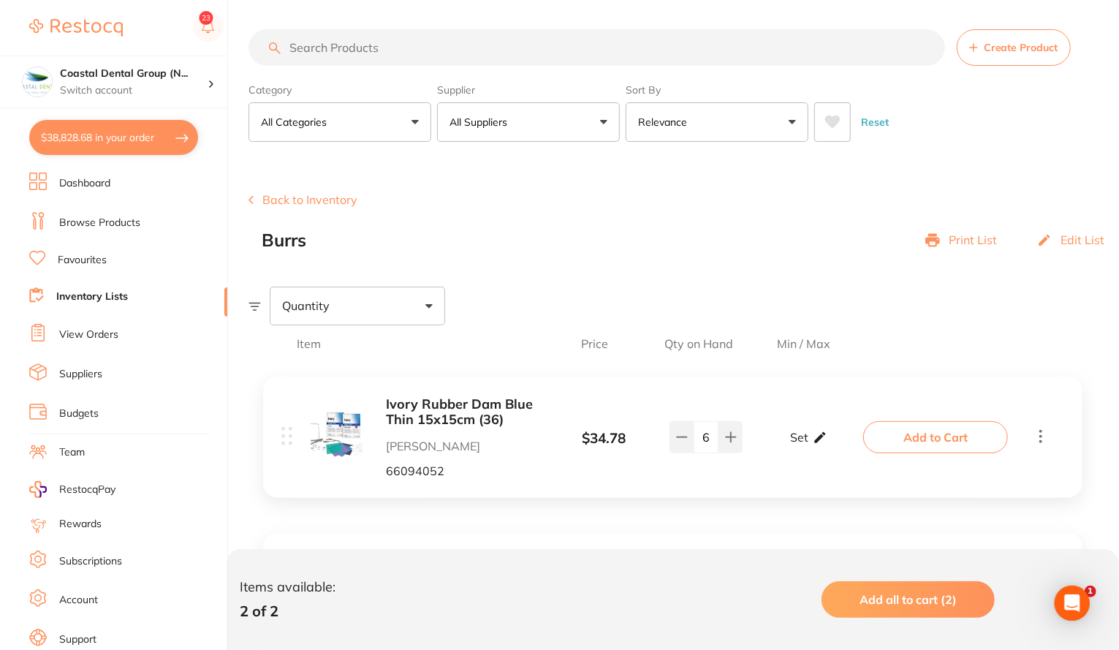
click at [808, 441] on div "Set Set Min / Max" at bounding box center [808, 437] width 37 height 37
click at [791, 443] on input "0" at bounding box center [787, 444] width 29 height 23
type input "3"
click at [835, 446] on input "0" at bounding box center [829, 444] width 29 height 23
type input "5"
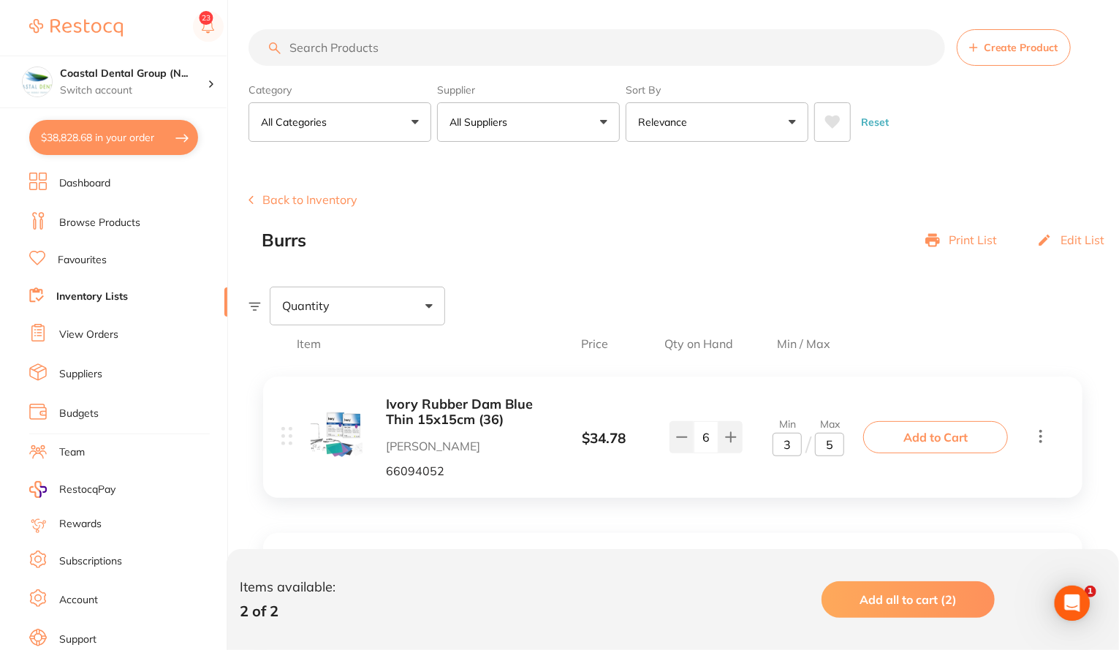
click at [735, 507] on div "Ivory Rubber Dam Blue Thin 15x15cm (36) [PERSON_NAME] 66094052 $ 34.78 Min 3 / …" at bounding box center [673, 521] width 849 height 319
click at [683, 447] on button at bounding box center [682, 437] width 24 height 32
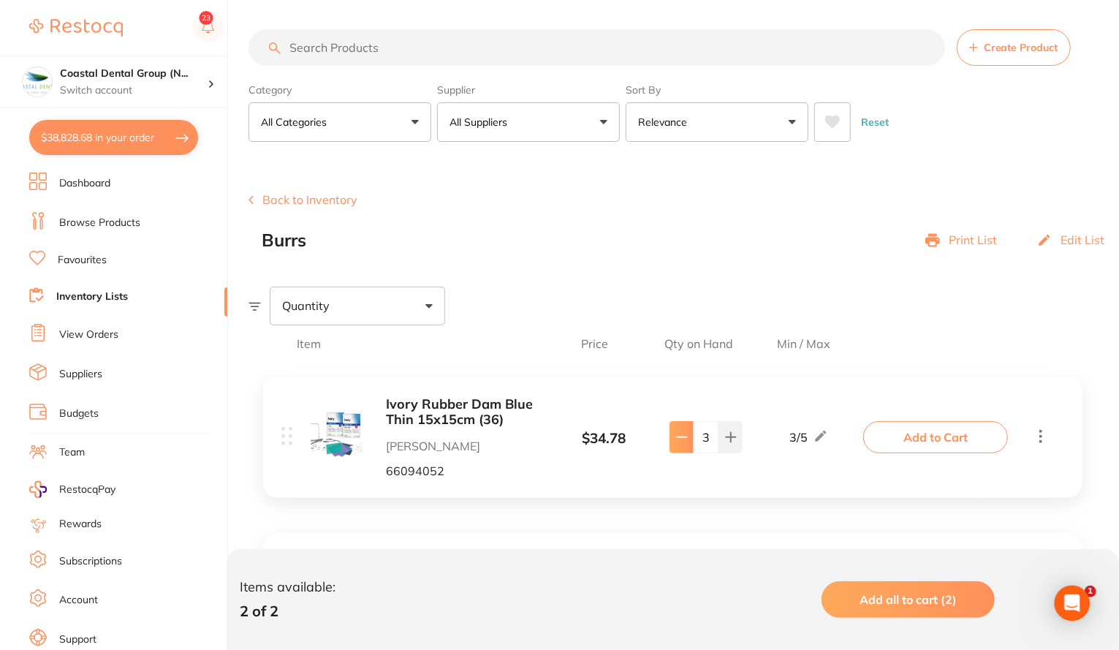
type input "2"
click at [322, 205] on button "Back to Inventory" at bounding box center [303, 199] width 109 height 13
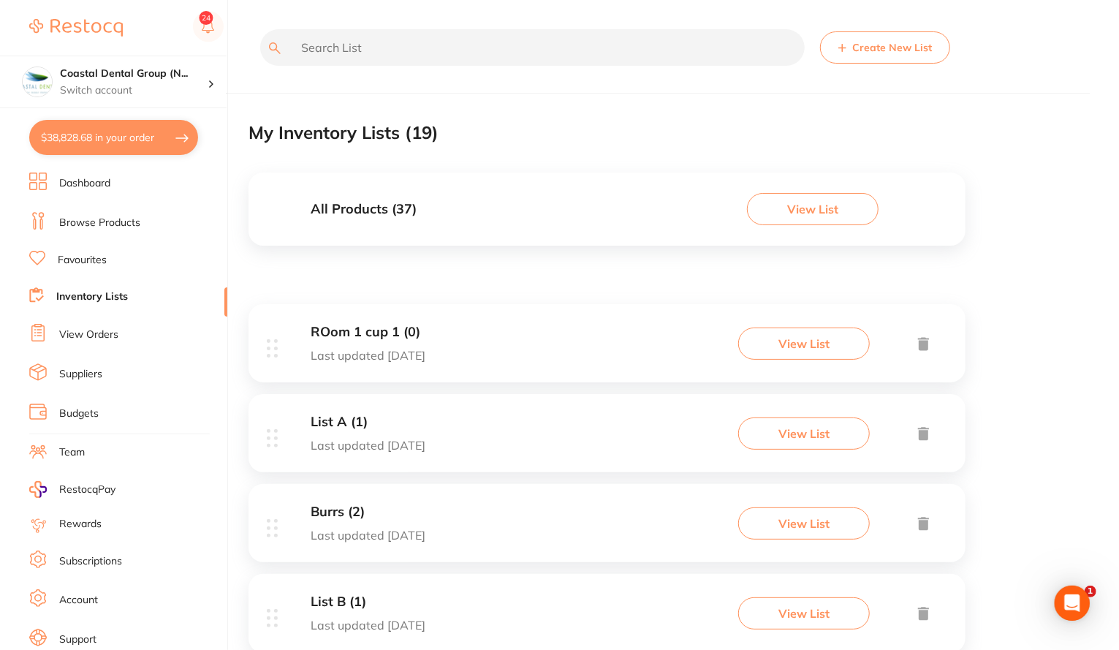
click at [360, 216] on div "All Products ( 37 ) View List" at bounding box center [607, 208] width 717 height 73
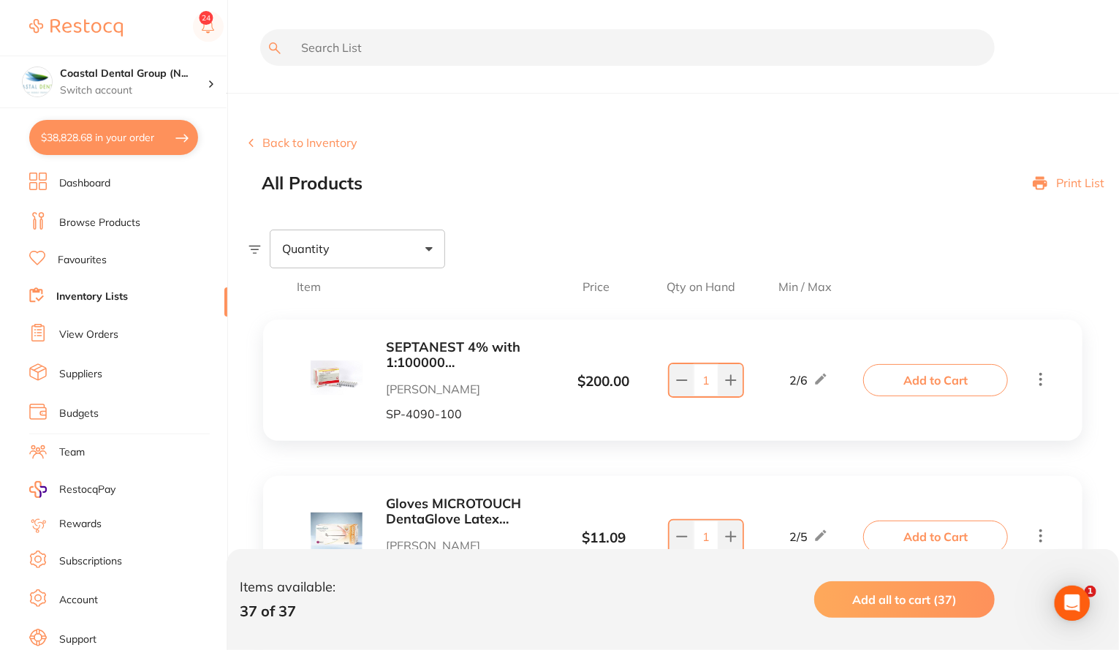
click at [338, 235] on div "Quantity" at bounding box center [357, 249] width 175 height 38
click at [336, 292] on span "Below min limit" at bounding box center [355, 295] width 107 height 31
click at [298, 292] on input "Below min limit" at bounding box center [291, 295] width 13 height 13
checkbox input "true"
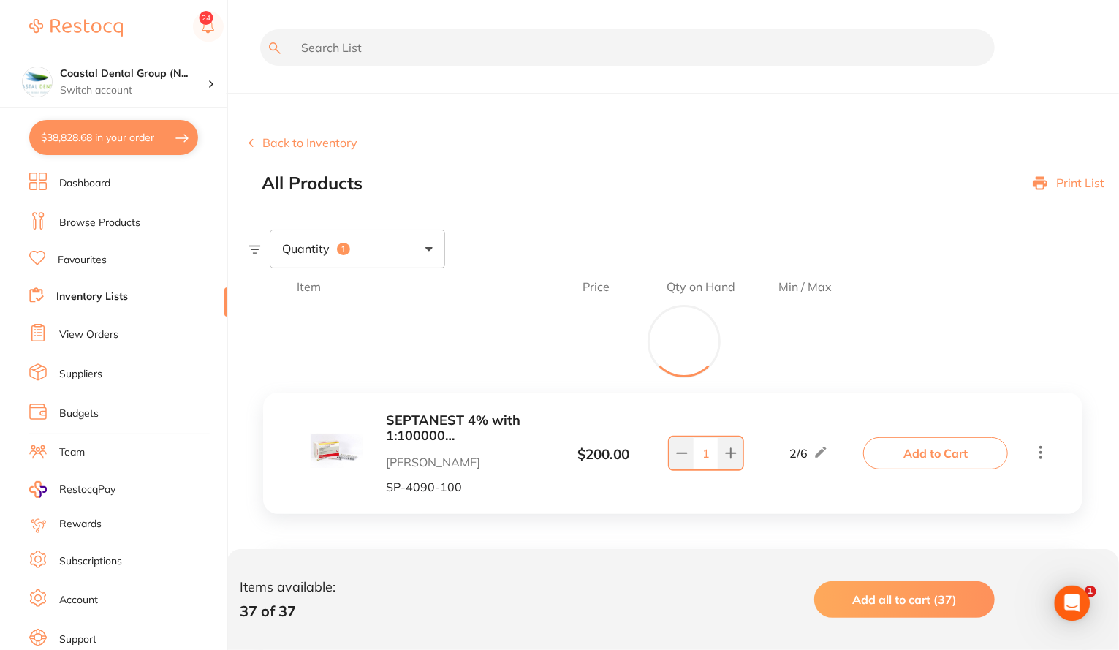
click at [525, 150] on div "Back to Inventory All Products Print List" at bounding box center [684, 164] width 871 height 57
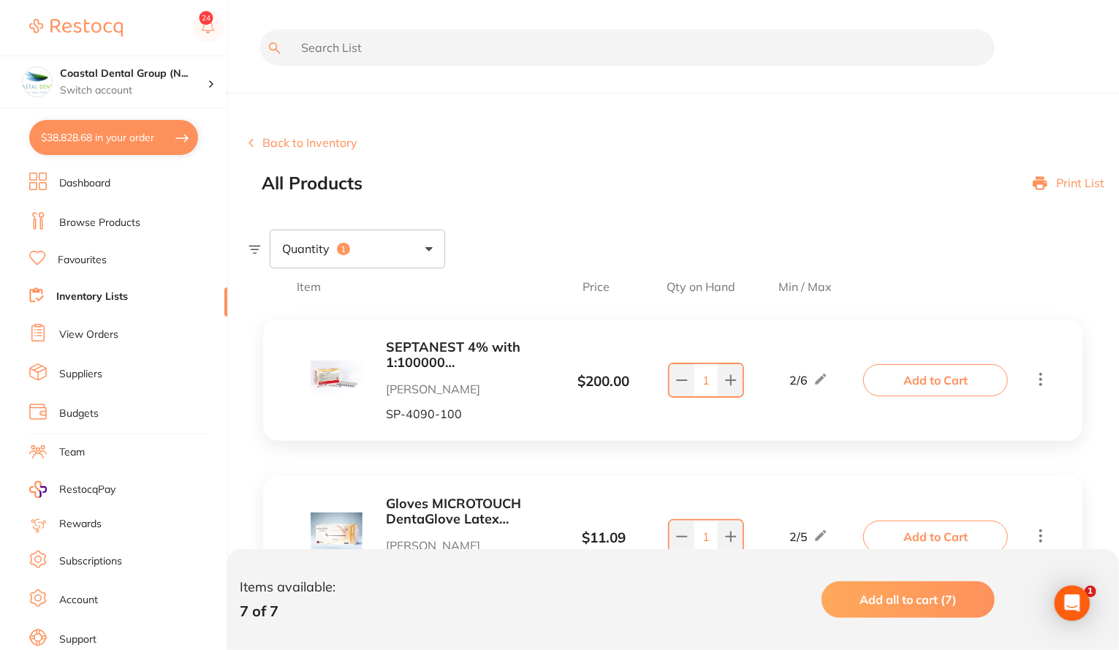
click at [420, 256] on div "Quantity 1" at bounding box center [357, 249] width 175 height 38
click at [289, 293] on input "Below min limit" at bounding box center [291, 295] width 13 height 13
checkbox input "false"
click at [416, 251] on div "Quantity" at bounding box center [357, 249] width 175 height 38
click at [312, 143] on button "Back to Inventory" at bounding box center [303, 142] width 109 height 13
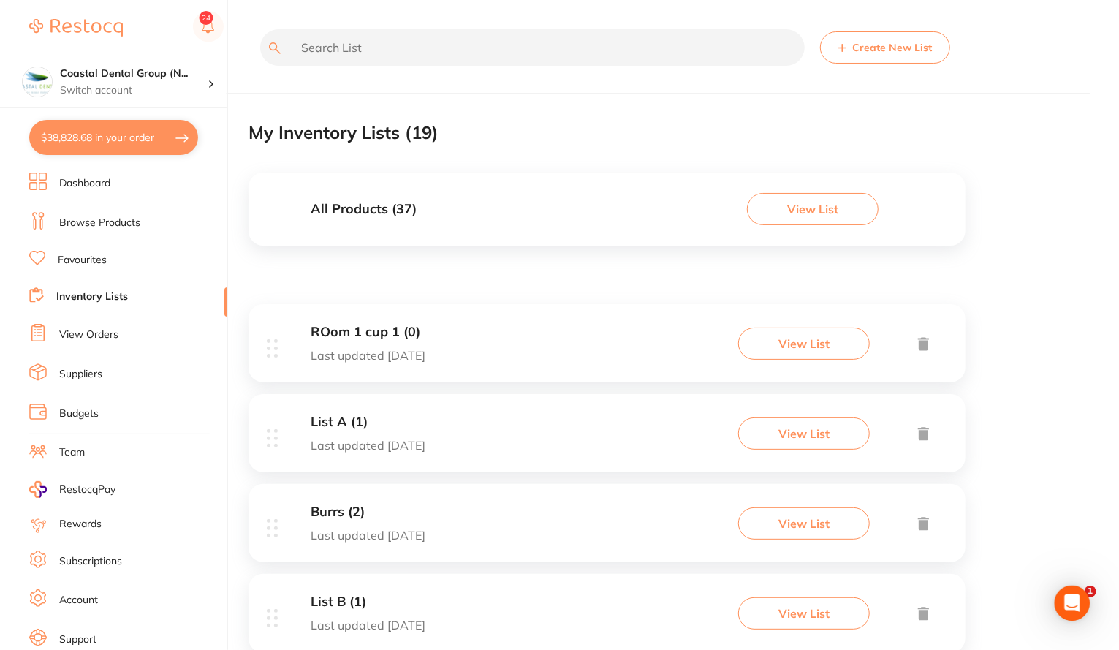
click at [110, 556] on link "Subscriptions" at bounding box center [90, 561] width 63 height 15
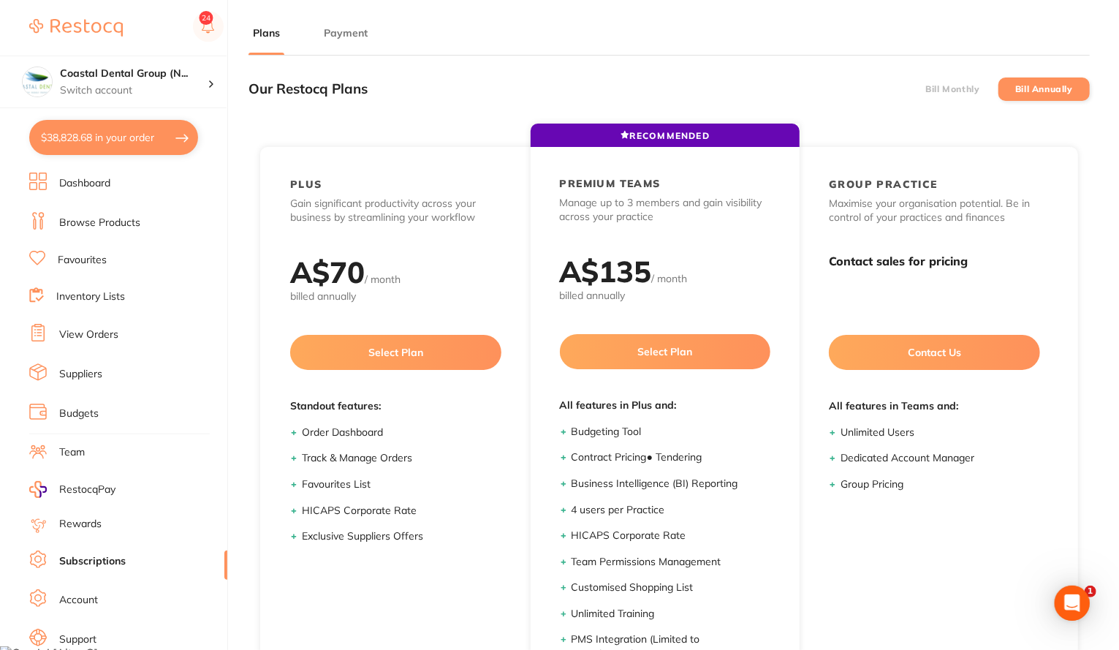
scroll to position [3, 0]
click at [121, 130] on button "$38,828.68 in your order" at bounding box center [113, 137] width 169 height 35
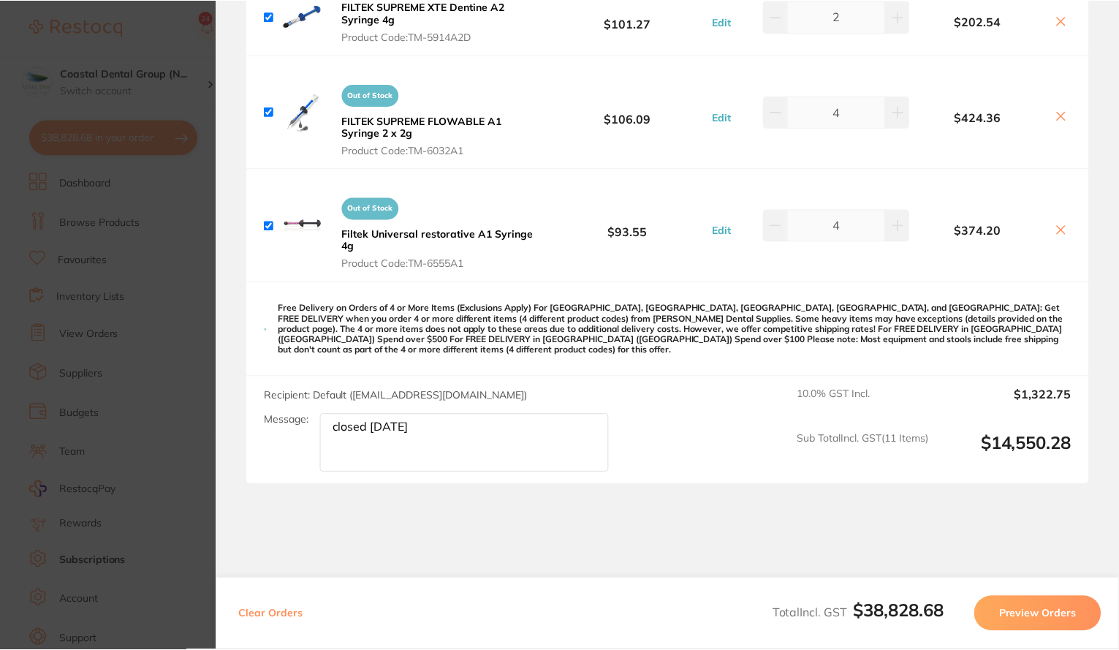
scroll to position [3747, 0]
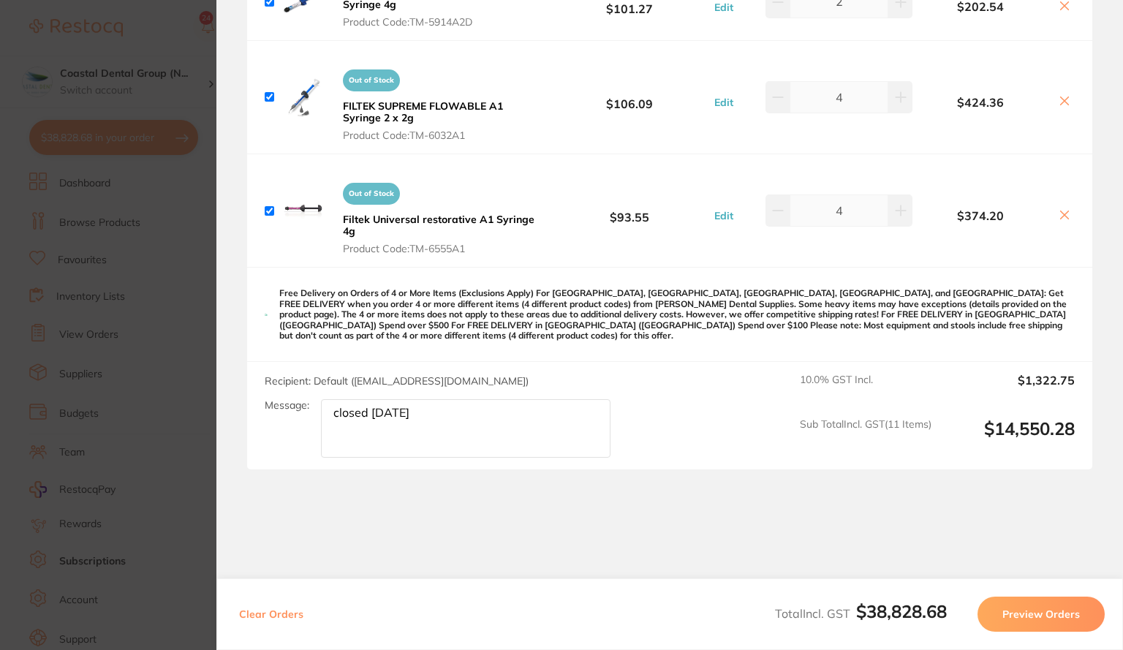
click at [119, 315] on section "Update RRP Set your pre negotiated price for this item. Item Agreed RRP (excl. …" at bounding box center [561, 325] width 1123 height 650
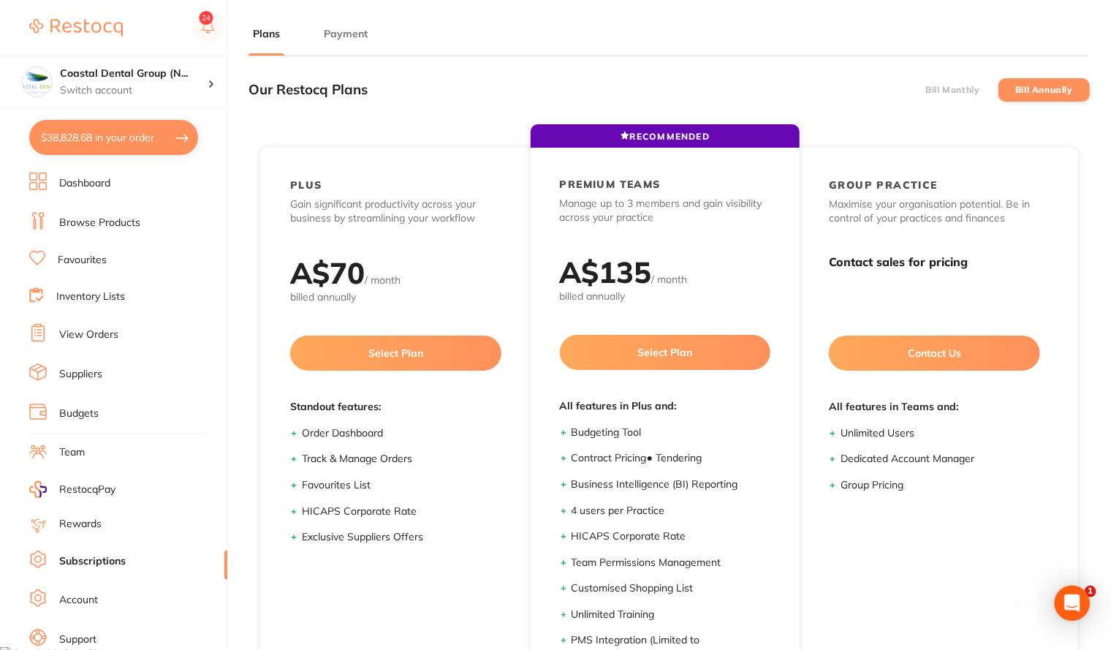
click at [95, 337] on link "View Orders" at bounding box center [88, 334] width 59 height 15
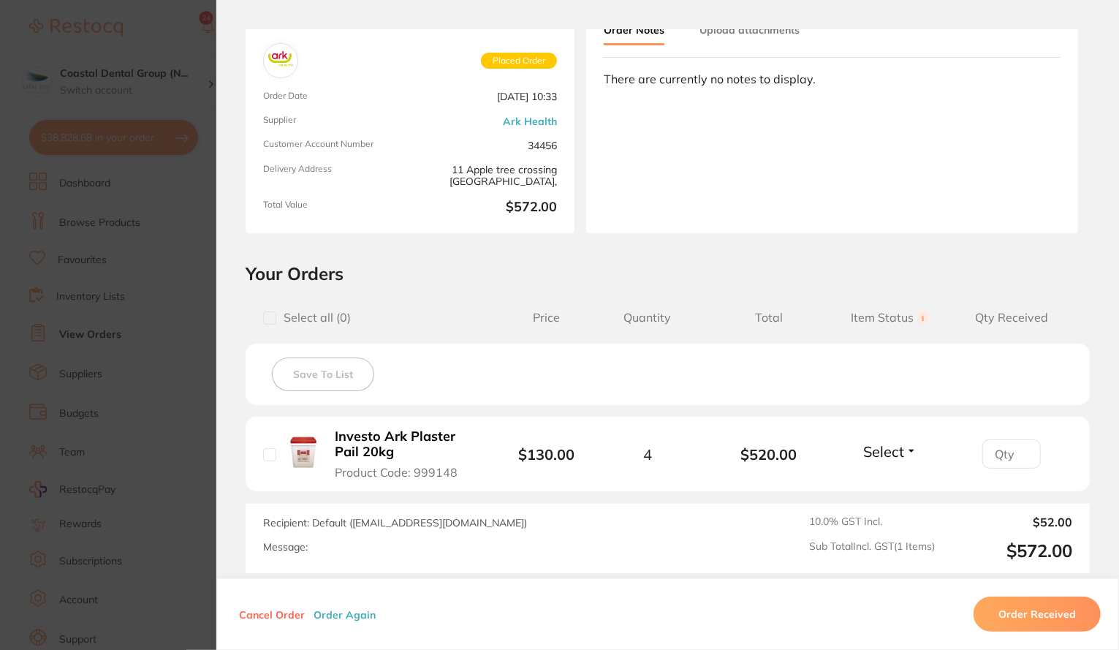
click at [878, 444] on span "Select" at bounding box center [883, 451] width 41 height 18
click at [875, 502] on span "Back Order" at bounding box center [890, 504] width 45 height 11
click at [1004, 451] on input "number" at bounding box center [1011, 453] width 58 height 29
type input "2"
click at [91, 274] on section "Order ID: Restocq- 91797 Order Information 1 Back Order Placed Order Order Date…" at bounding box center [559, 325] width 1119 height 650
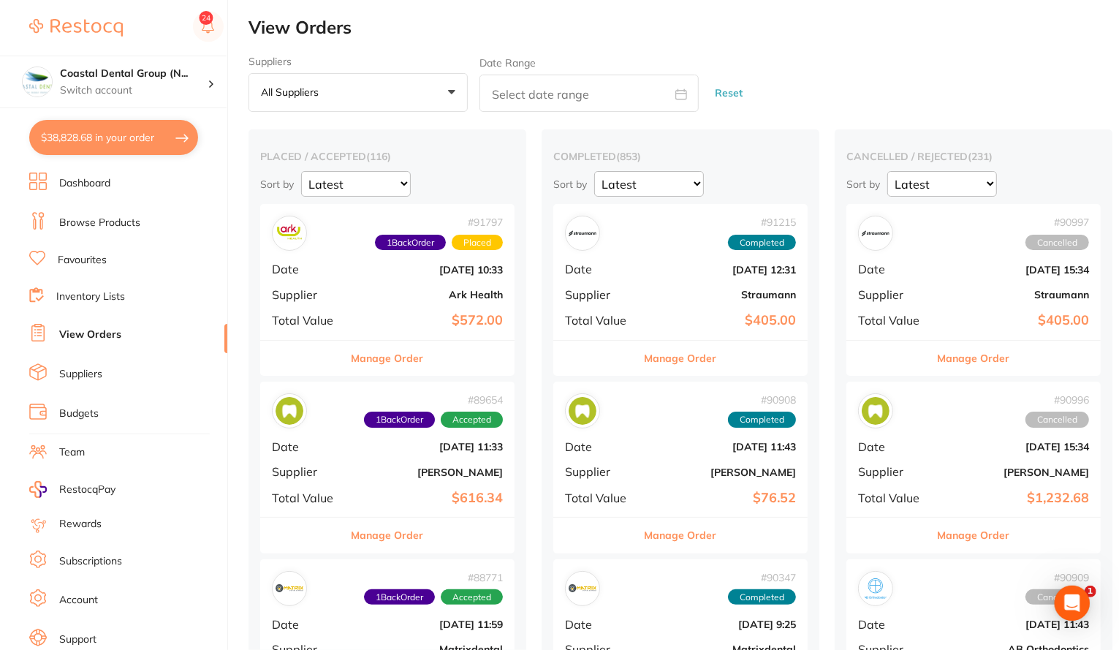
click at [386, 318] on b "$572.00" at bounding box center [430, 320] width 146 height 15
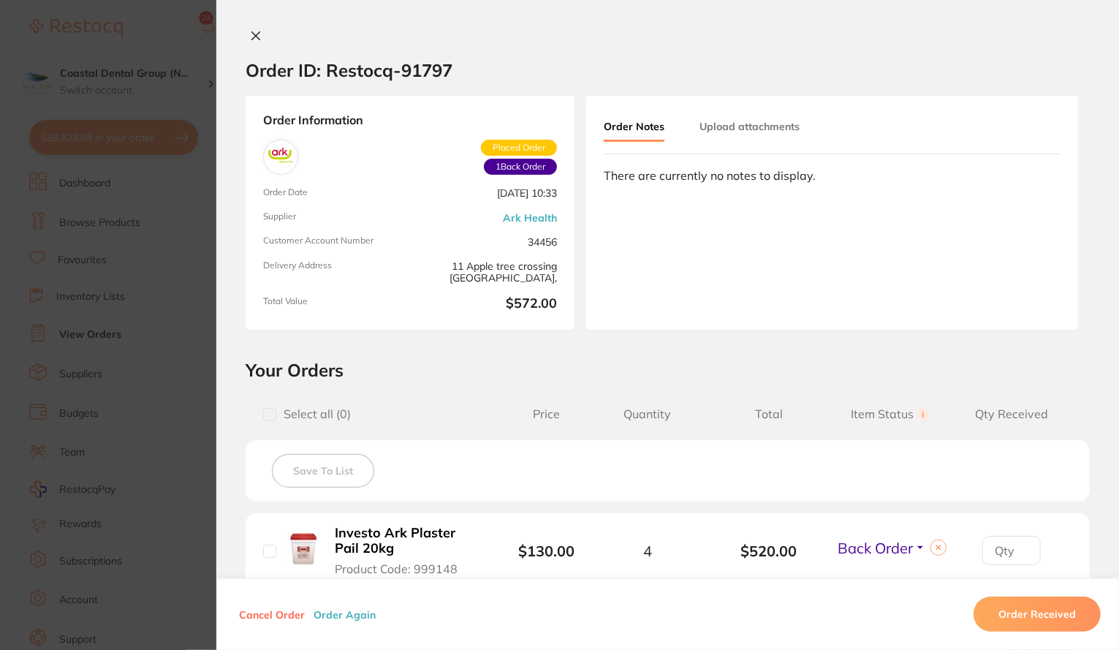
type input "2"
click at [754, 125] on button "Upload attachments" at bounding box center [749, 126] width 100 height 26
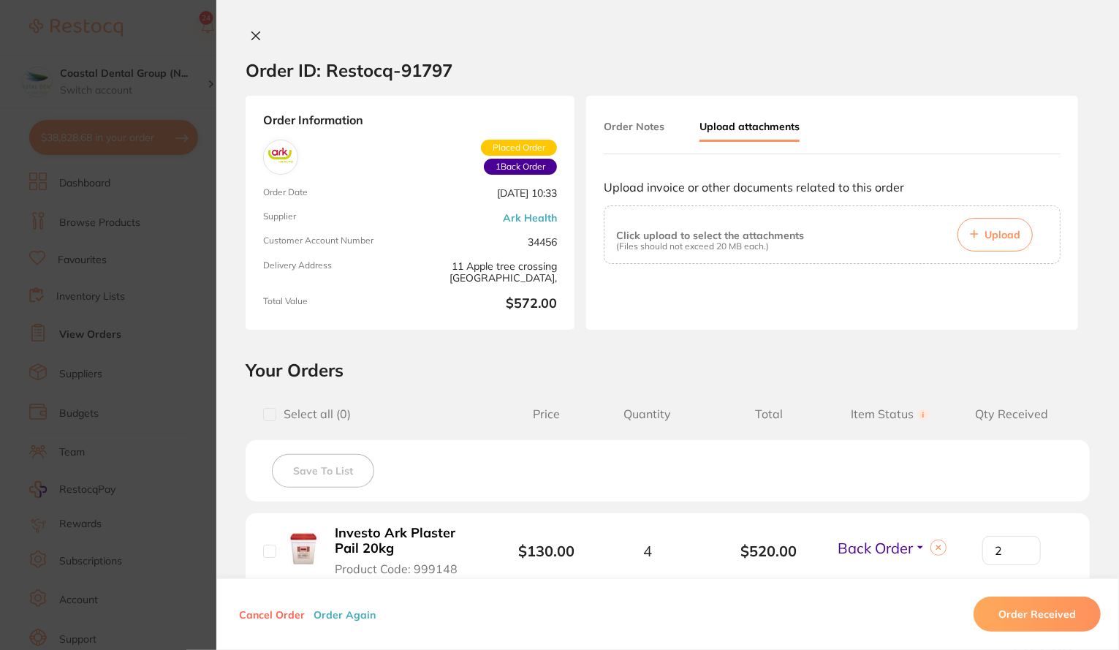
click at [250, 37] on icon at bounding box center [256, 36] width 12 height 12
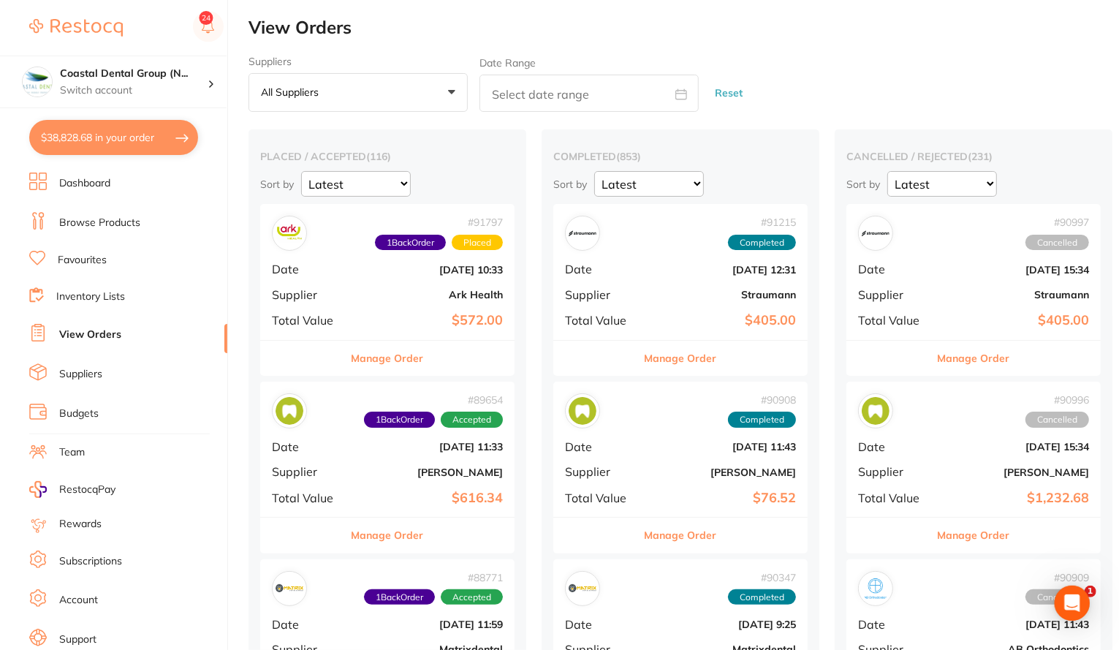
click at [509, 97] on input "text" at bounding box center [588, 93] width 219 height 37
select select "7"
select select "2025"
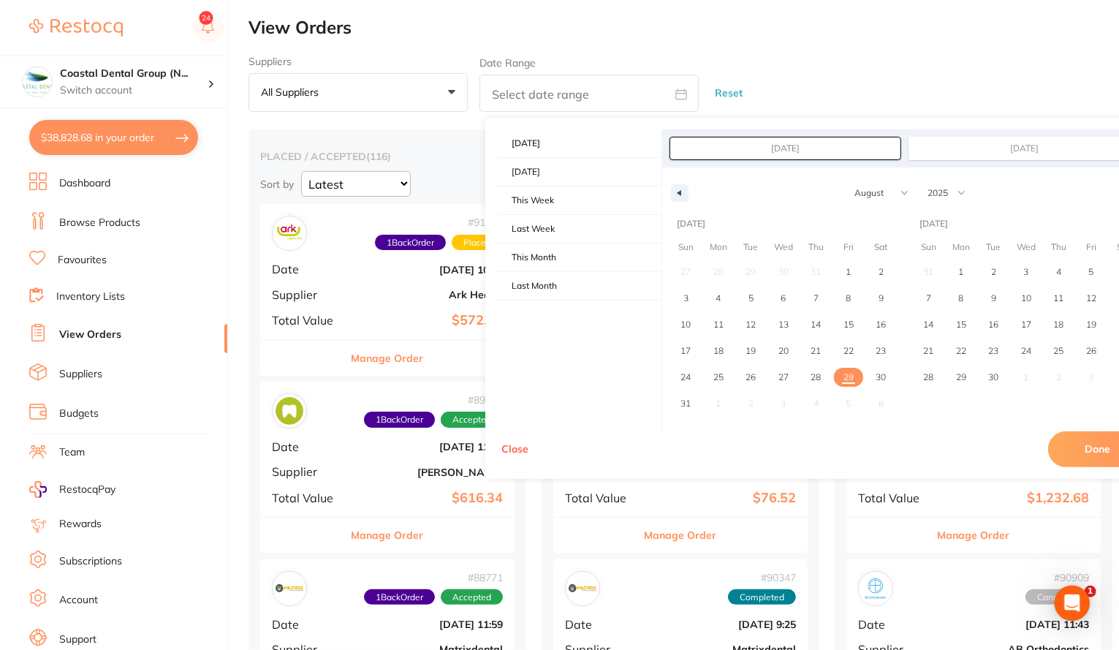
click at [338, 96] on span "+0" at bounding box center [332, 93] width 15 height 15
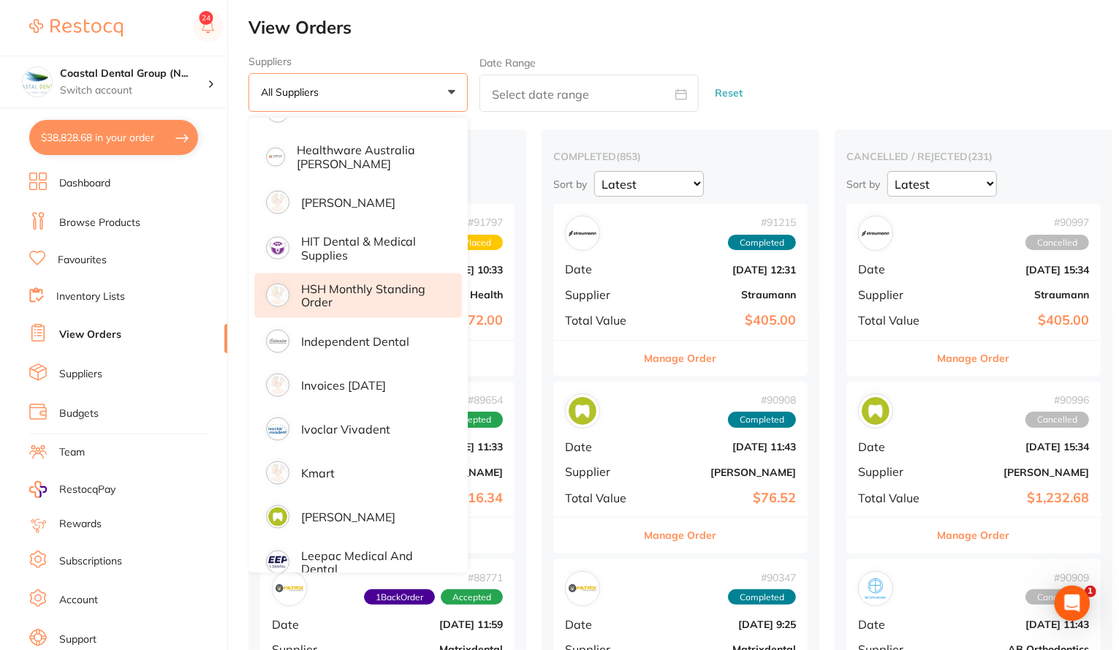
scroll to position [1145, 0]
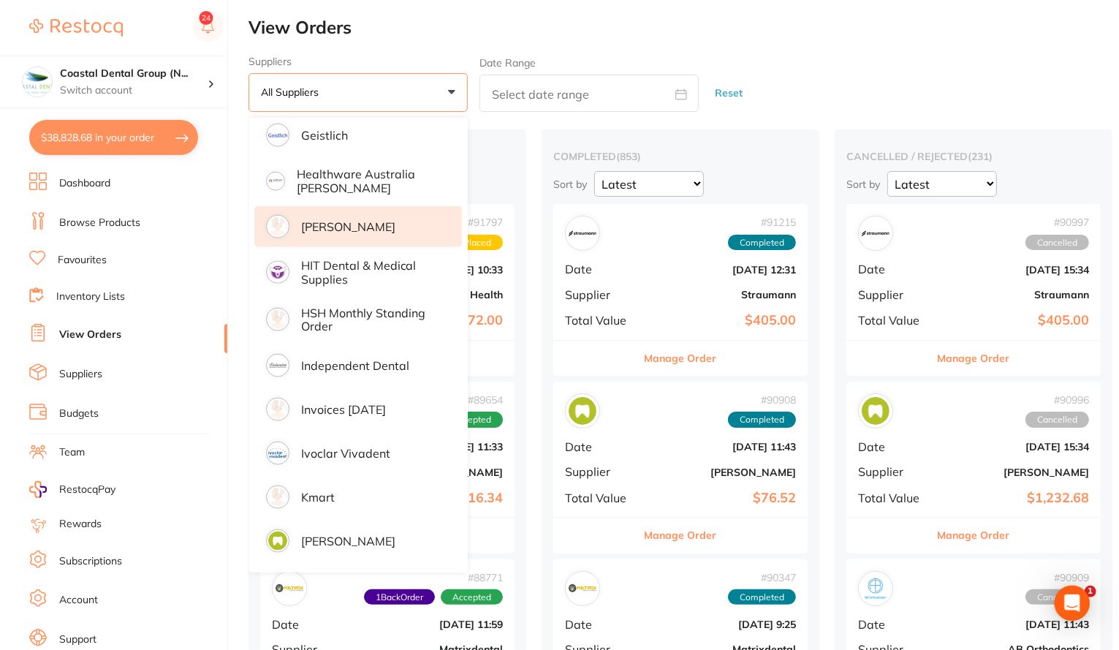
click at [346, 224] on p "[PERSON_NAME]" at bounding box center [348, 226] width 94 height 13
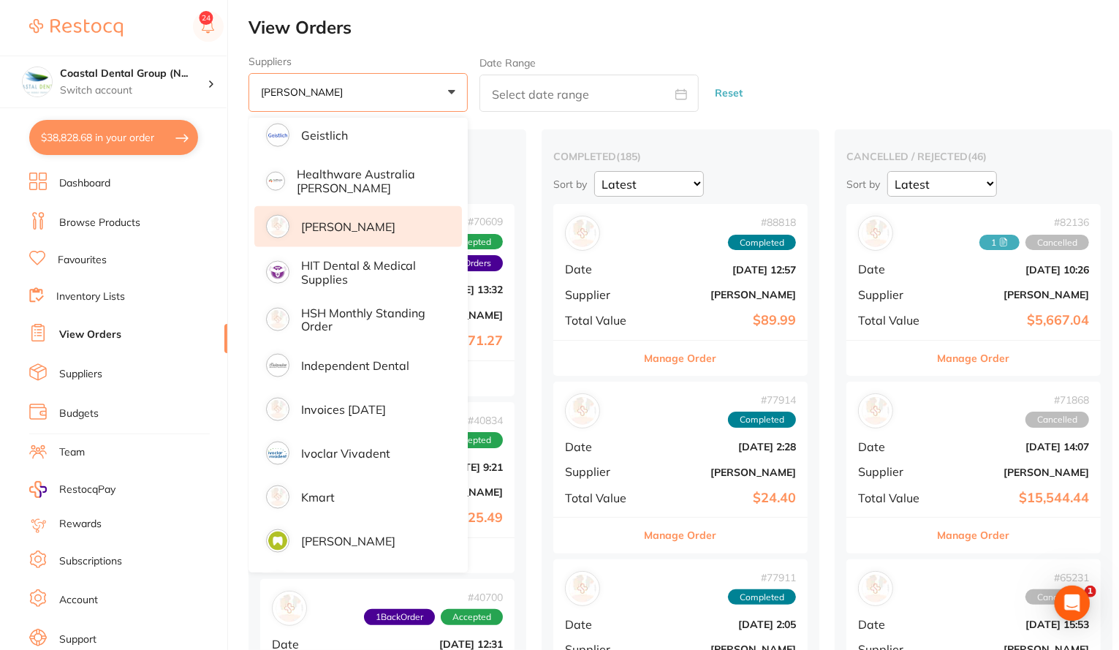
click at [452, 90] on button "Henry Schein Halas +0" at bounding box center [358, 92] width 219 height 39
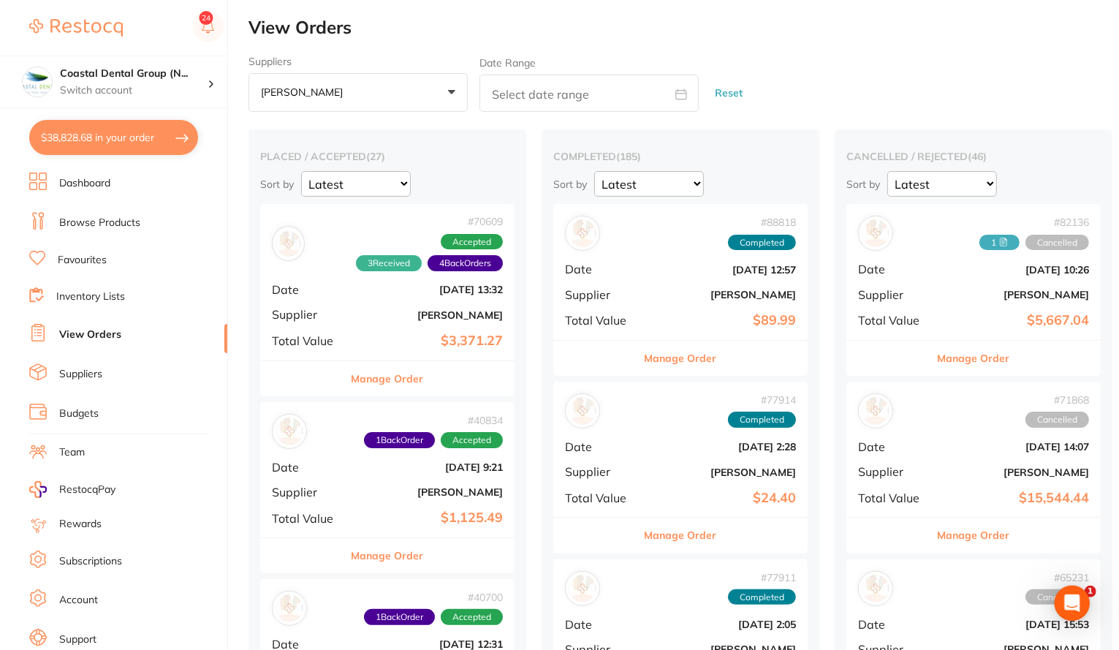
click at [584, 99] on input "text" at bounding box center [588, 93] width 219 height 37
select select "7"
select select "2025"
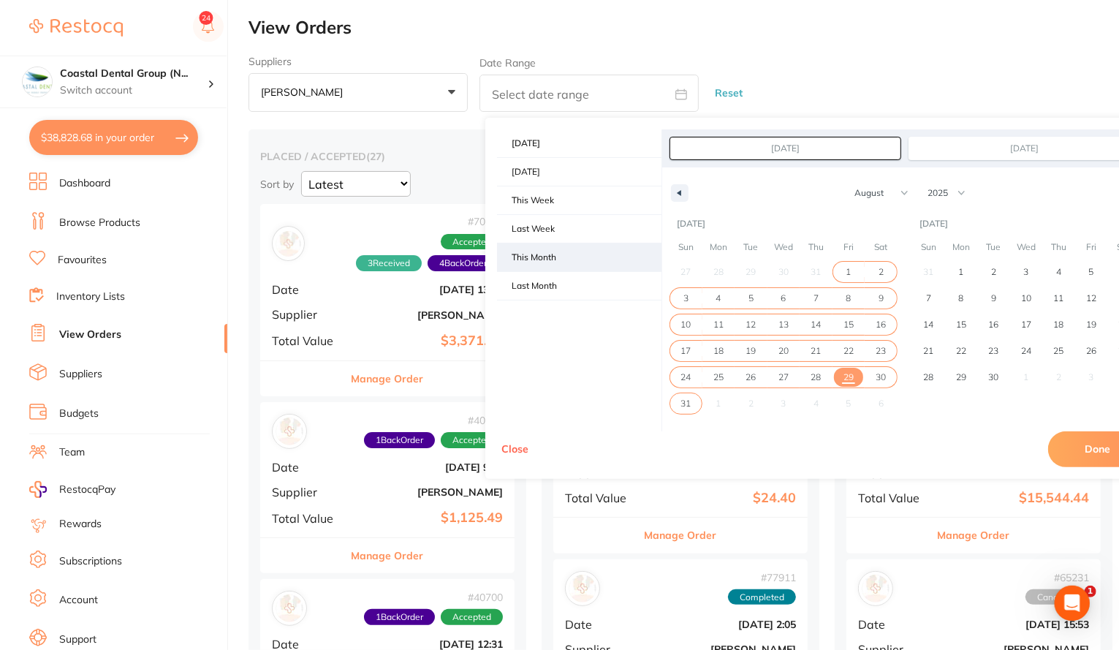
click at [544, 254] on span "This Month" at bounding box center [579, 257] width 164 height 28
type input "Aug 1, 2025"
type input "Aug 31, 2025"
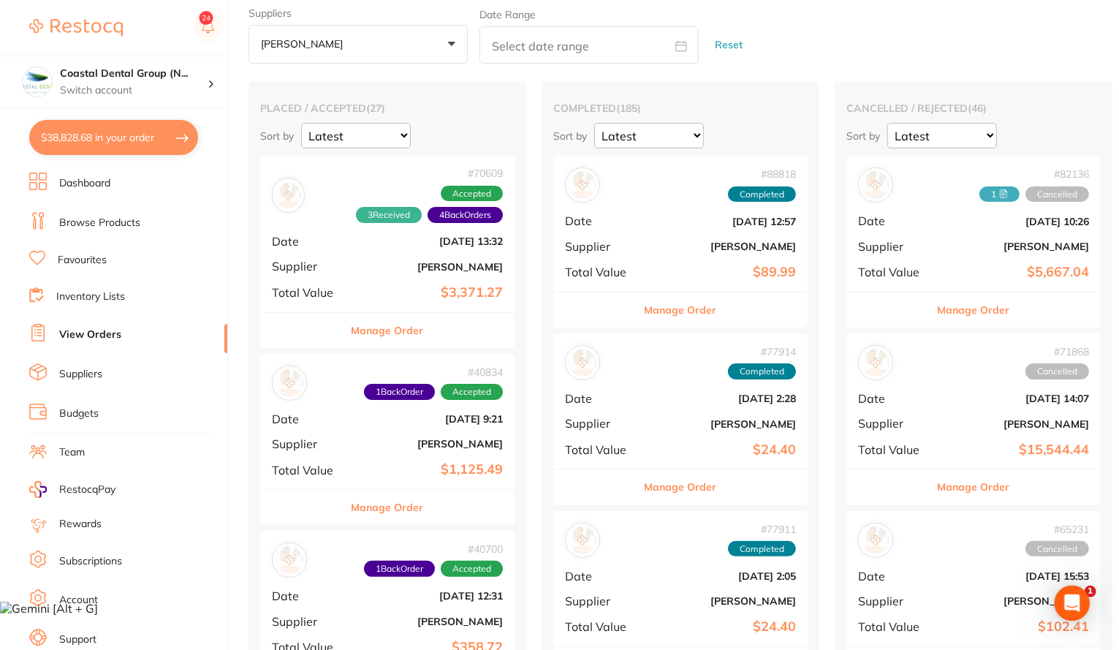
scroll to position [52, 0]
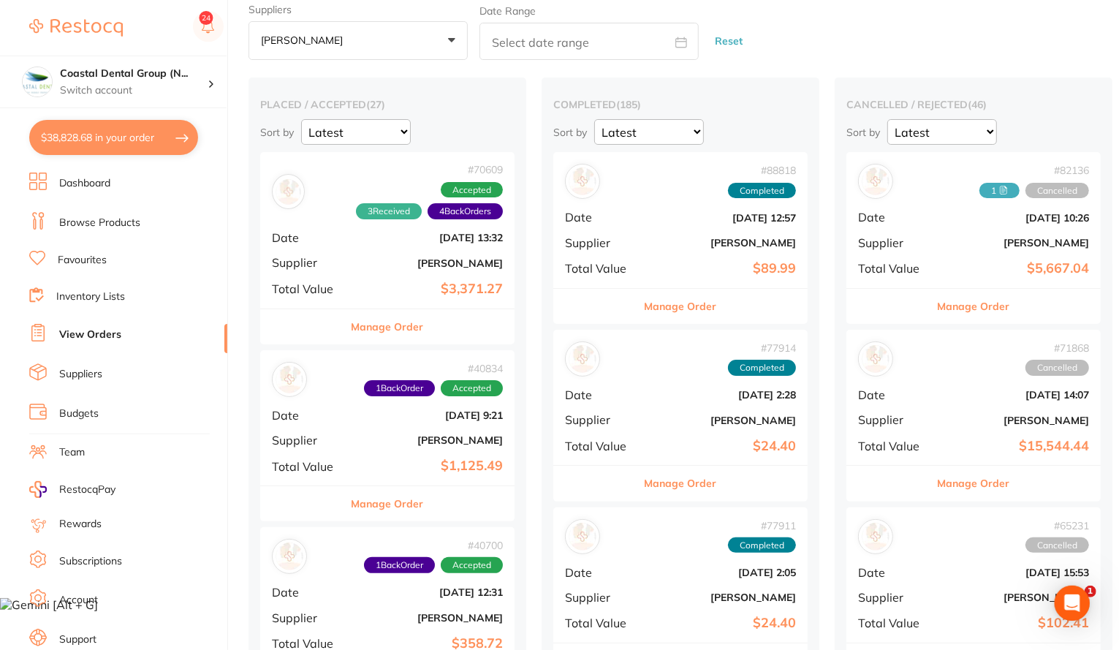
click at [668, 308] on button "Manage Order" at bounding box center [681, 306] width 72 height 35
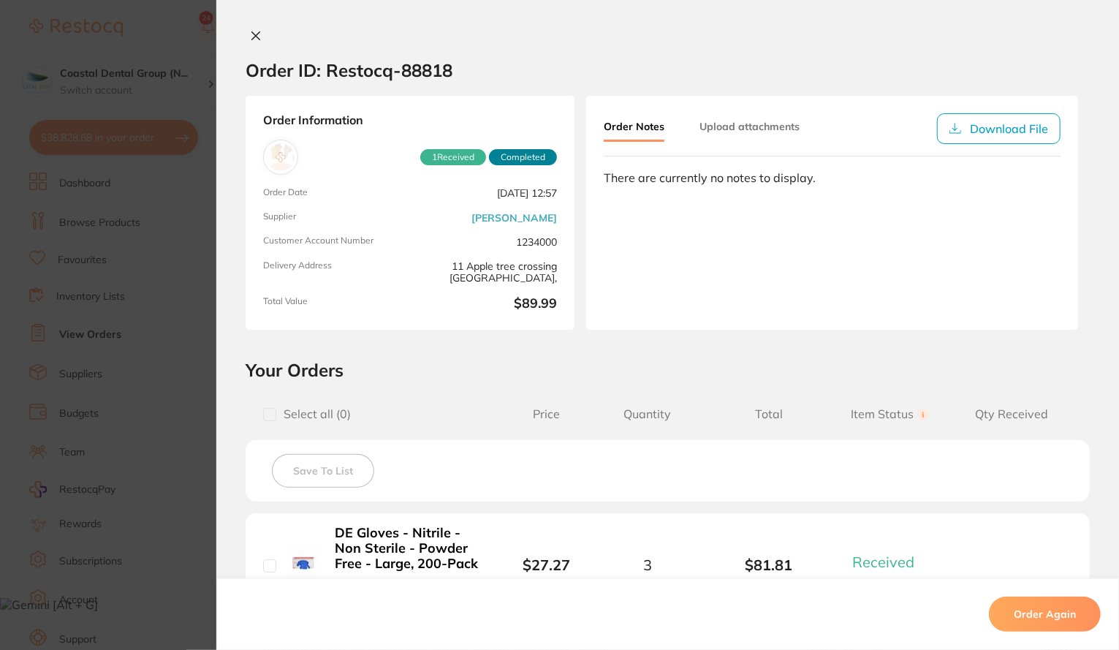
click at [766, 125] on button "Upload attachments" at bounding box center [749, 126] width 100 height 26
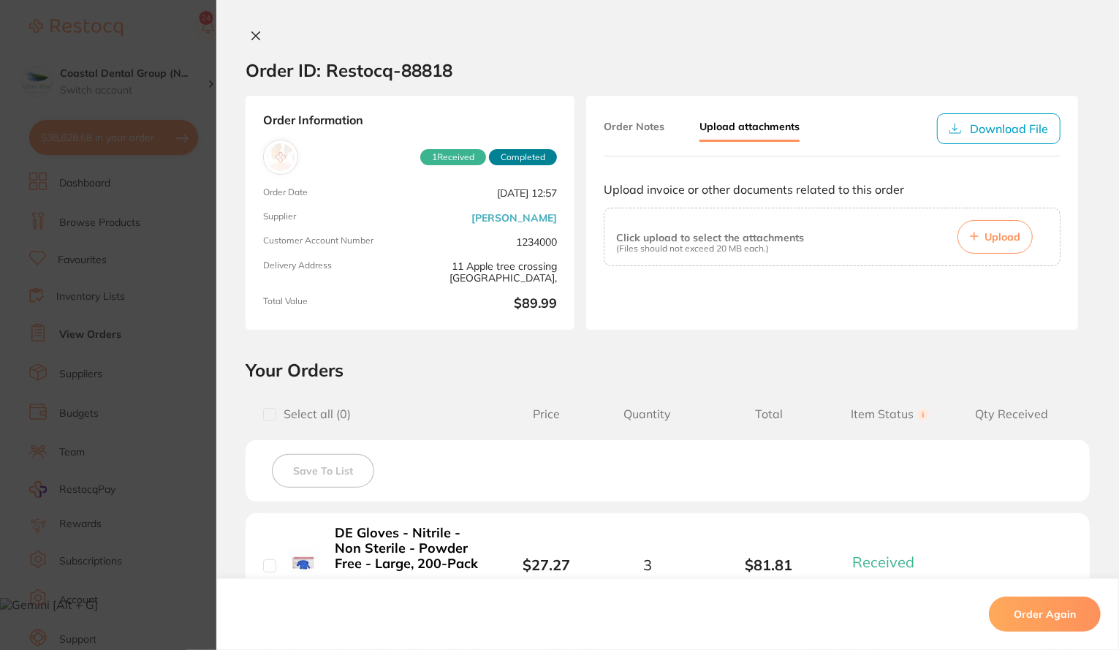
click at [252, 34] on icon at bounding box center [256, 36] width 8 height 8
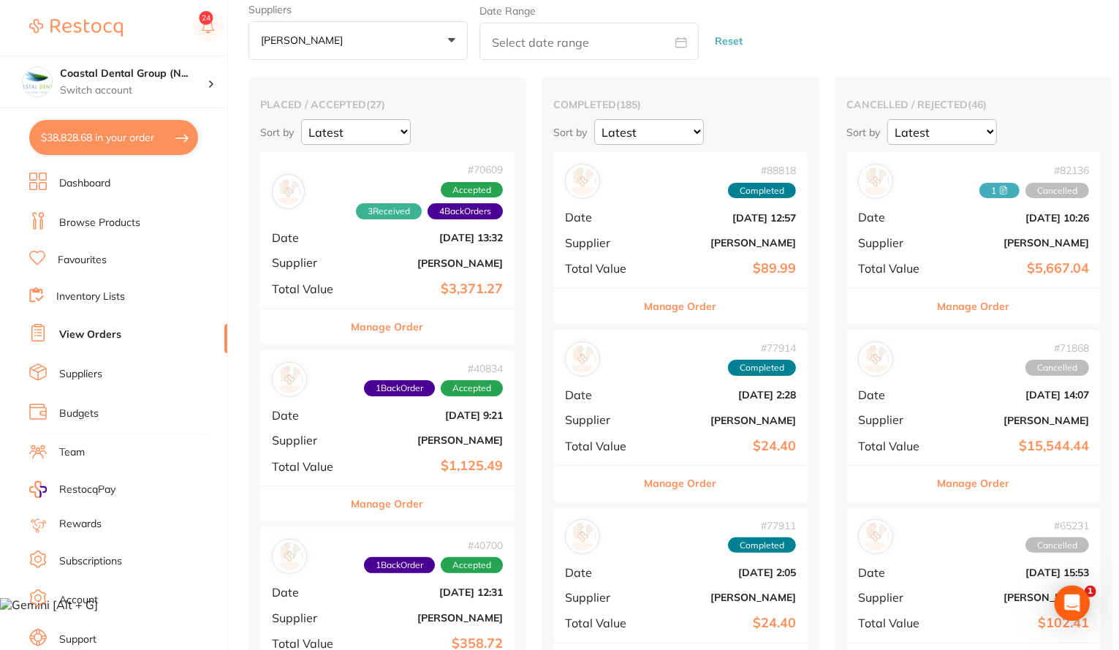
click at [53, 24] on img at bounding box center [76, 28] width 94 height 18
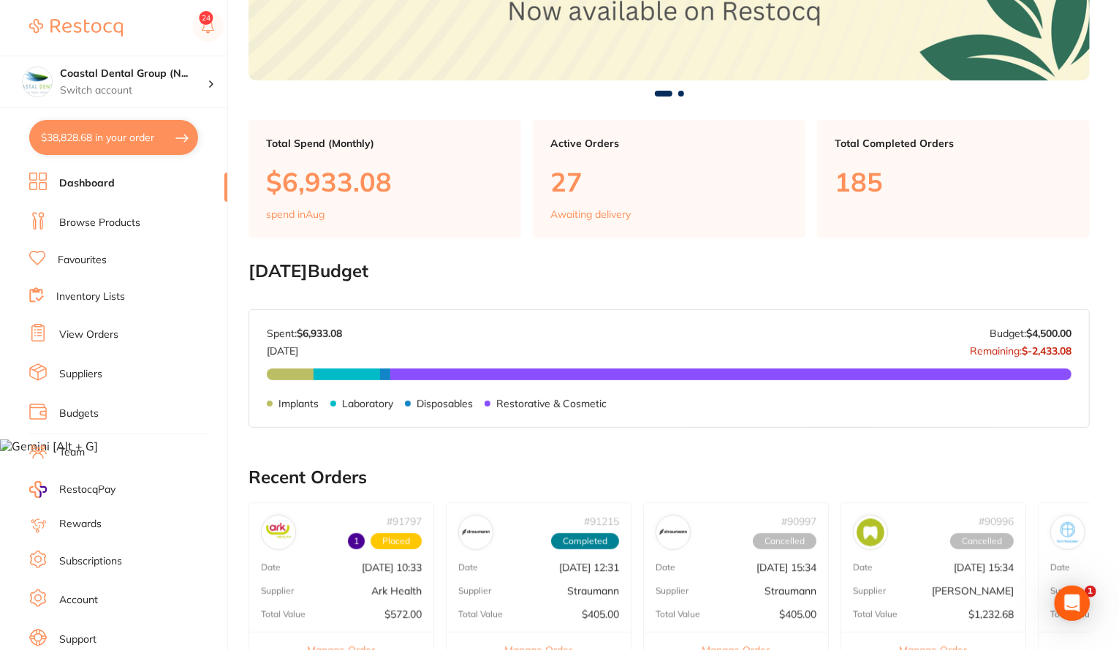
scroll to position [211, 0]
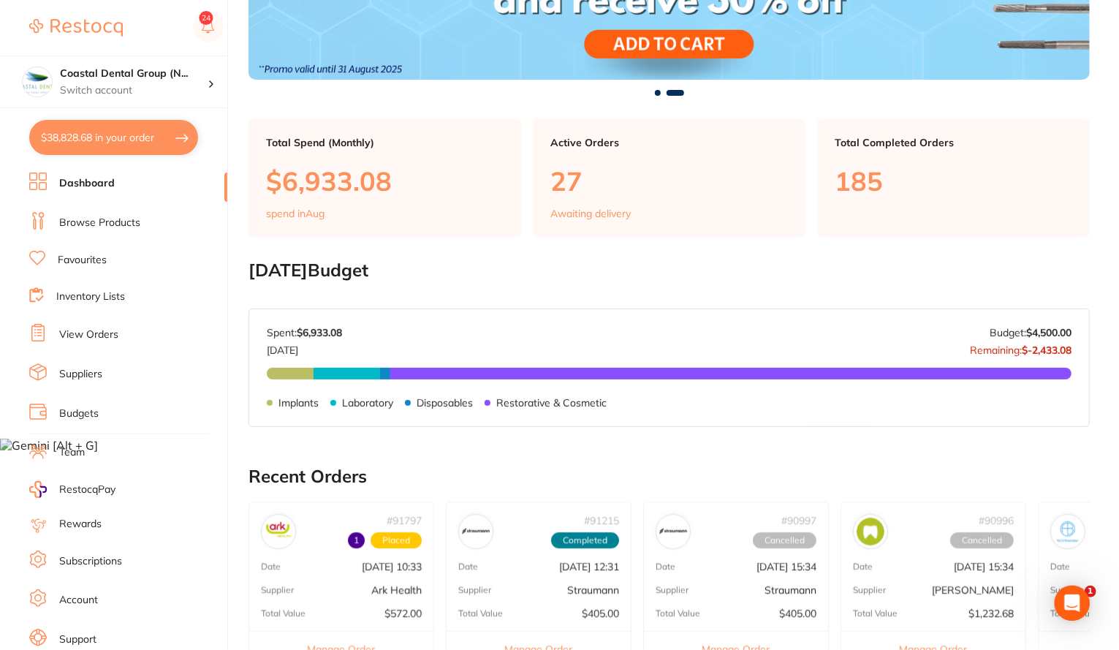
click at [74, 216] on link "Browse Products" at bounding box center [99, 223] width 81 height 15
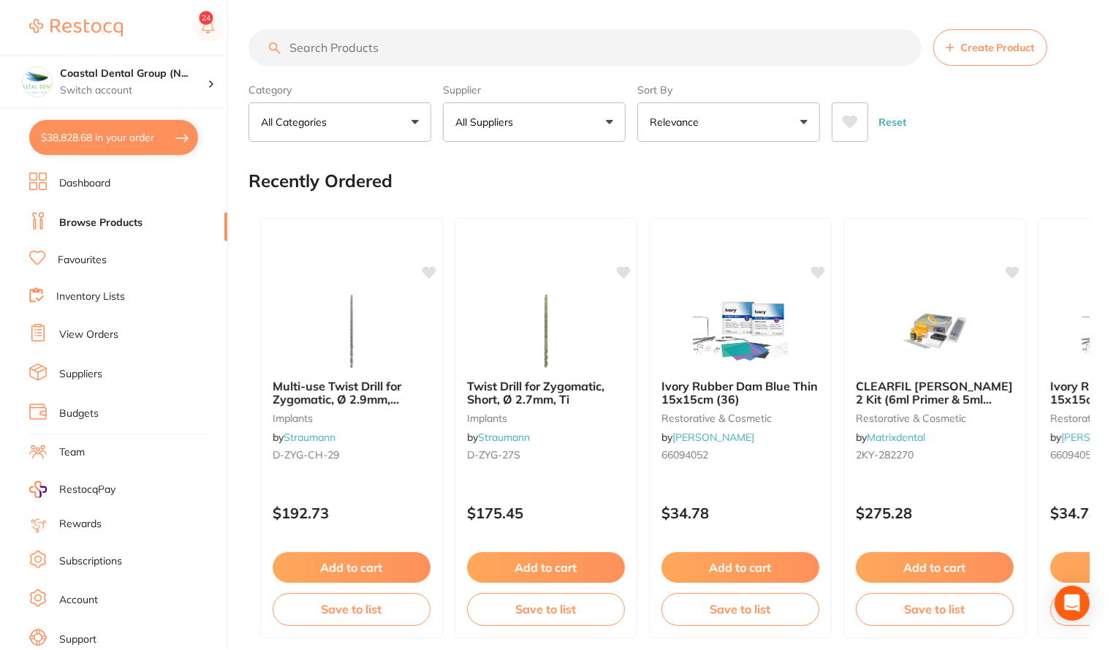
click at [405, 48] on input "search" at bounding box center [585, 47] width 673 height 37
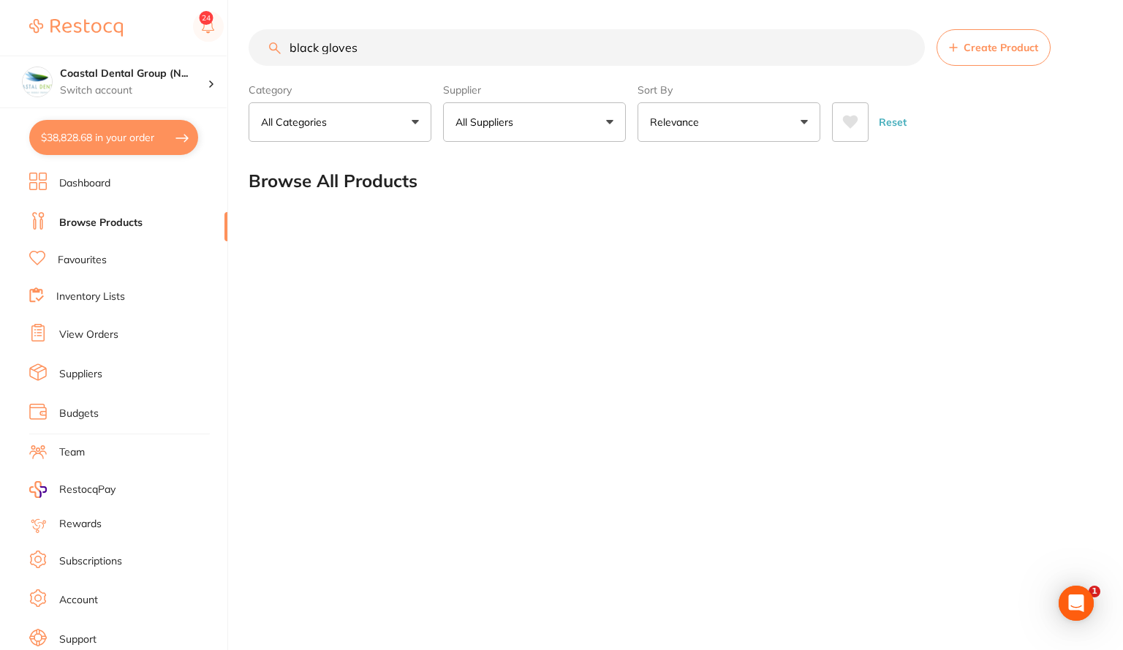
click at [803, 121] on button "Relevance" at bounding box center [728, 121] width 183 height 39
click at [716, 280] on li "Relevance" at bounding box center [728, 274] width 171 height 31
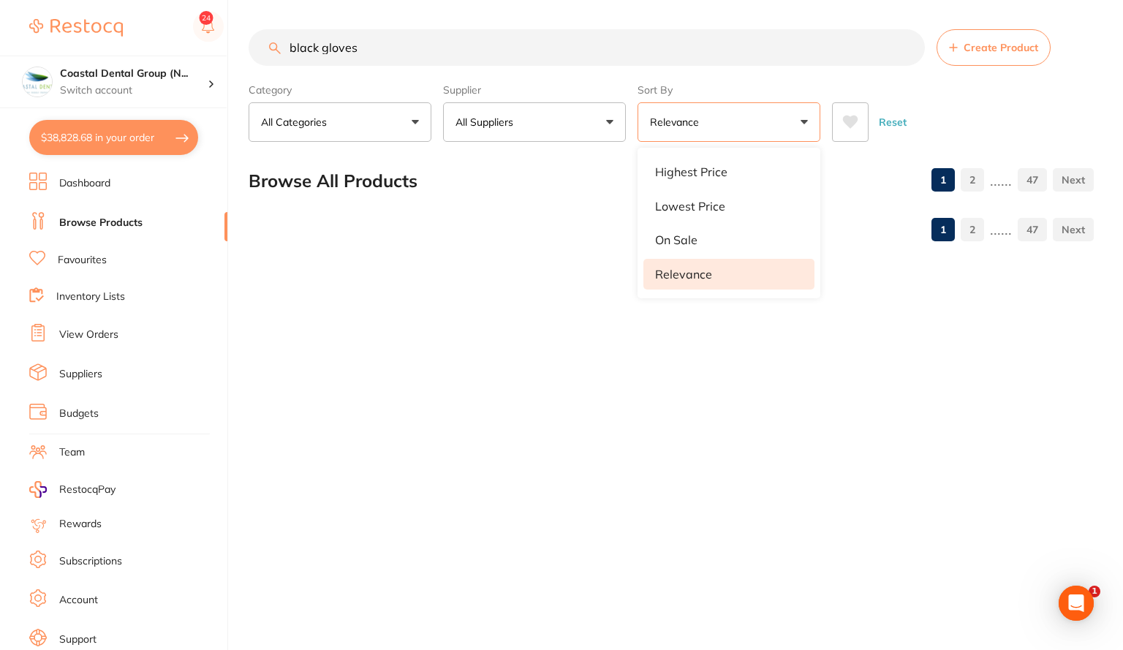
click at [403, 46] on input "black gloves" at bounding box center [587, 47] width 676 height 37
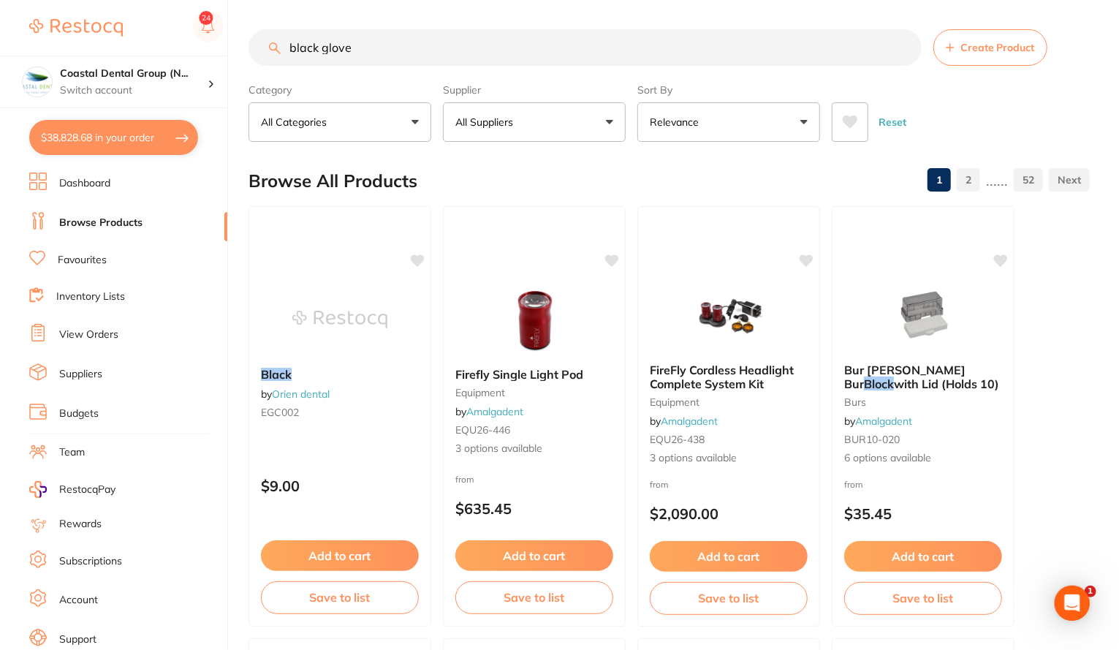
type input "black gloves"
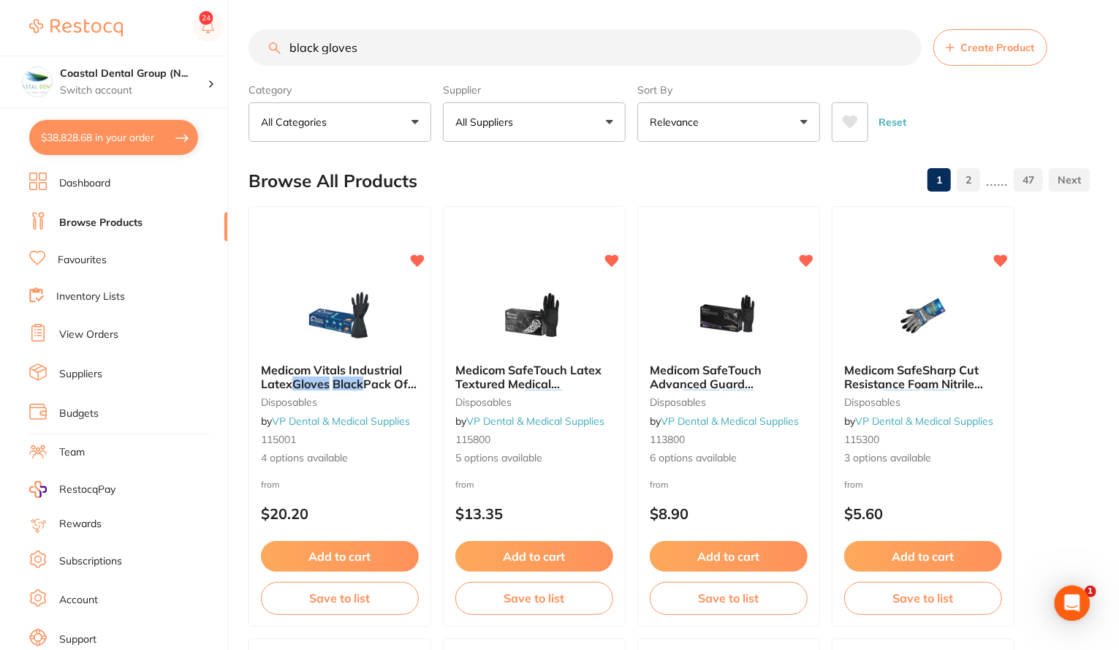
click at [159, 126] on button "$38,828.68 in your order" at bounding box center [113, 137] width 169 height 35
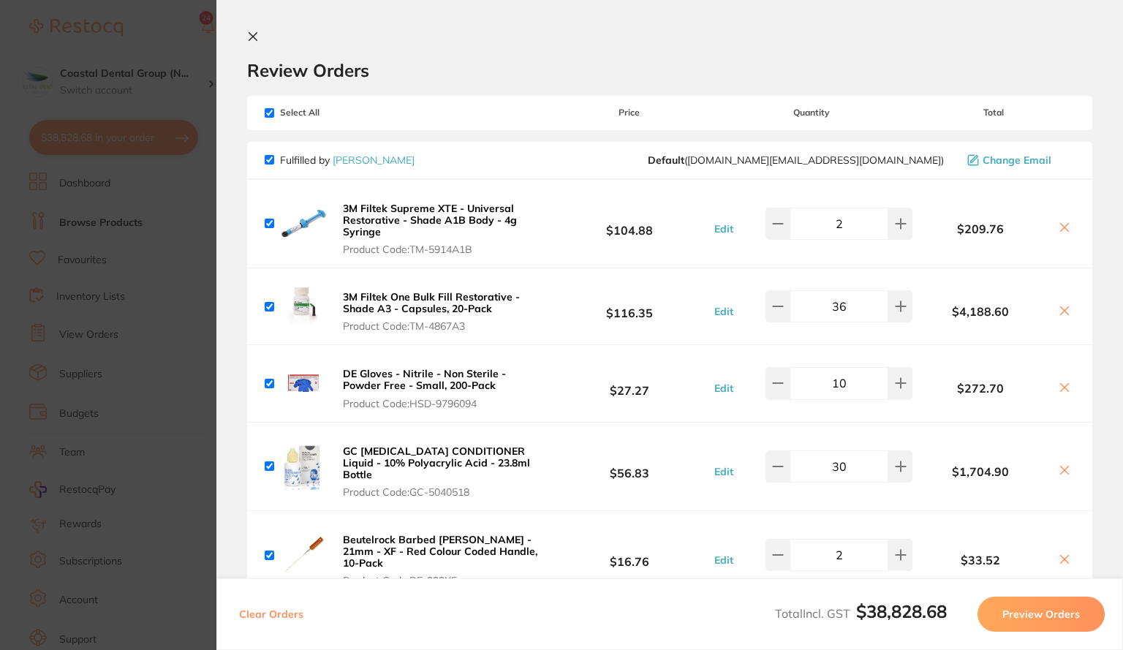
click at [272, 113] on input "checkbox" at bounding box center [270, 113] width 10 height 10
checkbox input "false"
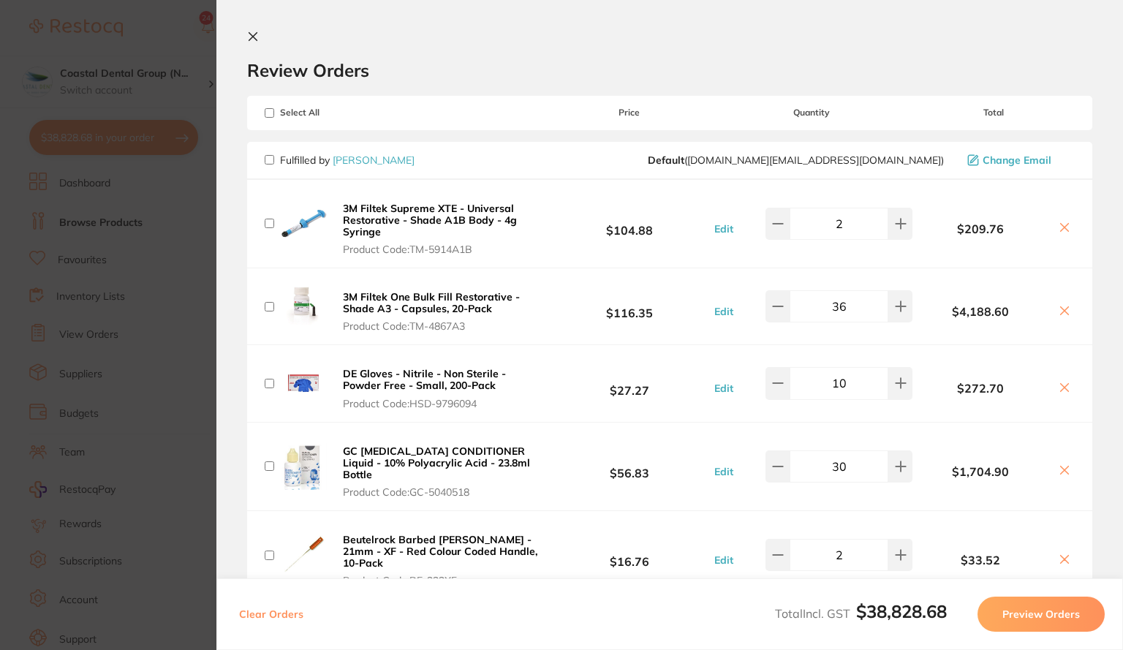
checkbox input "false"
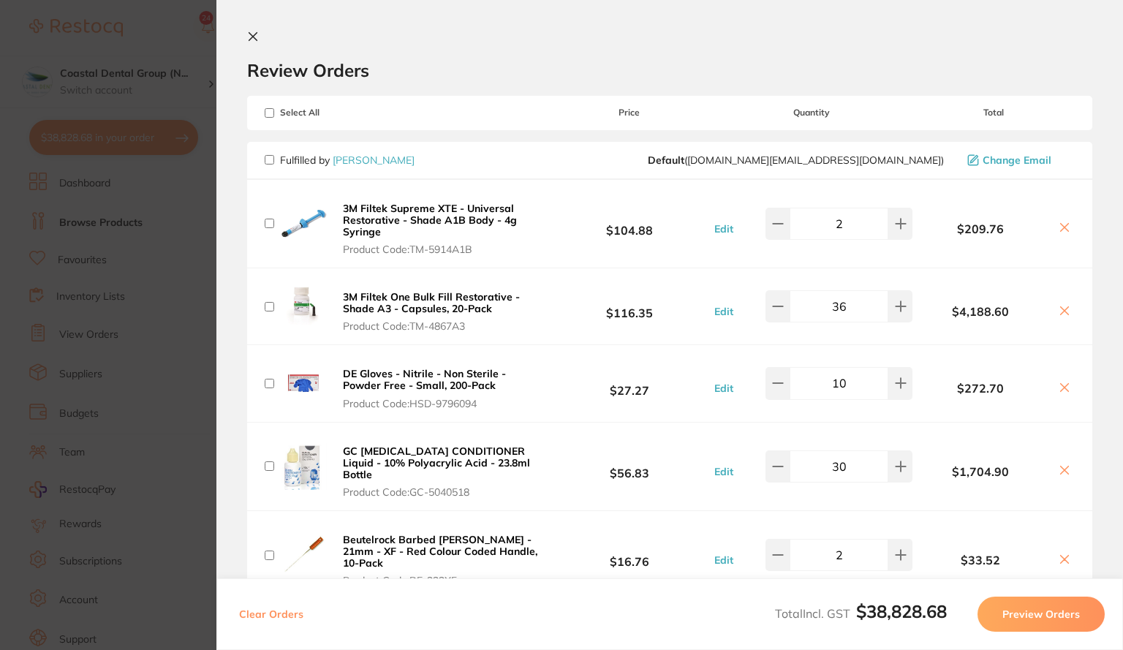
checkbox input "false"
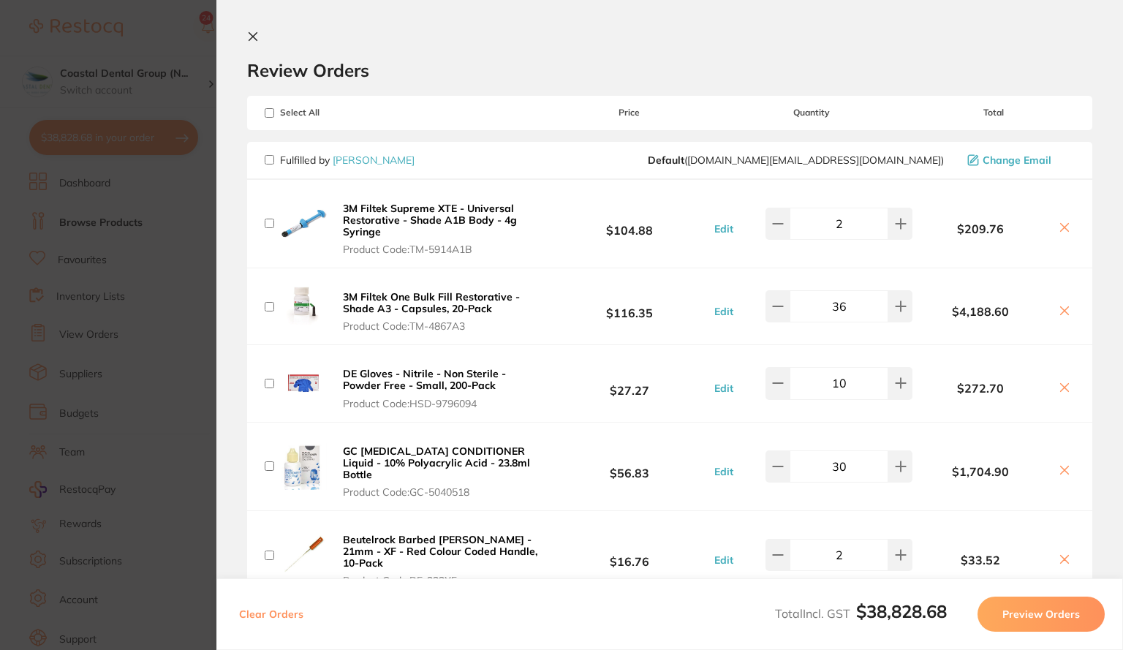
checkbox input "false"
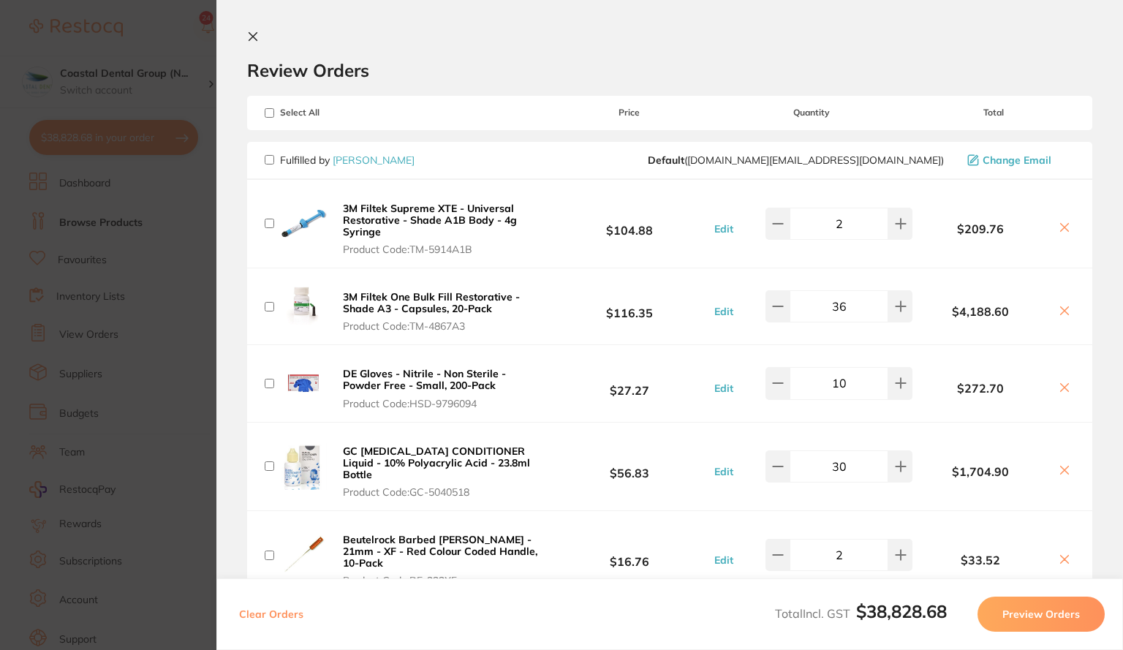
checkbox input "false"
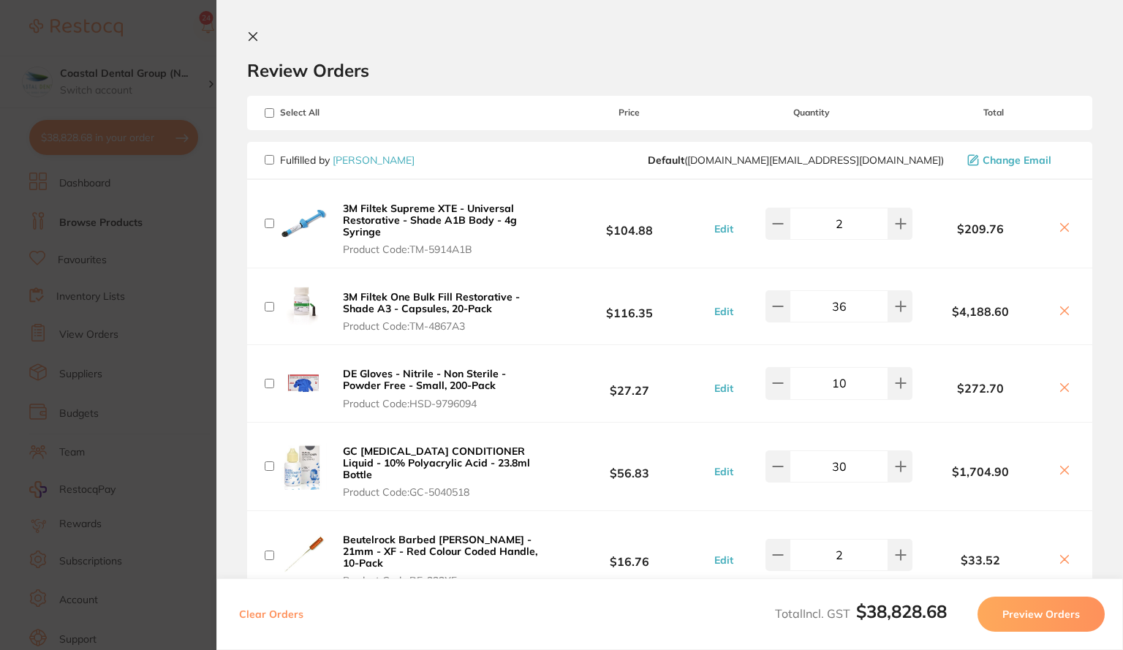
checkbox input "false"
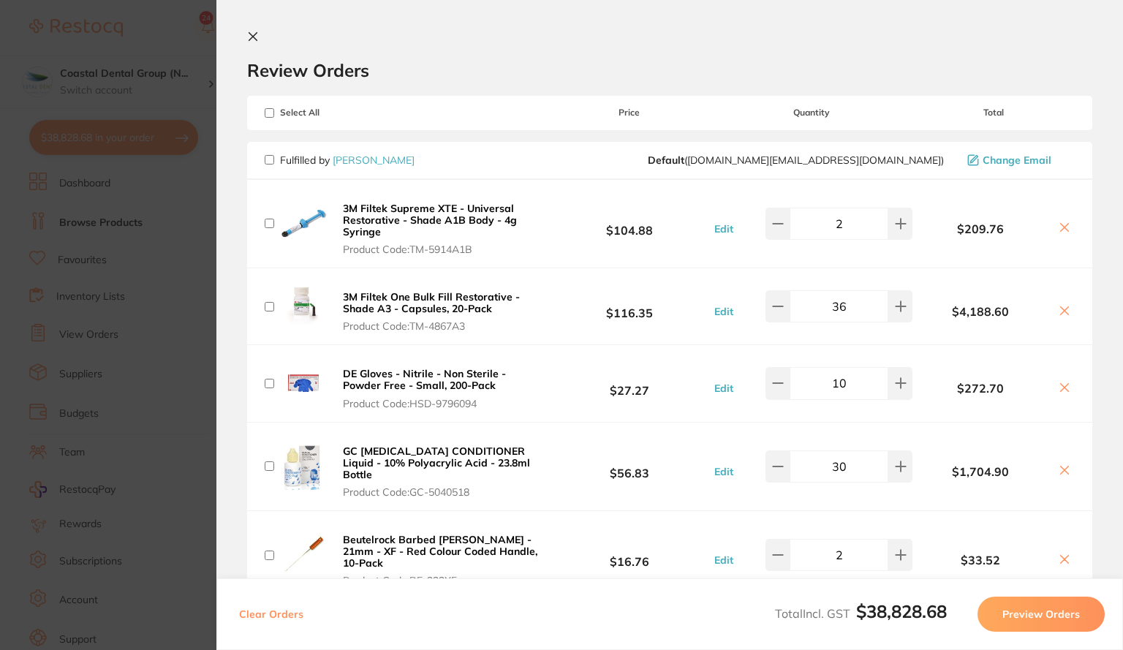
checkbox input "false"
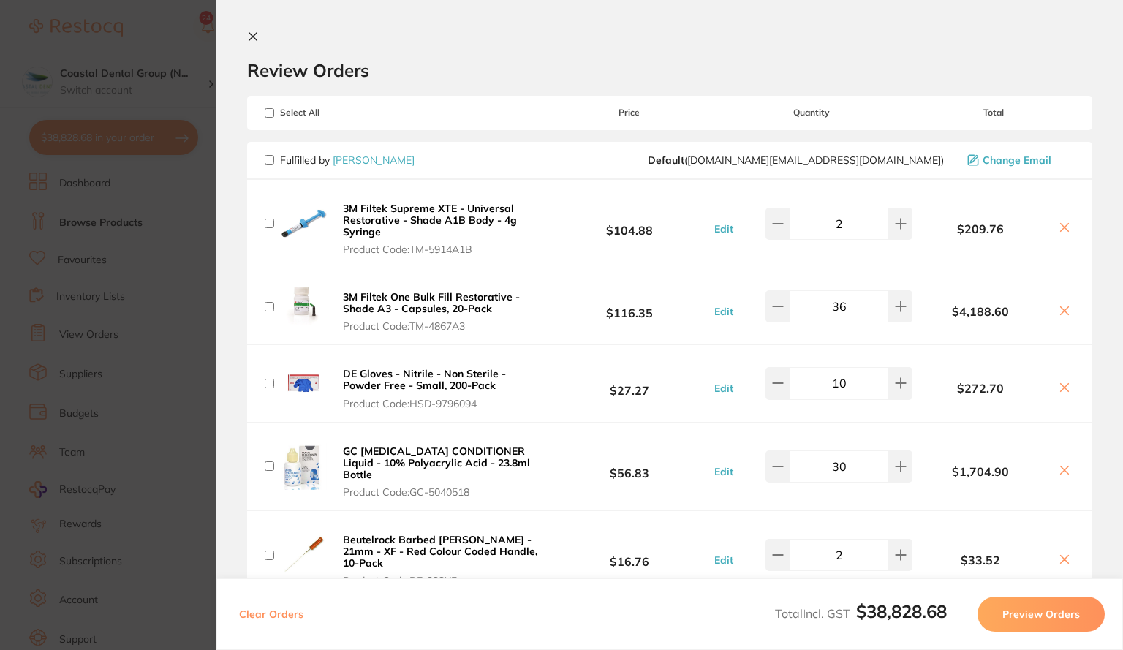
checkbox input "false"
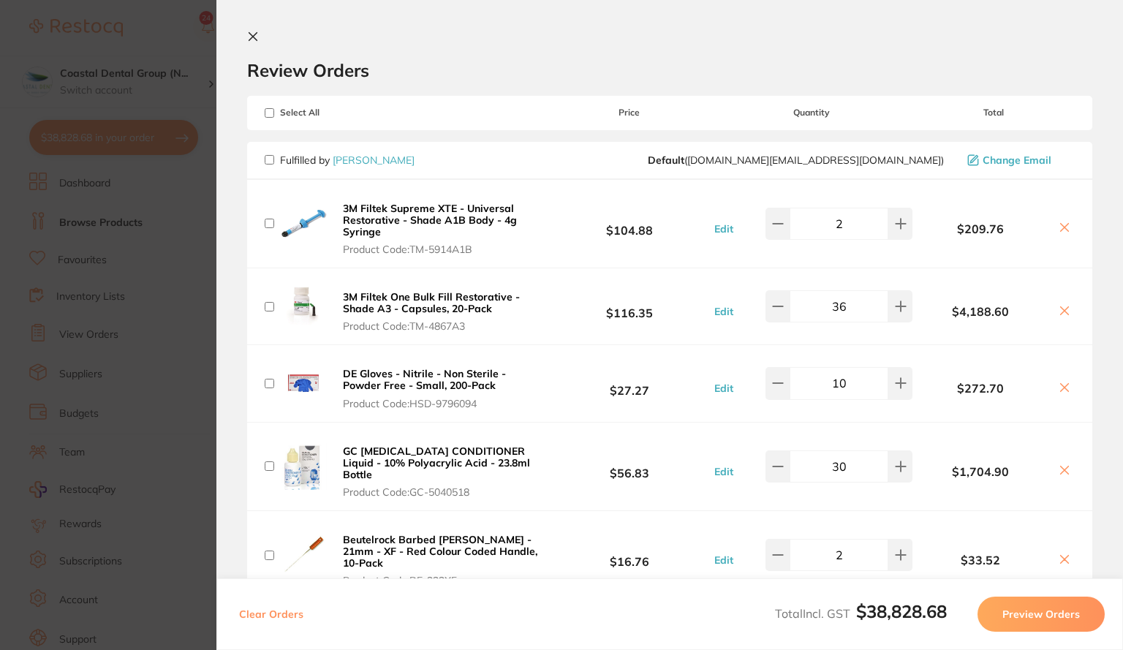
checkbox input "false"
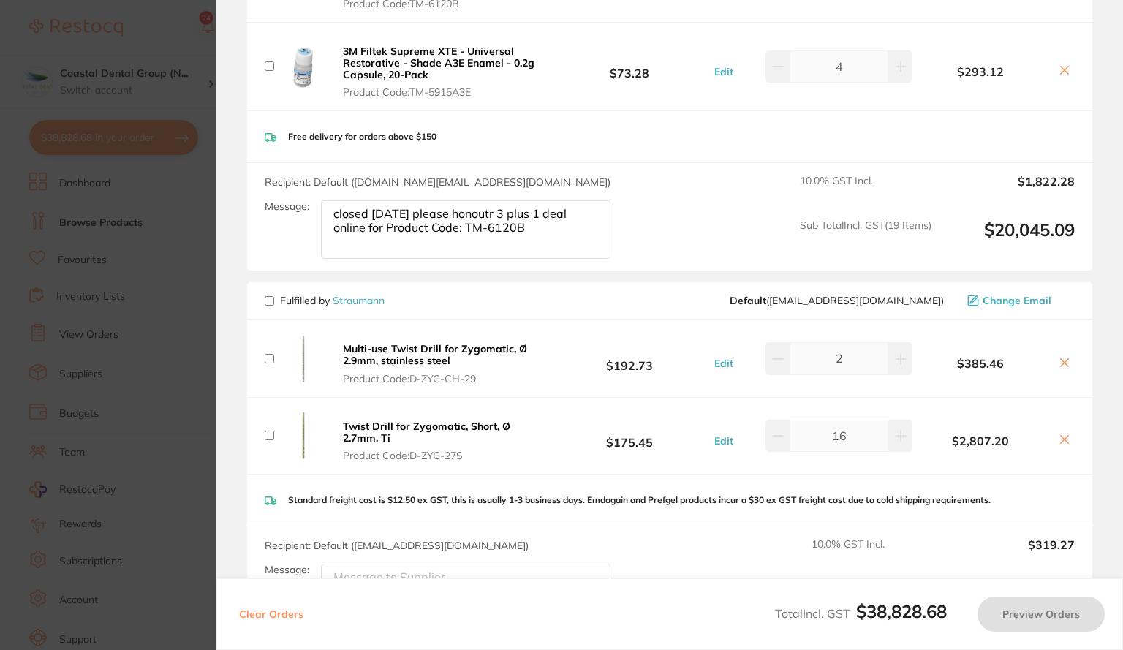
scroll to position [1661, 0]
click at [274, 293] on span "Fulfilled by Straumann" at bounding box center [325, 299] width 120 height 13
click at [268, 295] on input "checkbox" at bounding box center [270, 300] width 10 height 10
checkbox input "true"
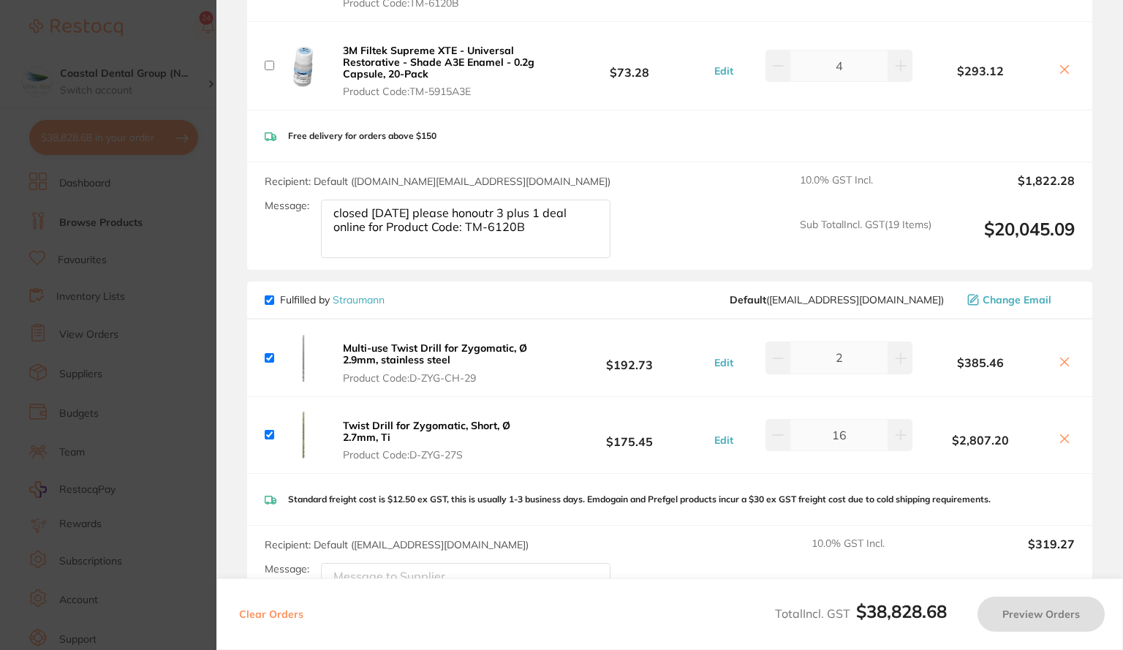
checkbox input "true"
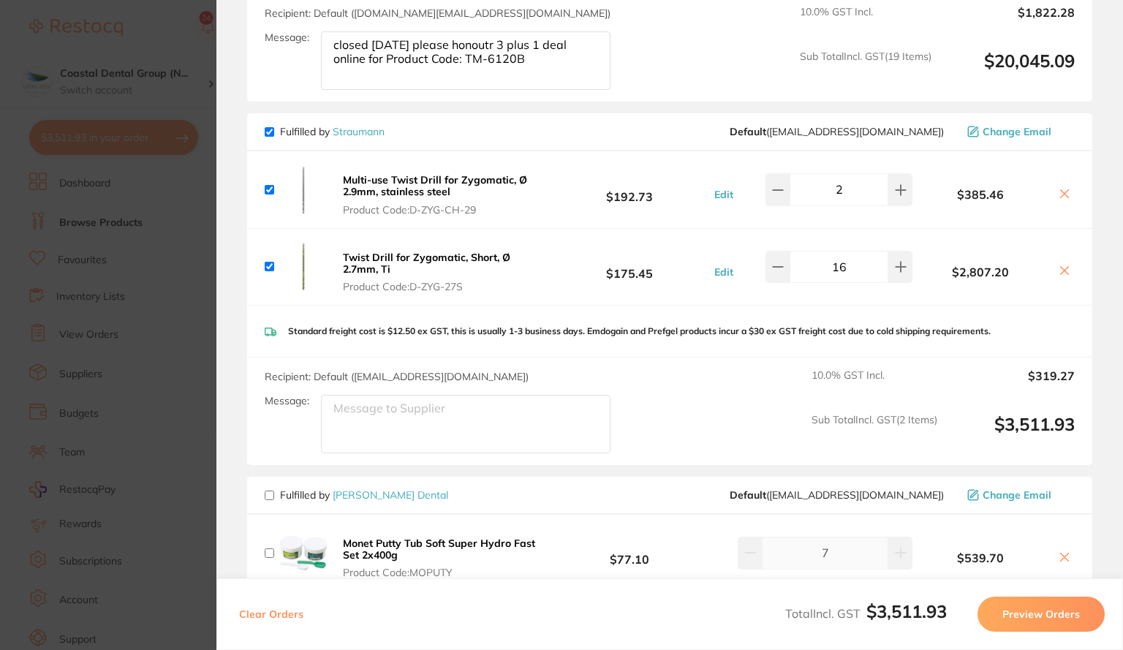
scroll to position [1835, 0]
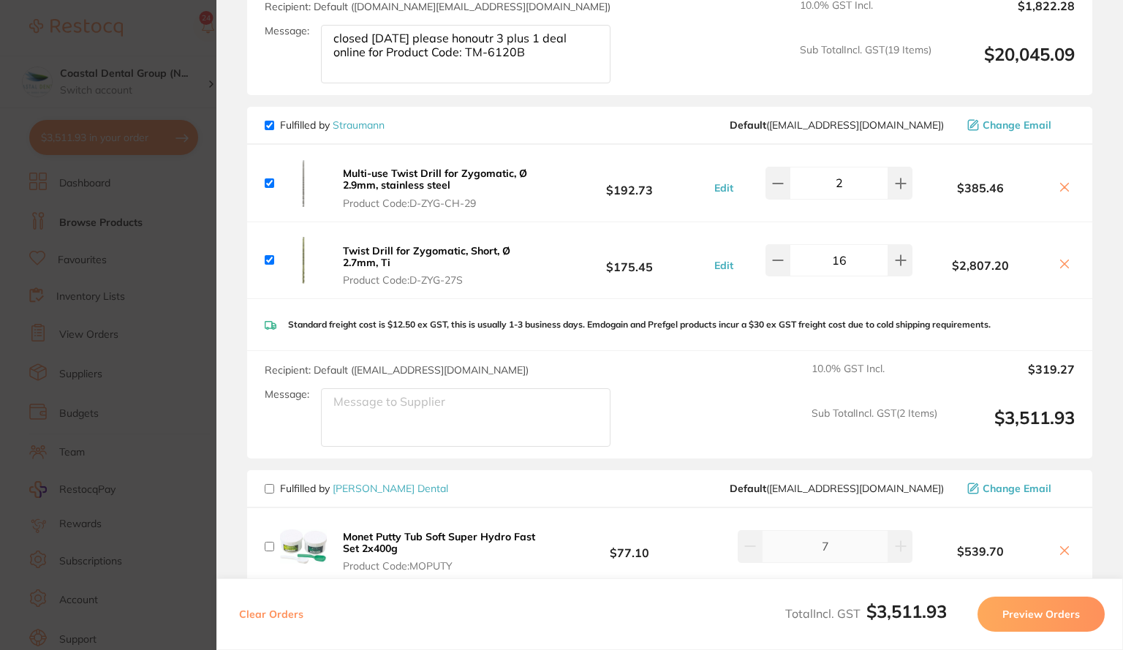
click at [1016, 612] on button "Preview Orders" at bounding box center [1040, 613] width 127 height 35
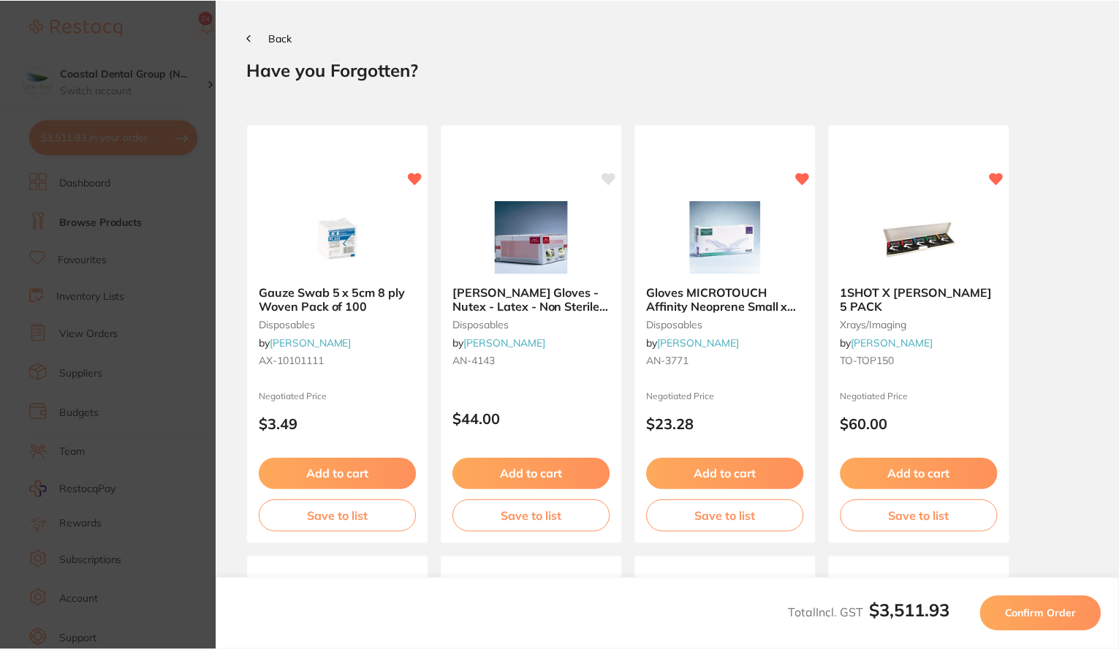
scroll to position [0, 0]
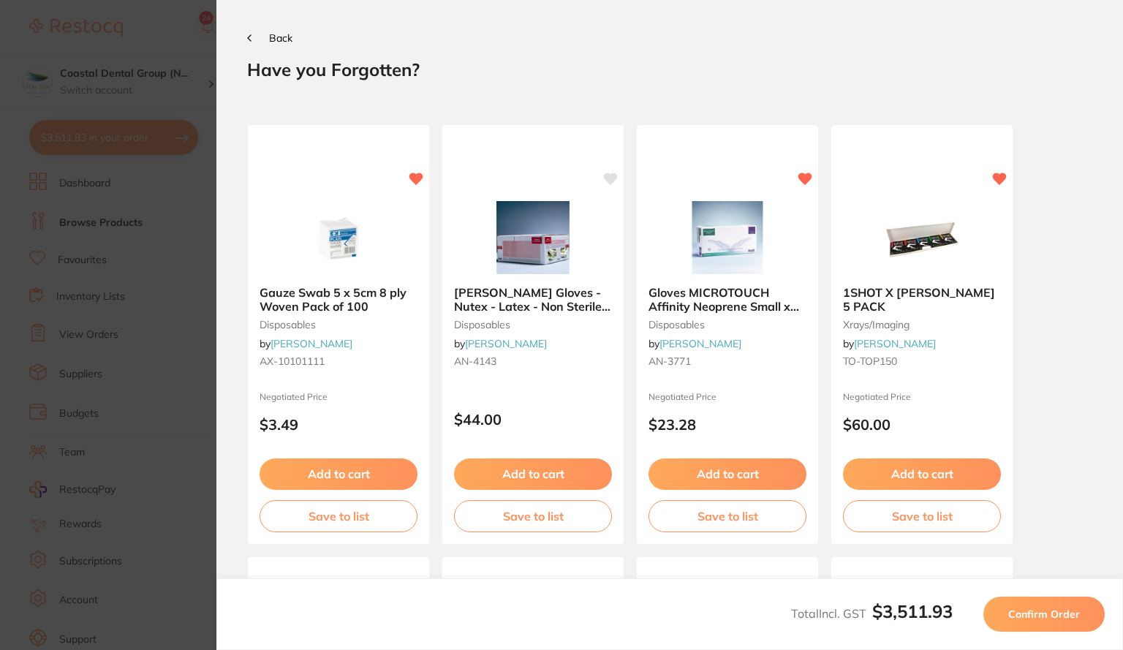
click at [1016, 612] on span "Confirm Order" at bounding box center [1044, 613] width 72 height 13
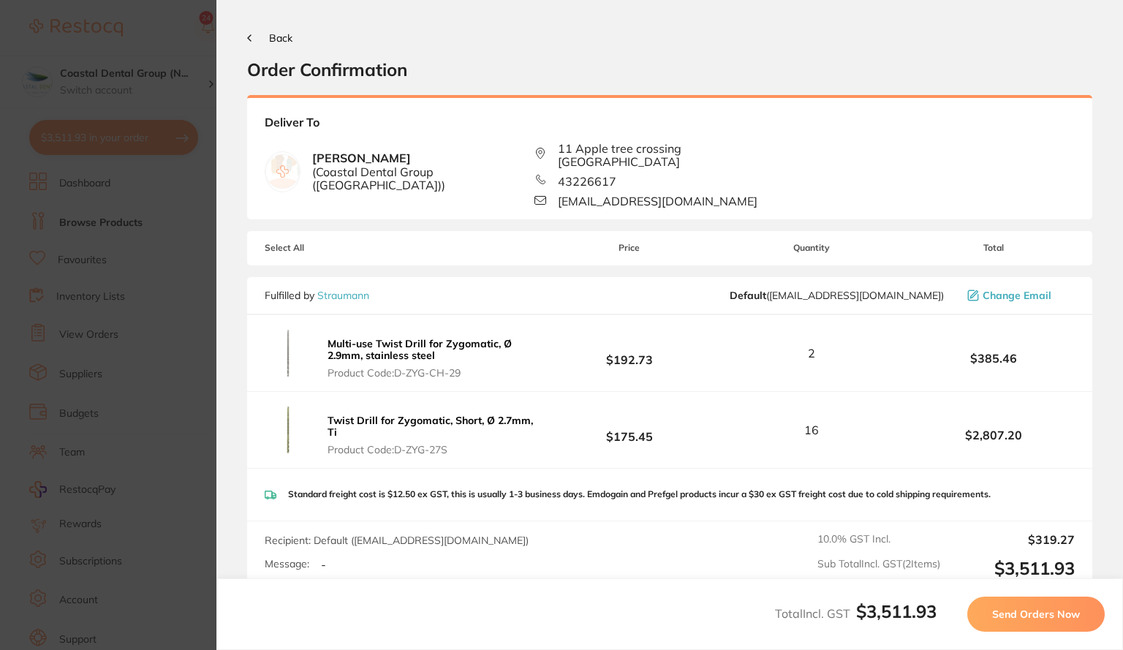
click at [1020, 608] on span "Send Orders Now" at bounding box center [1036, 613] width 88 height 13
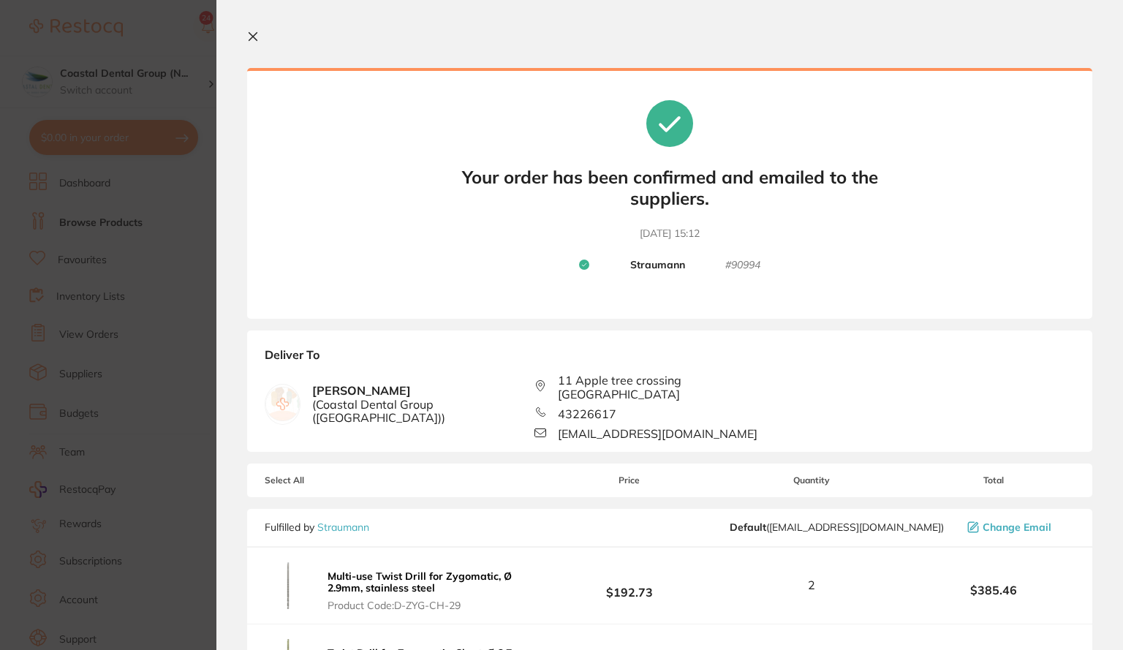
click at [253, 39] on icon at bounding box center [253, 37] width 12 height 12
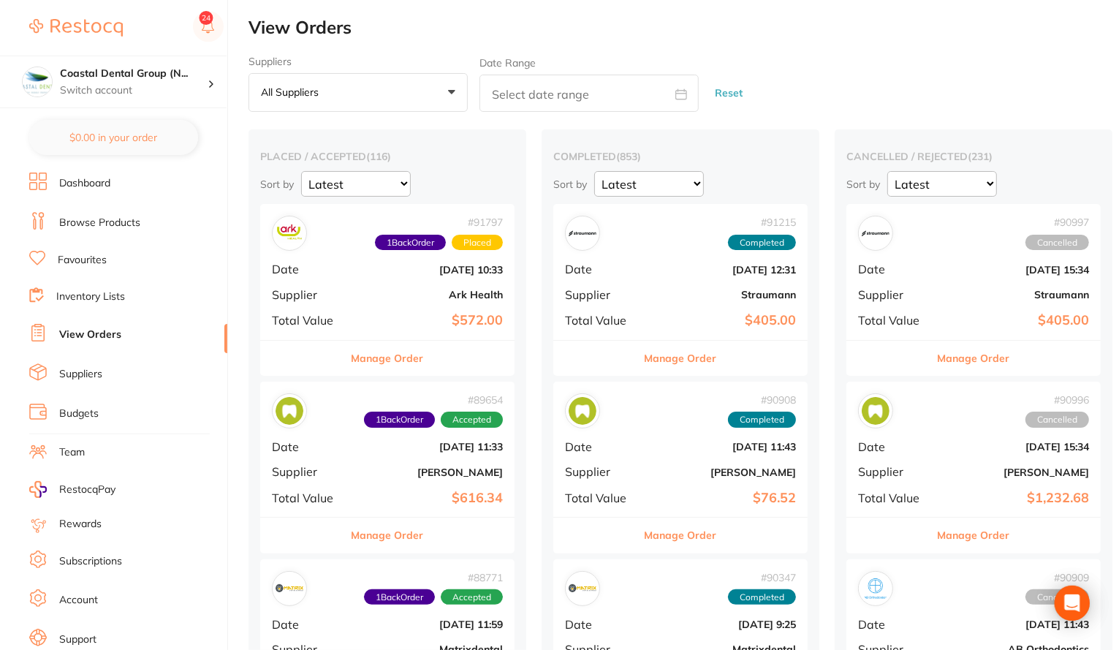
checkbox input "false"
